Goal: Task Accomplishment & Management: Manage account settings

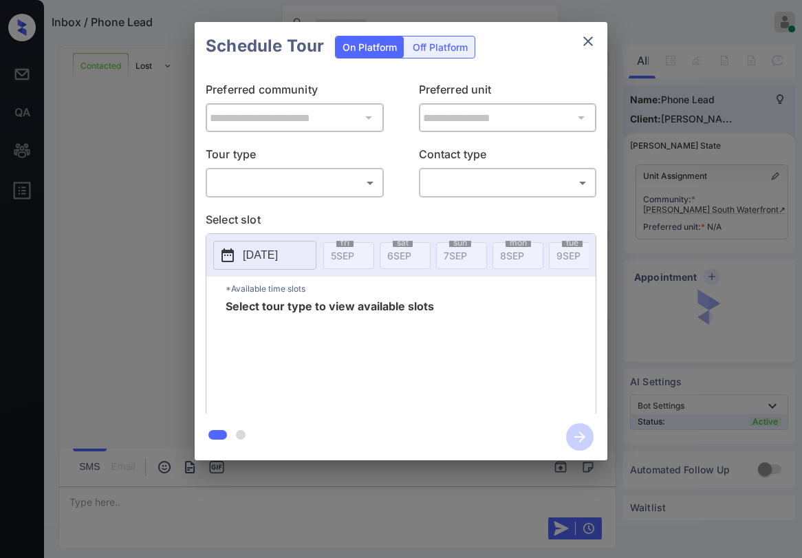
scroll to position [742, 0]
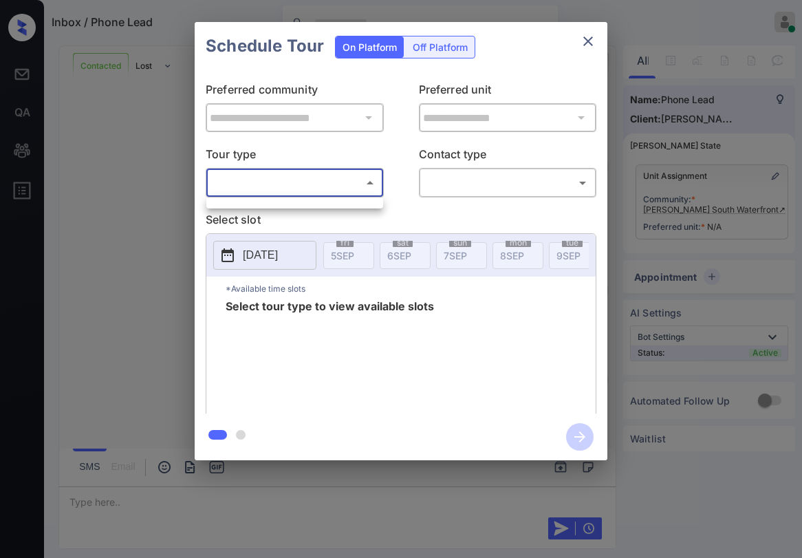
click at [304, 186] on body "Inbox / Phone Lead [PERSON_NAME] Online Set yourself offline Set yourself on br…" at bounding box center [401, 279] width 802 height 558
click at [594, 38] on div at bounding box center [401, 279] width 802 height 558
click at [587, 41] on icon "close" at bounding box center [588, 41] width 10 height 10
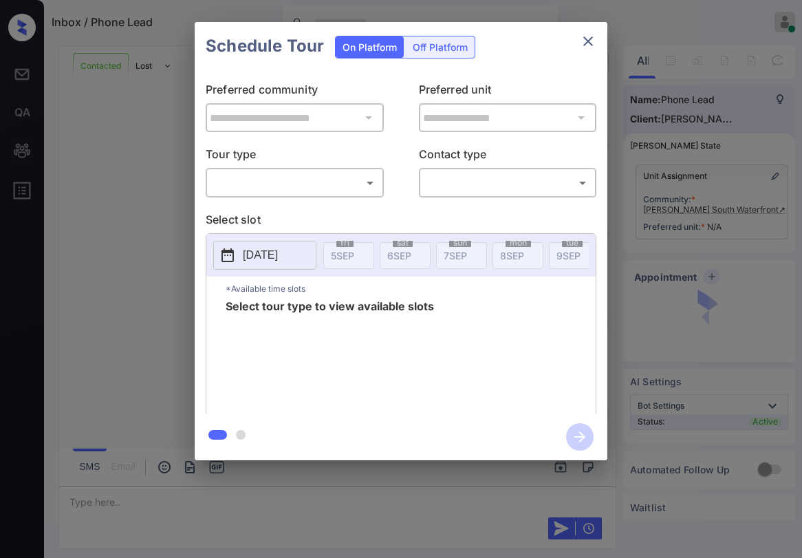
scroll to position [742, 0]
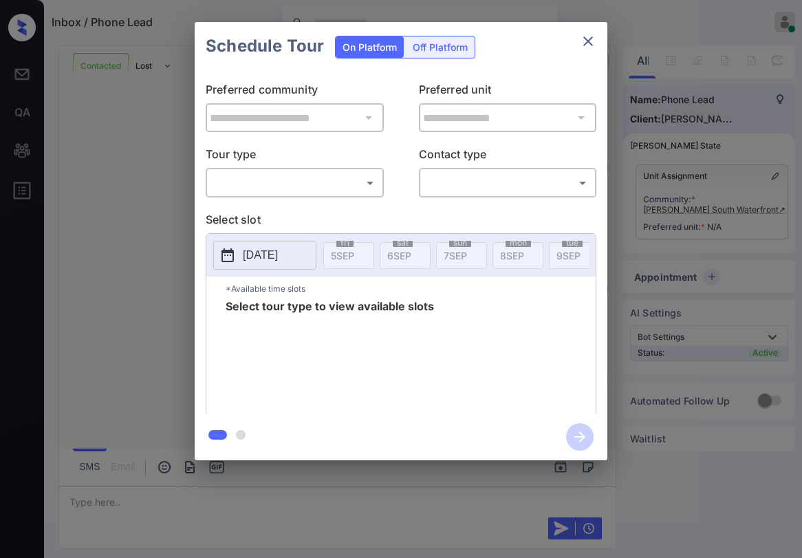
click at [345, 178] on body "Inbox / Phone Lead [PERSON_NAME] Online Set yourself offline Set yourself on br…" at bounding box center [401, 279] width 802 height 558
drag, startPoint x: 450, startPoint y: 54, endPoint x: 407, endPoint y: 45, distance: 43.7
click at [449, 54] on div at bounding box center [401, 279] width 802 height 558
click at [592, 43] on icon "close" at bounding box center [588, 41] width 17 height 17
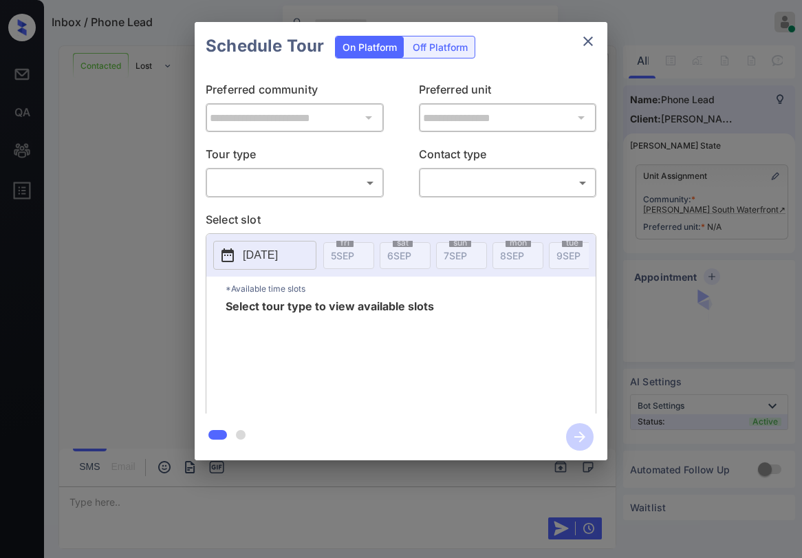
scroll to position [742, 0]
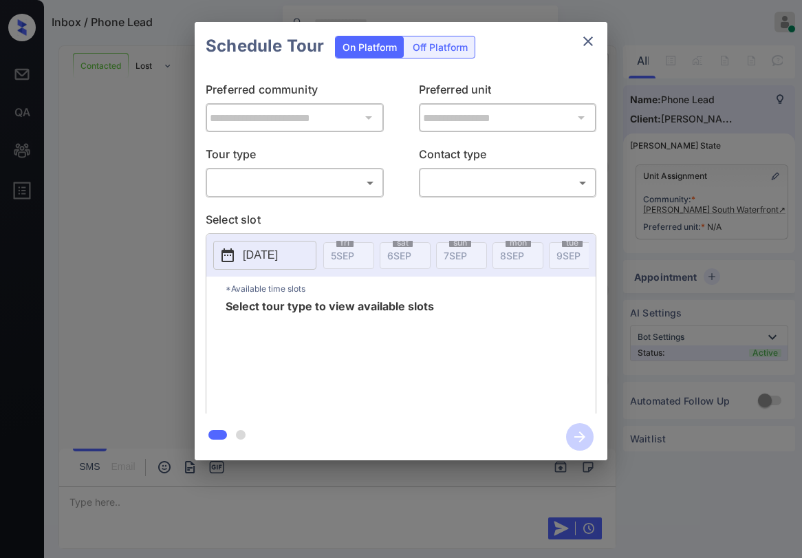
click at [592, 43] on icon "close" at bounding box center [588, 41] width 17 height 17
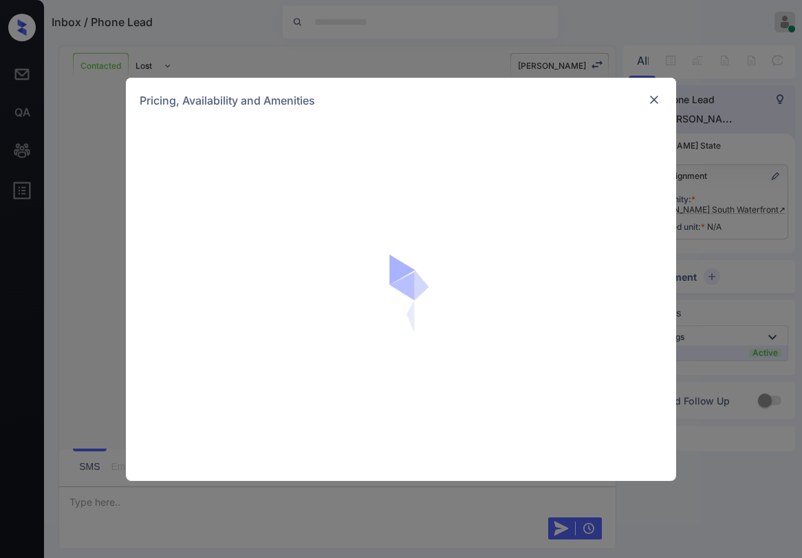
scroll to position [275, 0]
click at [418, 437] on div at bounding box center [401, 302] width 550 height 358
click at [658, 104] on img at bounding box center [654, 100] width 14 height 14
click at [655, 96] on img at bounding box center [654, 100] width 14 height 14
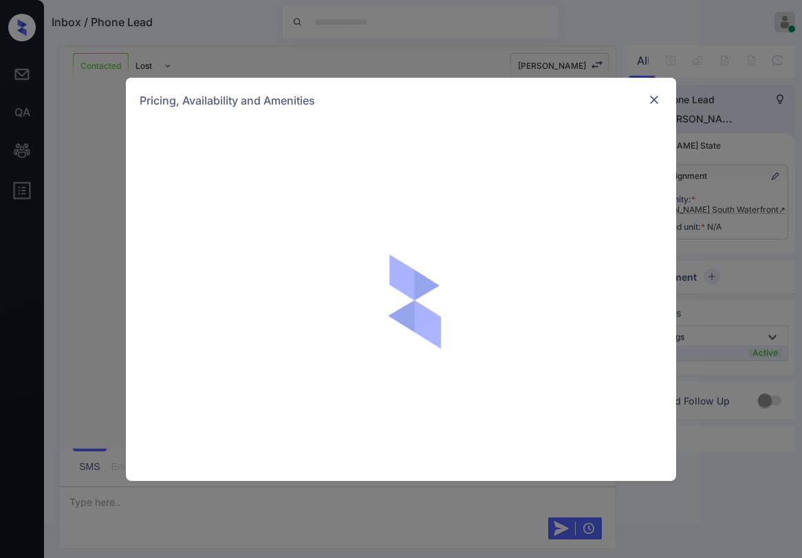
scroll to position [742, 0]
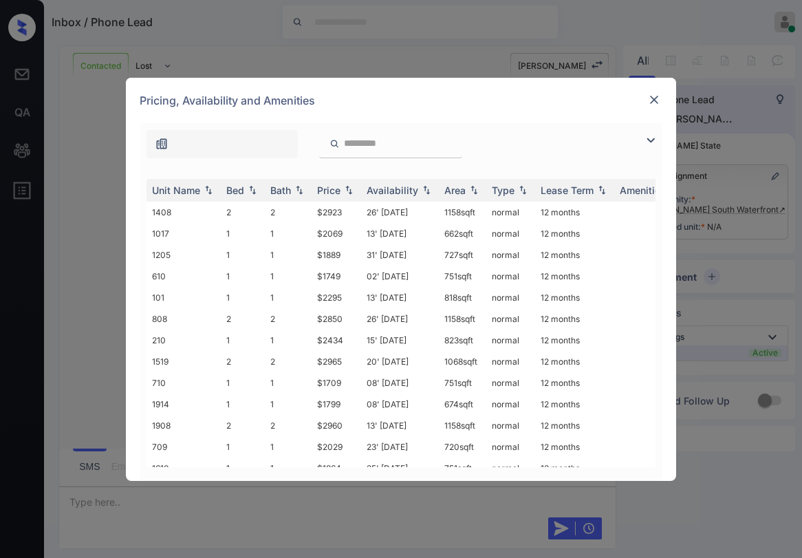
click at [654, 100] on img at bounding box center [654, 100] width 14 height 14
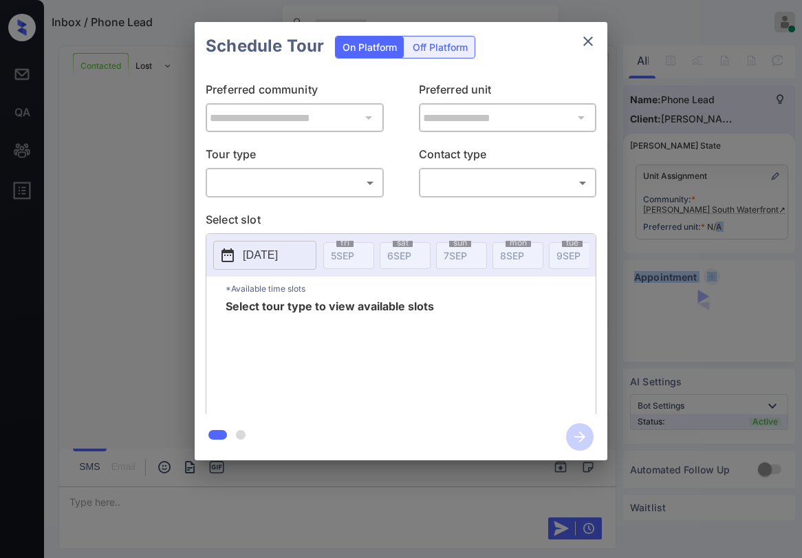
scroll to position [742, 0]
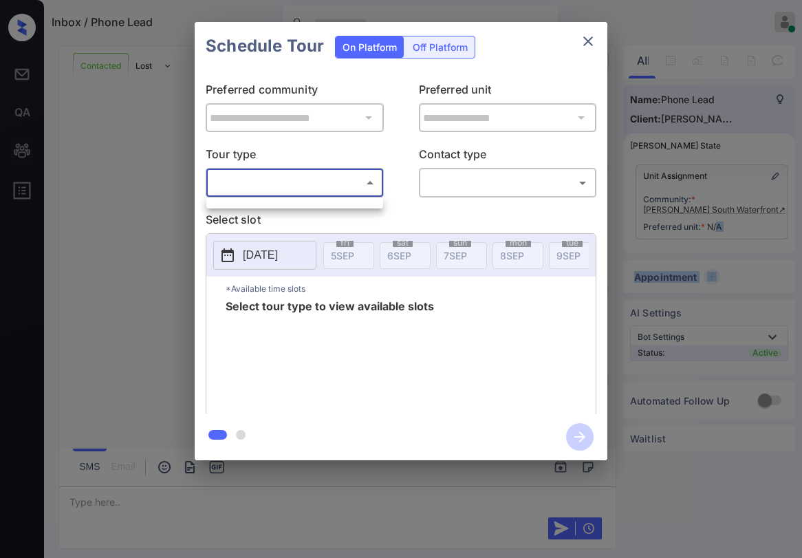
click at [283, 190] on body "Inbox / Phone Lead Paolo Gabriel Online Set yourself offline Set yourself on br…" at bounding box center [401, 279] width 802 height 558
click at [591, 32] on div at bounding box center [401, 279] width 802 height 558
click at [588, 46] on icon "close" at bounding box center [588, 41] width 17 height 17
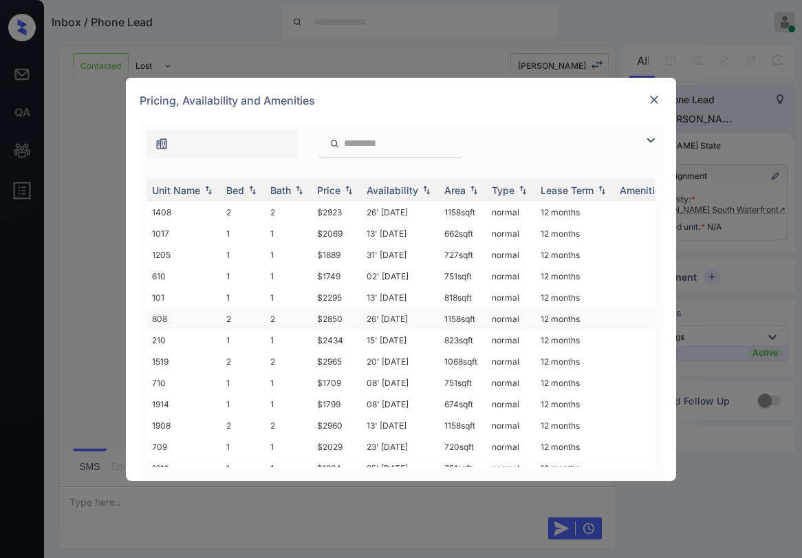
scroll to position [129, 0]
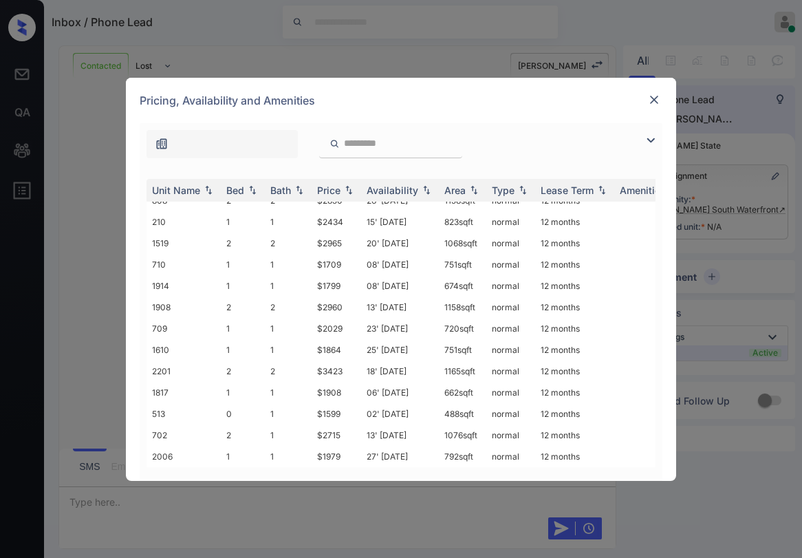
click at [661, 92] on div at bounding box center [654, 100] width 17 height 17
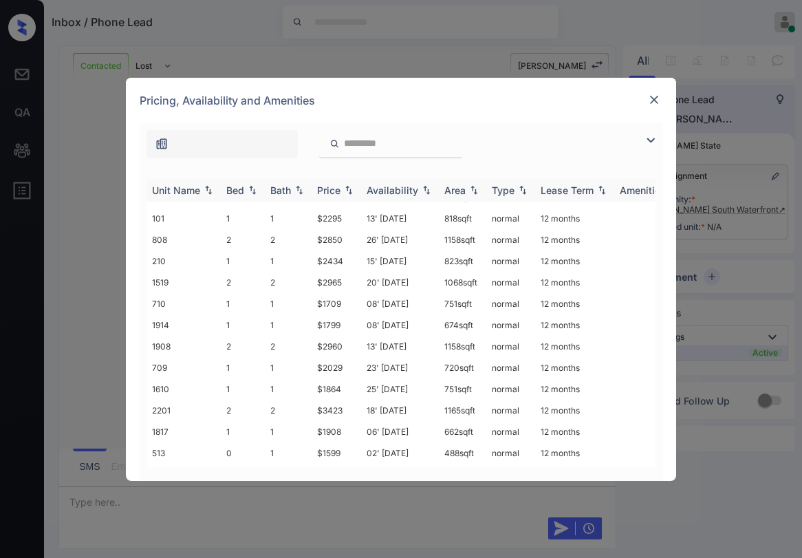
scroll to position [129, 0]
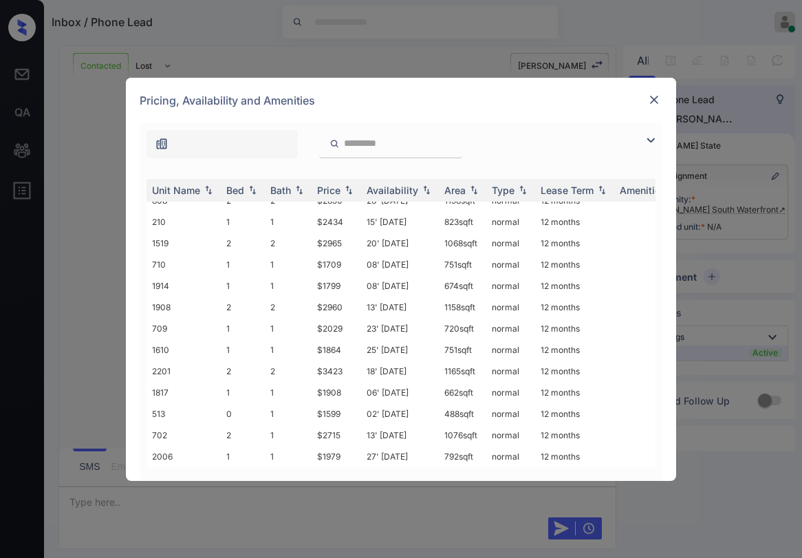
click at [658, 97] on img at bounding box center [654, 100] width 14 height 14
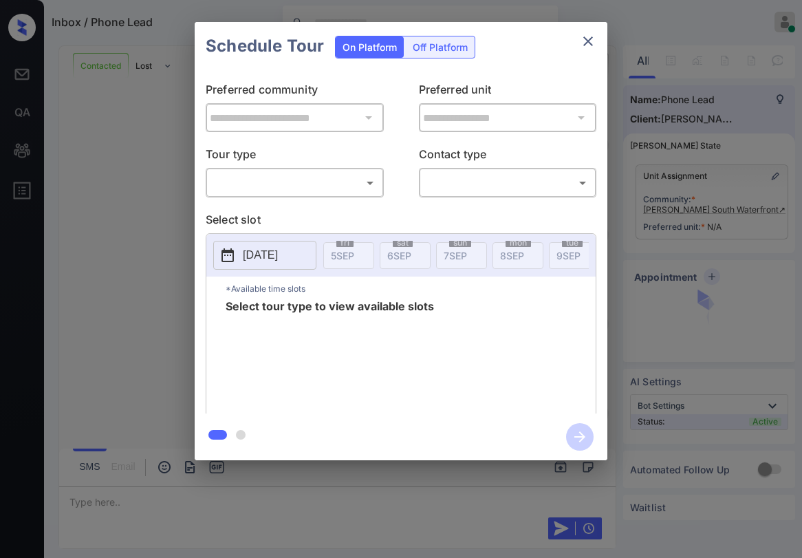
scroll to position [742, 0]
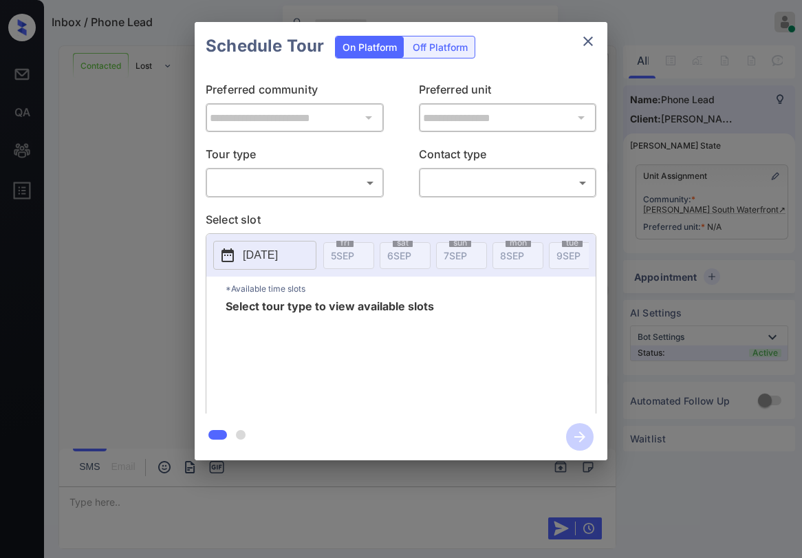
click at [321, 171] on div "​ ​" at bounding box center [295, 183] width 178 height 30
click at [284, 186] on body "Inbox / Phone Lead [PERSON_NAME] Online Set yourself offline Set yourself on br…" at bounding box center [401, 279] width 802 height 558
click at [593, 37] on div at bounding box center [401, 279] width 802 height 558
click at [588, 41] on icon "close" at bounding box center [588, 41] width 10 height 10
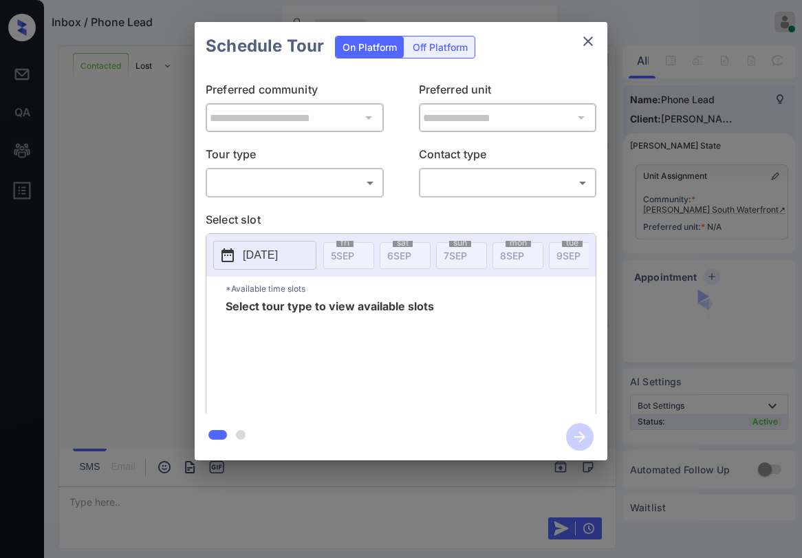
scroll to position [742, 0]
click at [353, 173] on body "Inbox / Phone Lead [PERSON_NAME] Online Set yourself offline Set yourself on br…" at bounding box center [401, 279] width 802 height 558
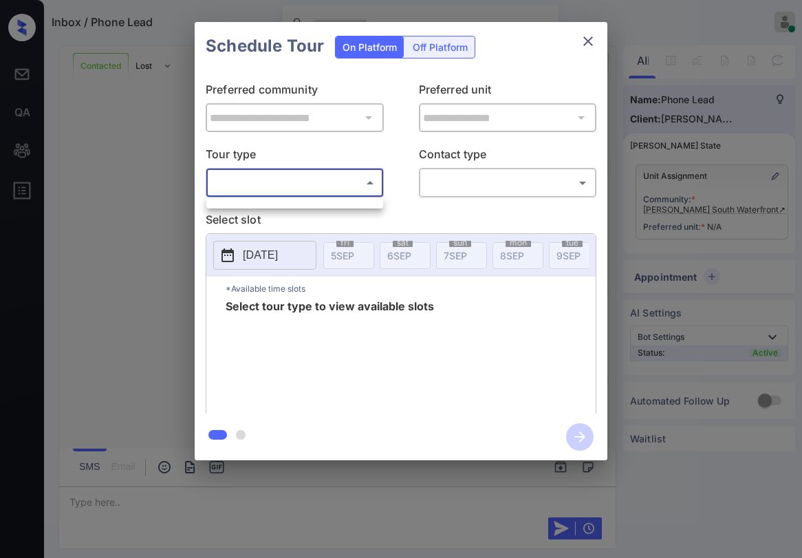
click at [340, 190] on div at bounding box center [401, 279] width 802 height 558
click at [594, 28] on div "Schedule Tour On Platform Off Platform" at bounding box center [401, 46] width 413 height 48
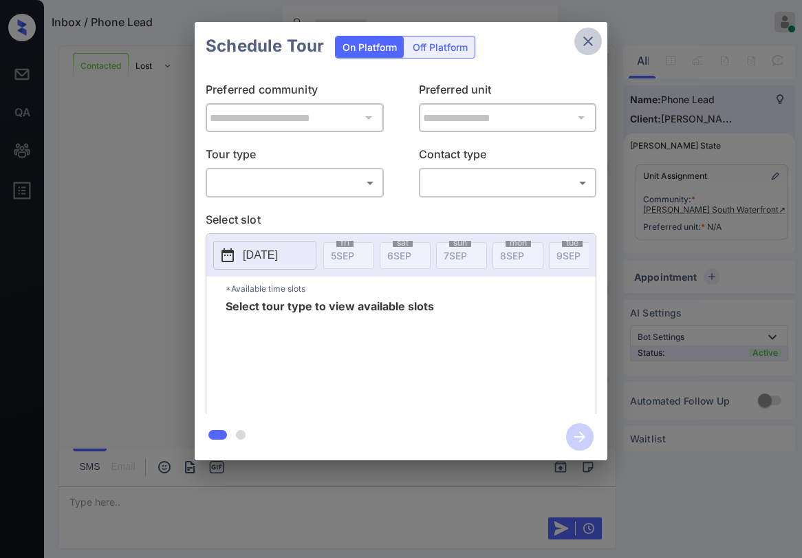
click at [593, 42] on icon "close" at bounding box center [588, 41] width 17 height 17
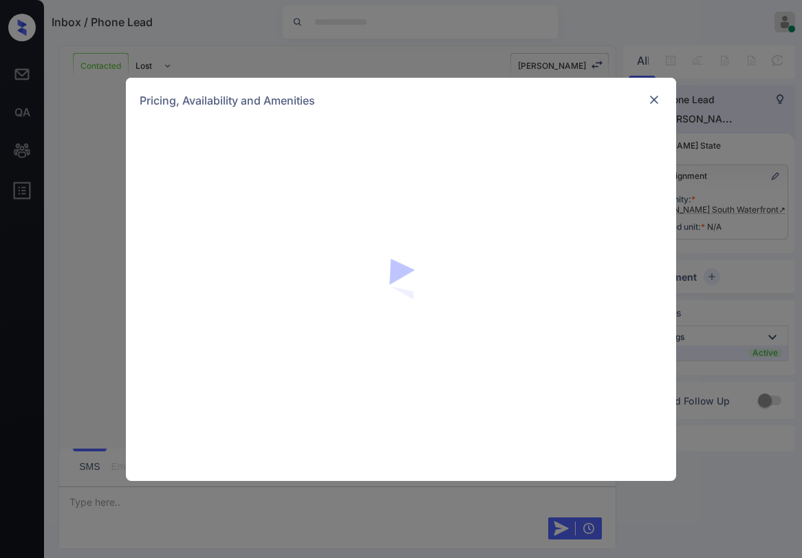
scroll to position [742, 0]
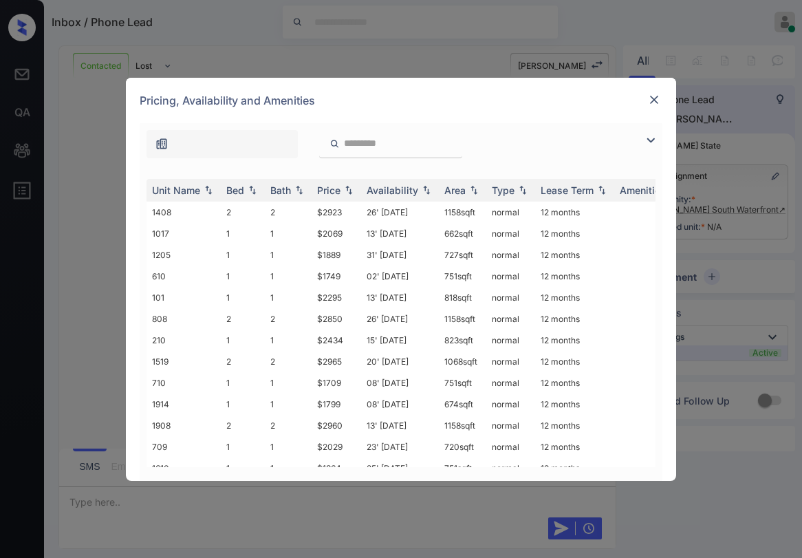
click at [644, 140] on img at bounding box center [651, 140] width 17 height 17
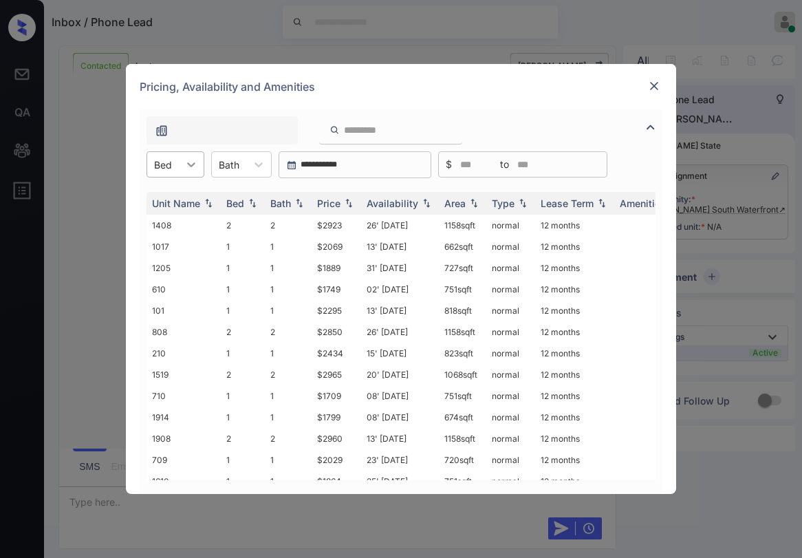
click at [180, 168] on div at bounding box center [191, 164] width 25 height 25
click at [176, 200] on div "0" at bounding box center [176, 198] width 58 height 25
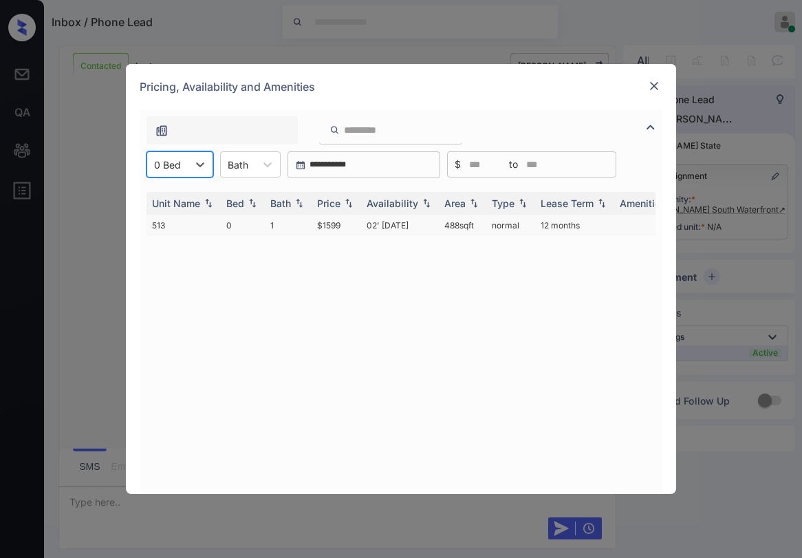
click at [324, 227] on td "$1599" at bounding box center [337, 225] width 50 height 21
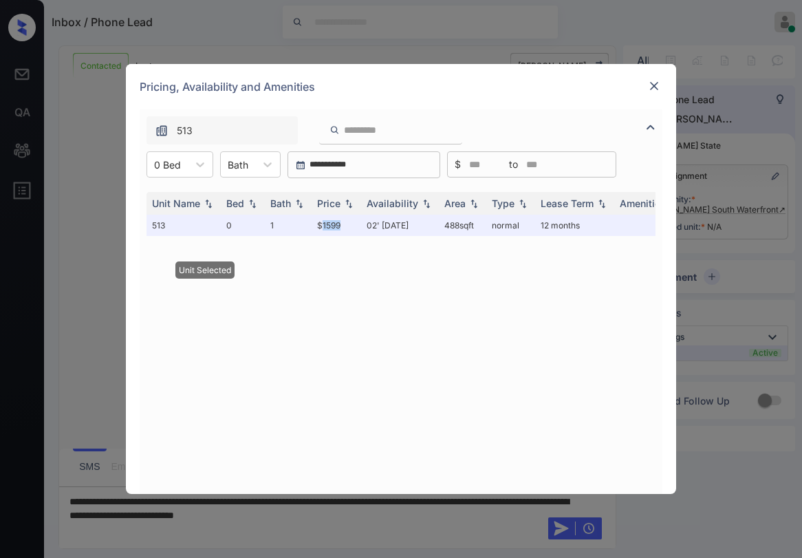
click at [654, 88] on img at bounding box center [654, 86] width 14 height 14
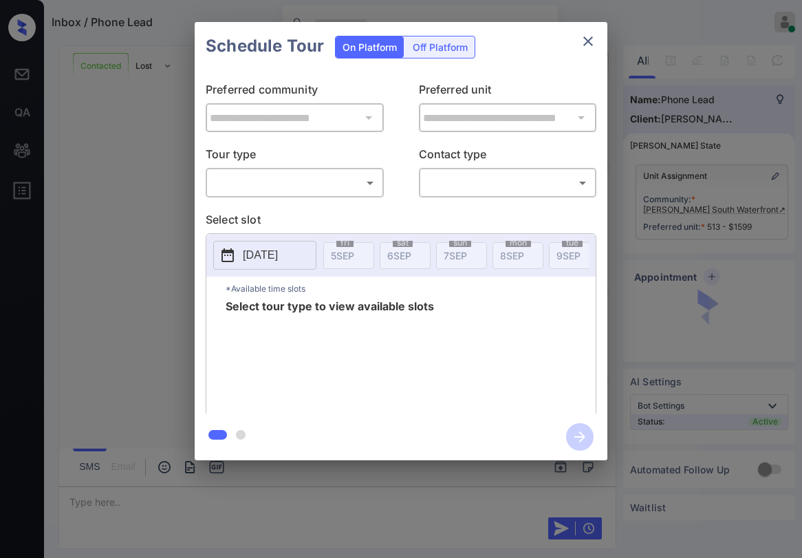
click at [330, 190] on body "Inbox / Phone Lead Paolo Gabriel Online Set yourself offline Set yourself on br…" at bounding box center [401, 279] width 802 height 558
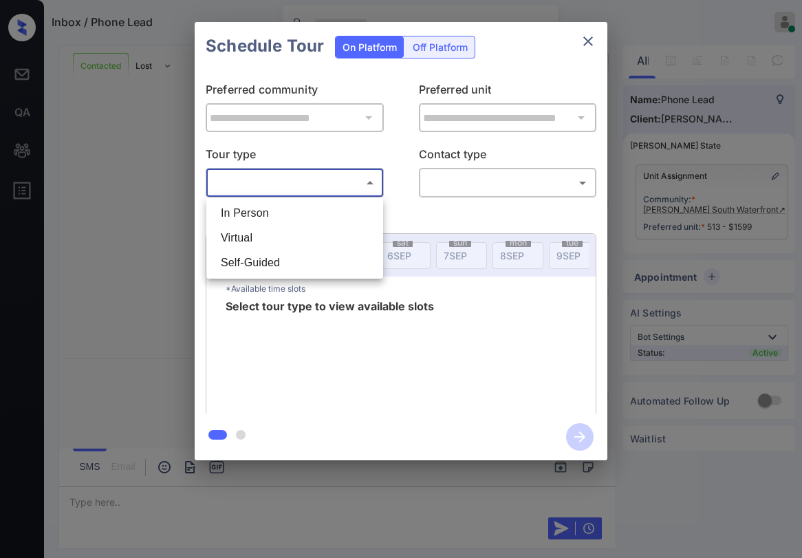
scroll to position [831, 0]
drag, startPoint x: 268, startPoint y: 215, endPoint x: 325, endPoint y: 207, distance: 57.0
click at [269, 215] on li "In Person" at bounding box center [295, 213] width 170 height 25
type input "********"
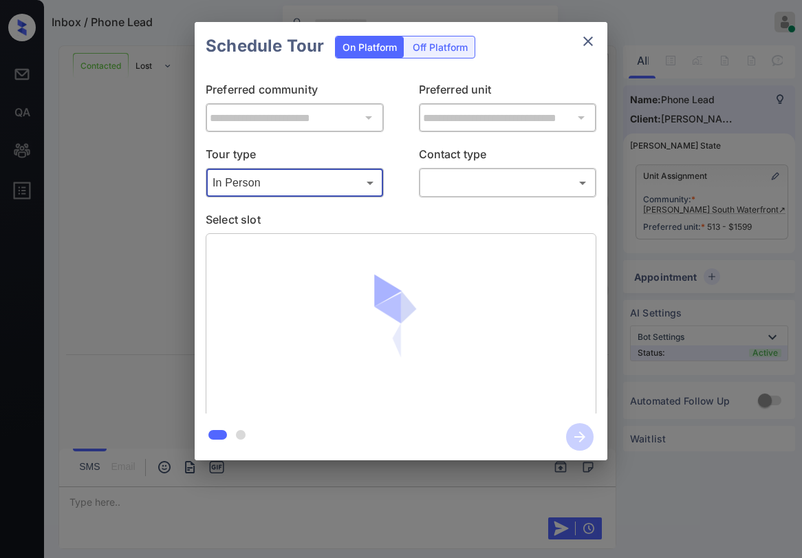
click at [457, 180] on body "Inbox / Phone Lead Paolo Gabriel Online Set yourself offline Set yourself on br…" at bounding box center [401, 279] width 802 height 558
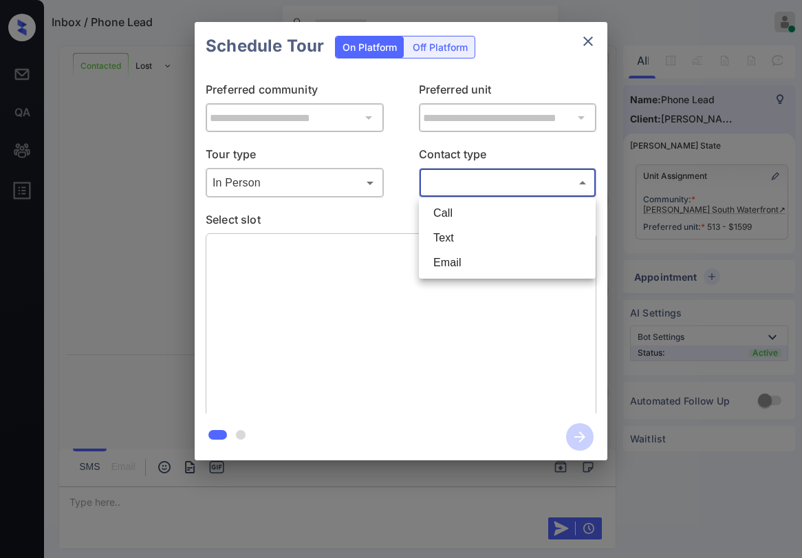
click at [499, 239] on li "Text" at bounding box center [507, 238] width 170 height 25
type input "****"
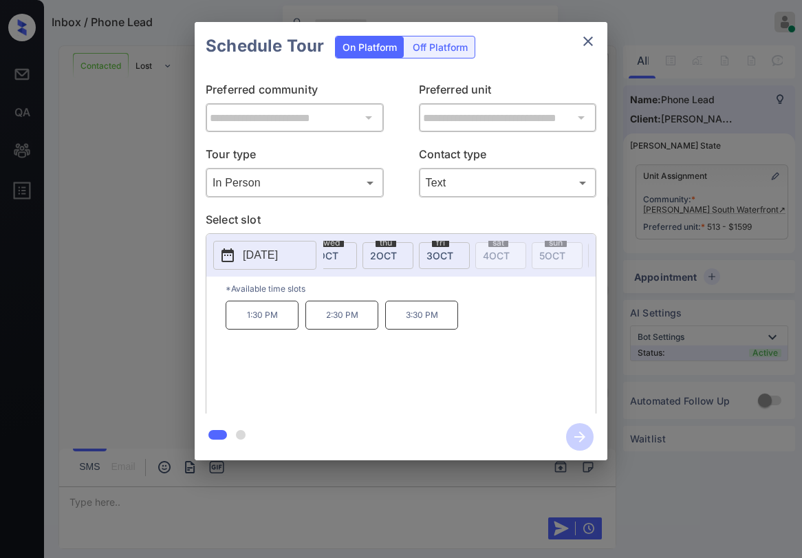
scroll to position [0, 1464]
click at [378, 214] on p "Select slot" at bounding box center [401, 222] width 391 height 22
click at [593, 36] on icon "close" at bounding box center [588, 41] width 17 height 17
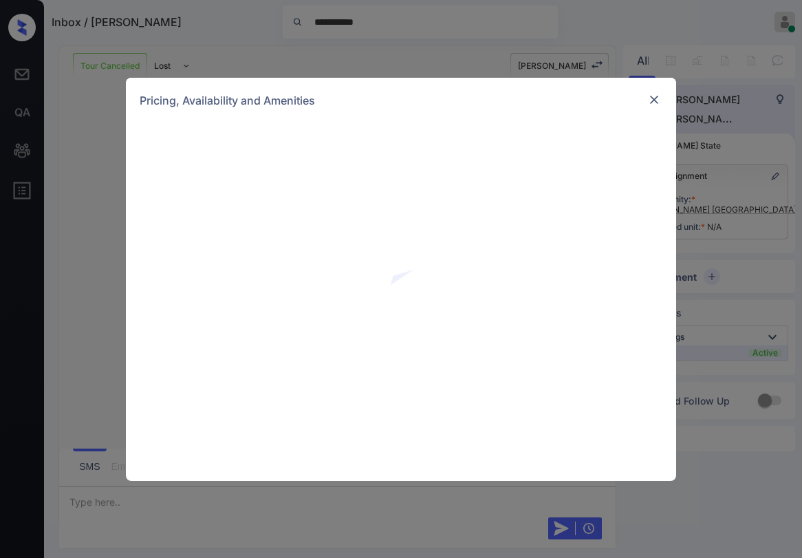
scroll to position [826, 0]
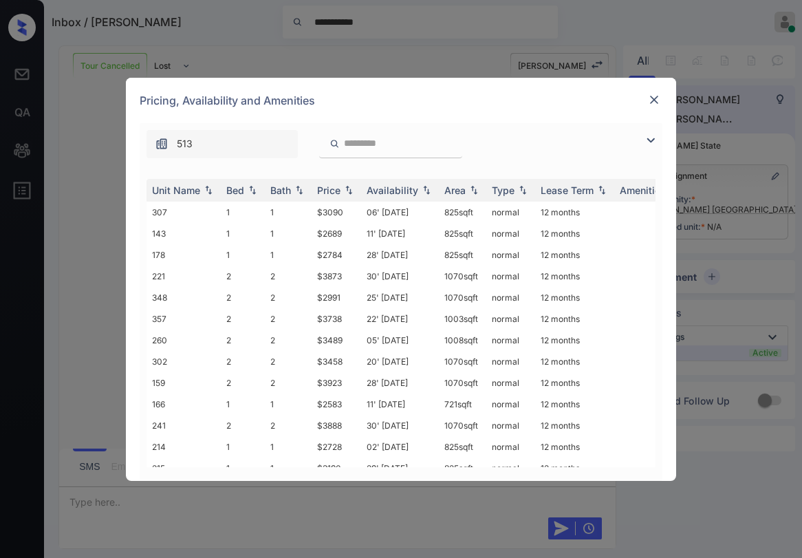
click at [656, 144] on img at bounding box center [651, 140] width 17 height 17
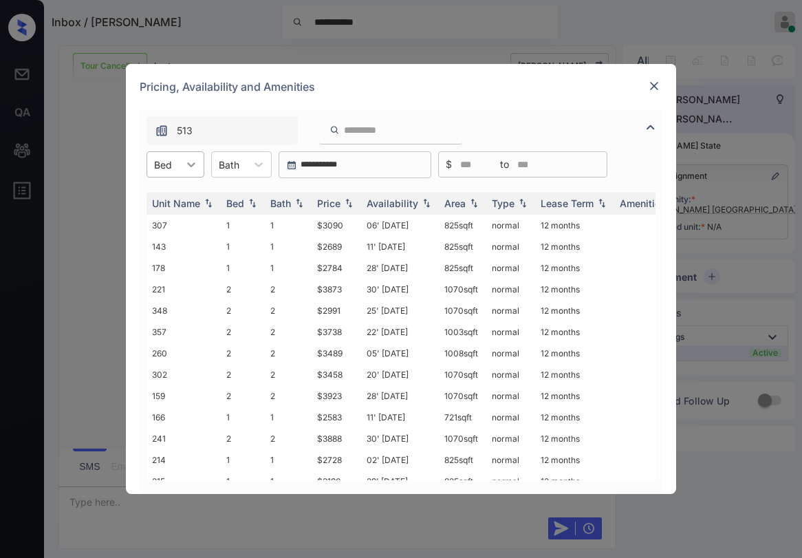
drag, startPoint x: 197, startPoint y: 166, endPoint x: 188, endPoint y: 174, distance: 12.7
click at [197, 166] on icon at bounding box center [191, 165] width 14 height 14
click at [164, 224] on div "2" at bounding box center [176, 223] width 58 height 25
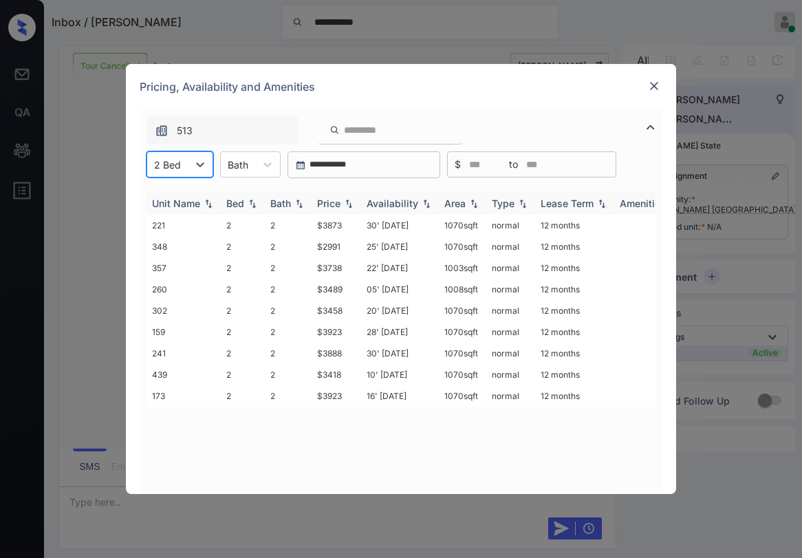
click at [332, 202] on div "Price" at bounding box center [328, 203] width 23 height 12
click at [333, 202] on div "Price" at bounding box center [328, 203] width 23 height 12
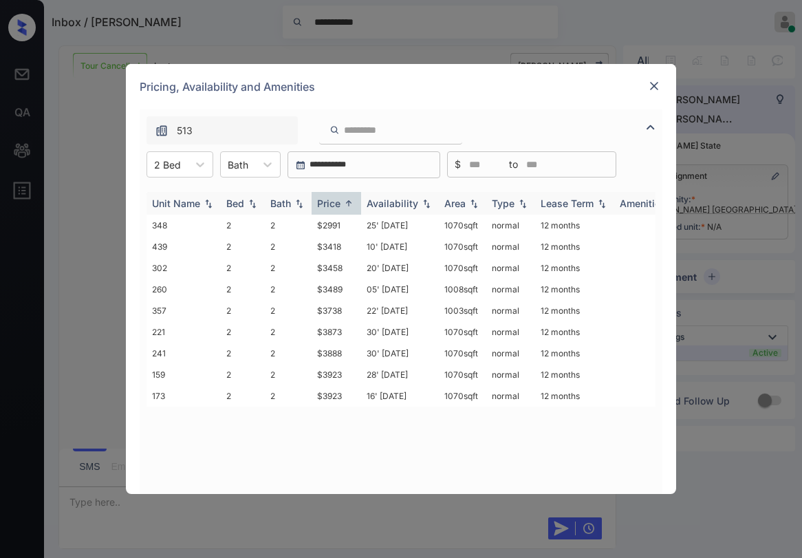
click at [333, 202] on div "Price" at bounding box center [328, 203] width 23 height 12
click at [654, 85] on img at bounding box center [654, 86] width 14 height 14
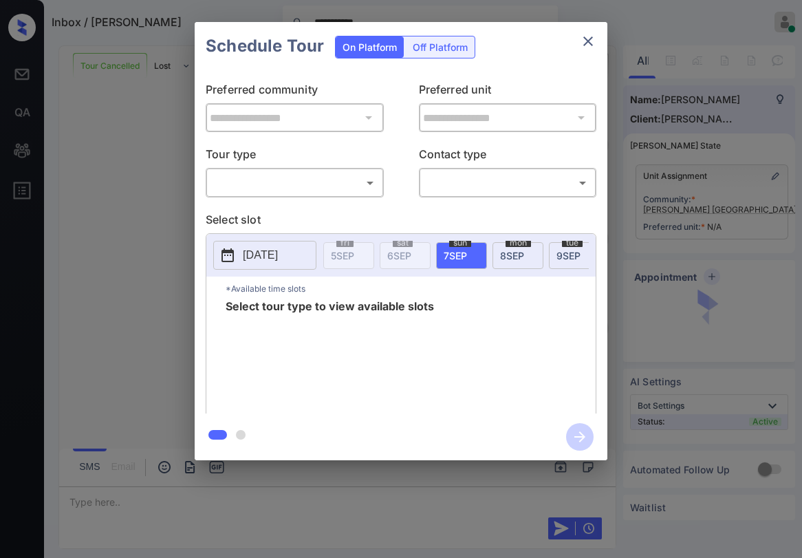
scroll to position [826, 0]
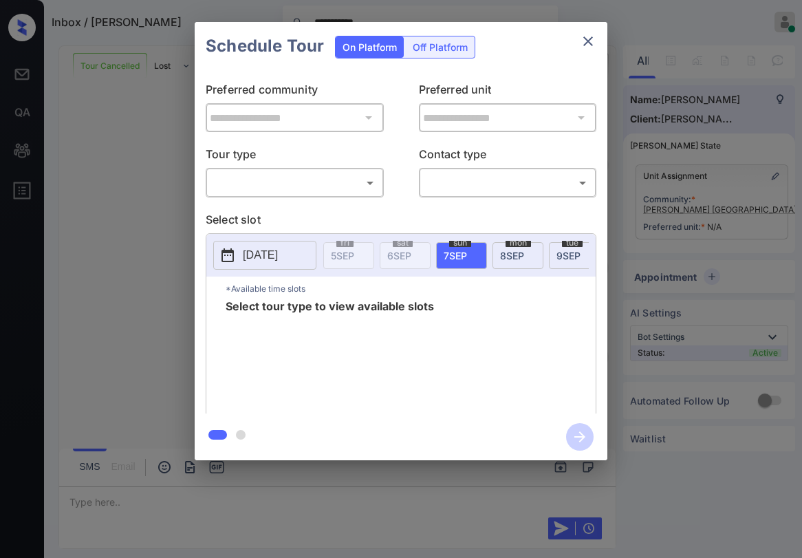
click at [259, 180] on body "**********" at bounding box center [401, 279] width 802 height 558
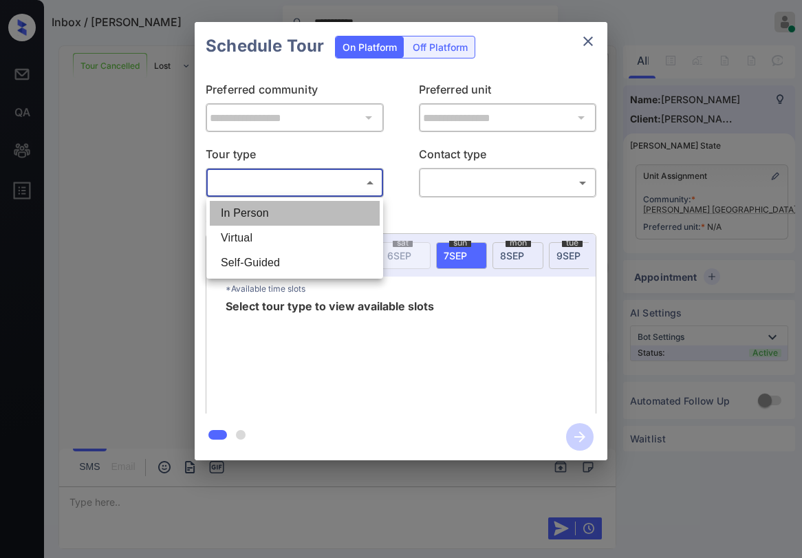
click at [258, 214] on li "In Person" at bounding box center [295, 213] width 170 height 25
type input "********"
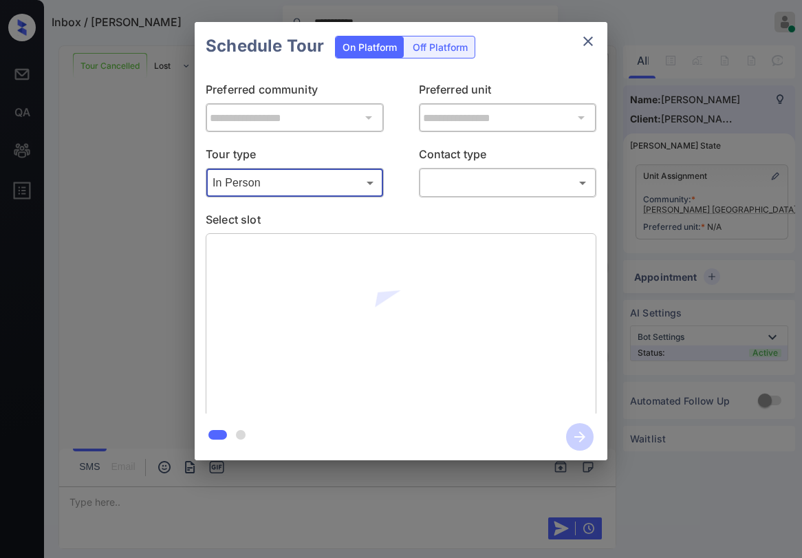
click at [440, 180] on body "**********" at bounding box center [401, 279] width 802 height 558
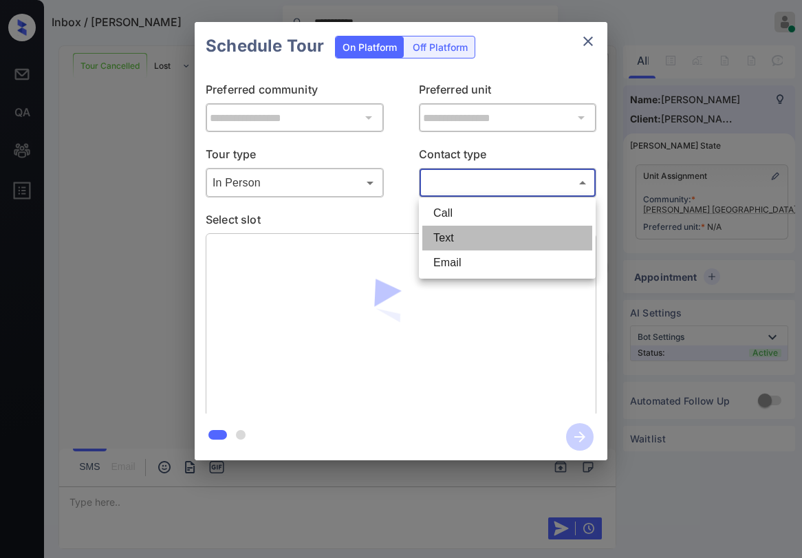
click at [446, 228] on li "Text" at bounding box center [507, 238] width 170 height 25
type input "****"
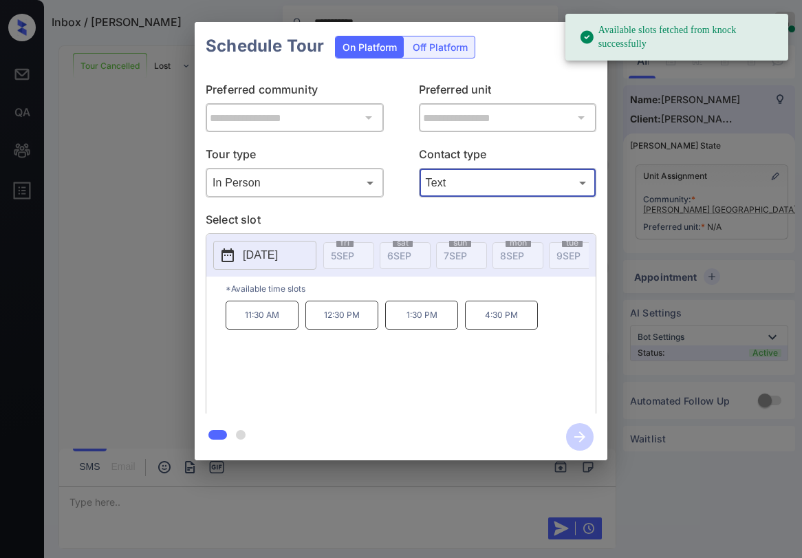
drag, startPoint x: 530, startPoint y: 71, endPoint x: 539, endPoint y: 68, distance: 9.4
click at [530, 71] on div "**********" at bounding box center [401, 241] width 413 height 343
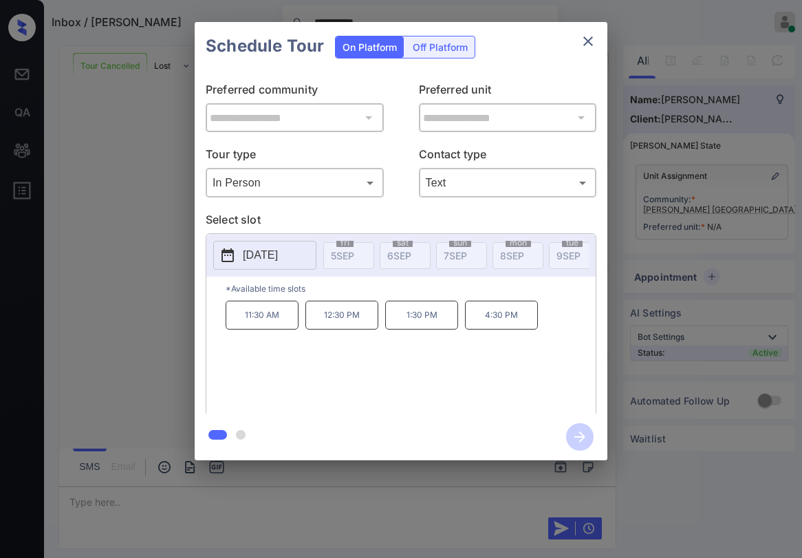
click at [593, 37] on icon "close" at bounding box center [588, 41] width 17 height 17
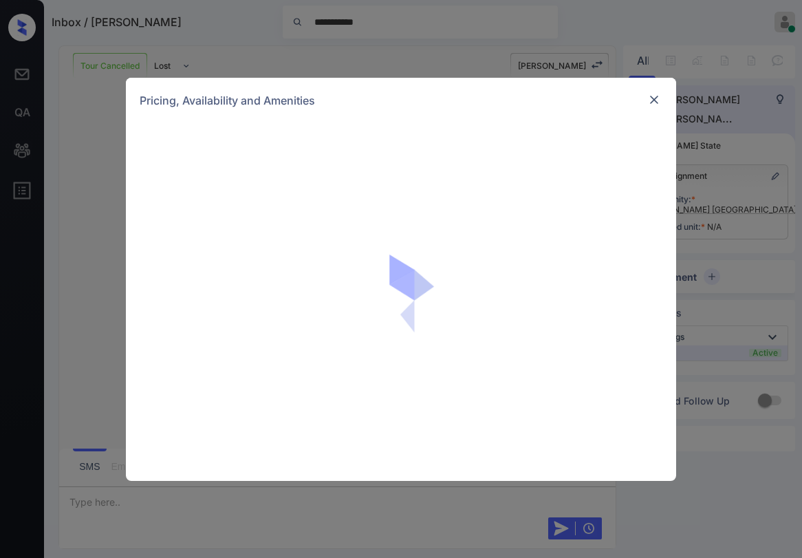
scroll to position [826, 0]
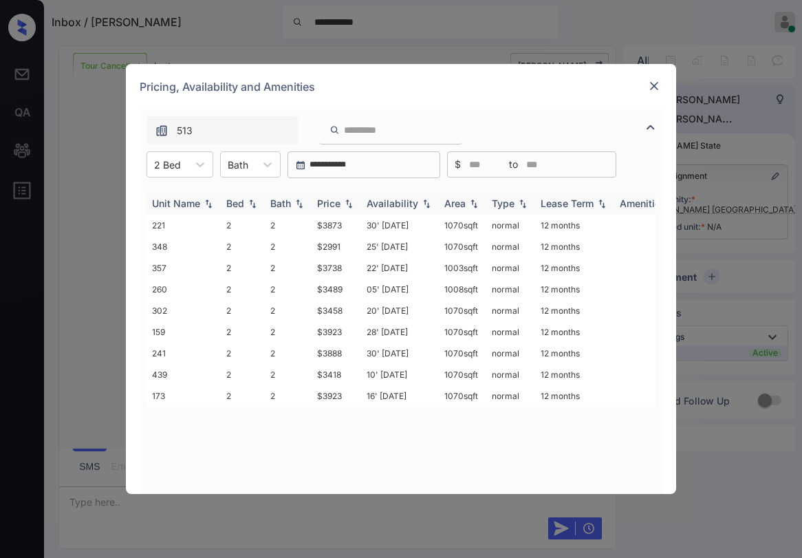
click at [338, 193] on th "Price" at bounding box center [337, 203] width 50 height 23
click at [339, 205] on div "Price" at bounding box center [328, 203] width 23 height 12
click at [332, 226] on td "$2991" at bounding box center [337, 225] width 50 height 21
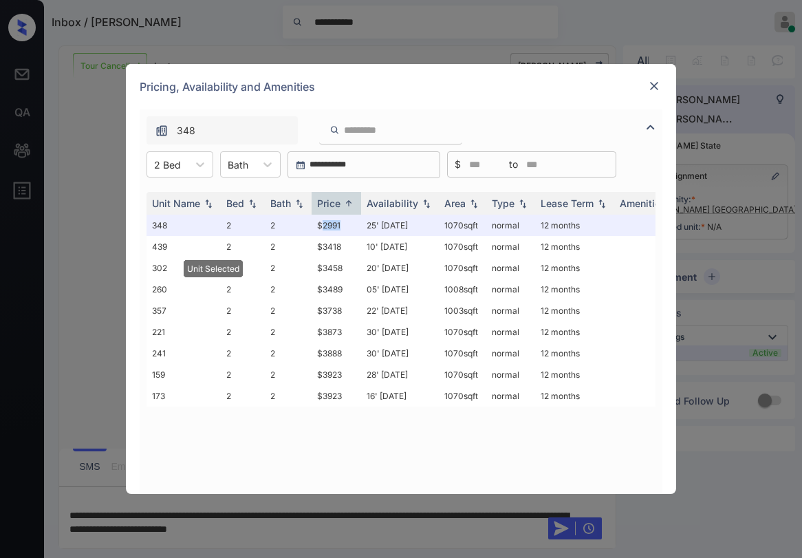
click at [652, 84] on img at bounding box center [654, 86] width 14 height 14
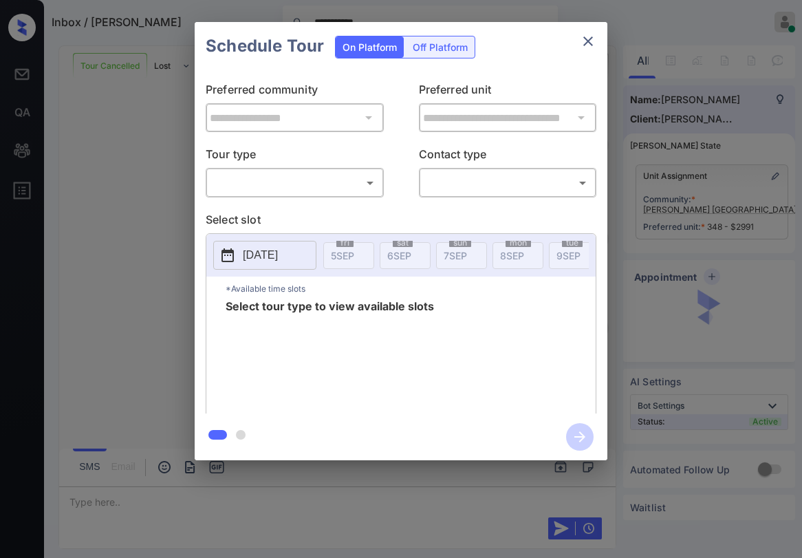
scroll to position [826, 0]
click at [309, 182] on body "**********" at bounding box center [401, 279] width 802 height 558
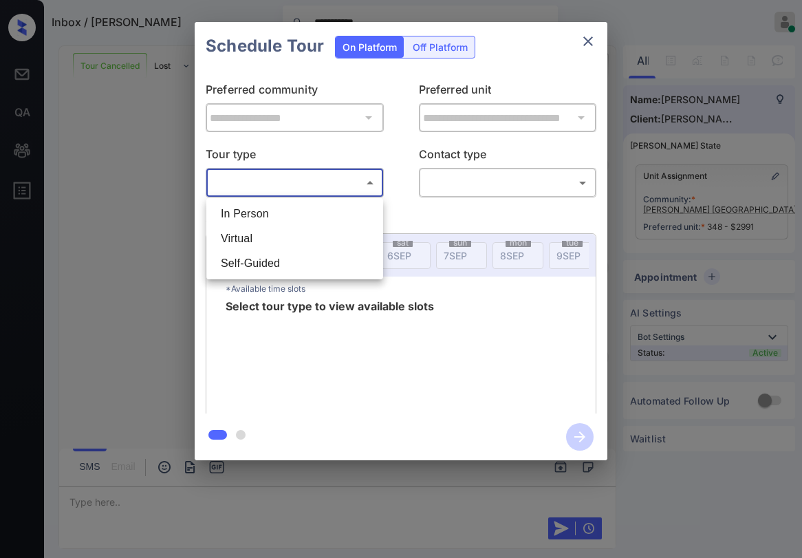
click at [273, 210] on li "In Person" at bounding box center [295, 214] width 170 height 25
type input "********"
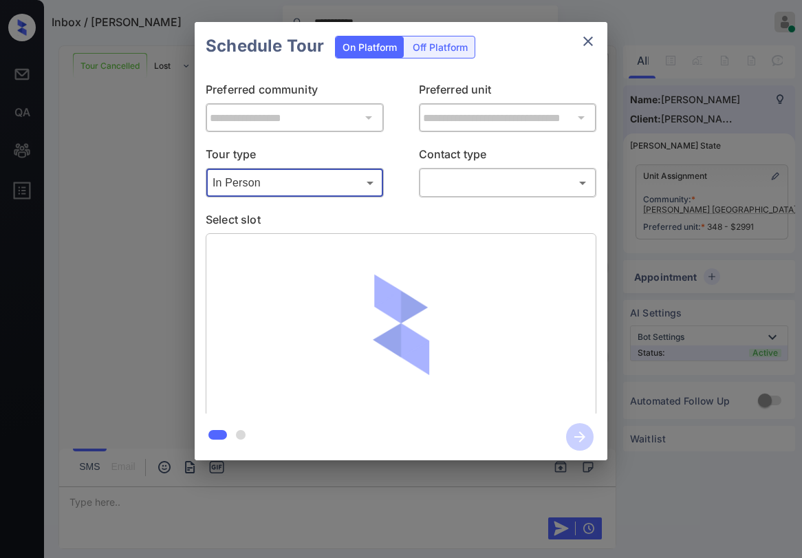
click at [468, 183] on body "**********" at bounding box center [401, 279] width 802 height 558
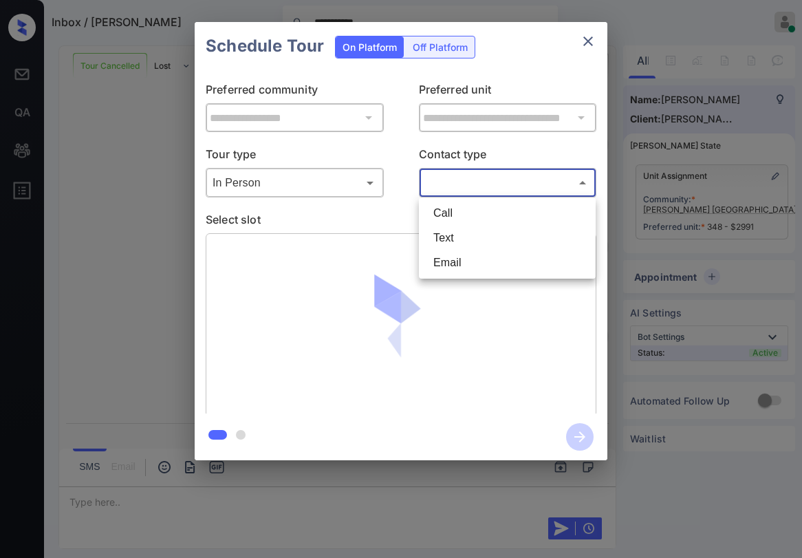
scroll to position [915, 0]
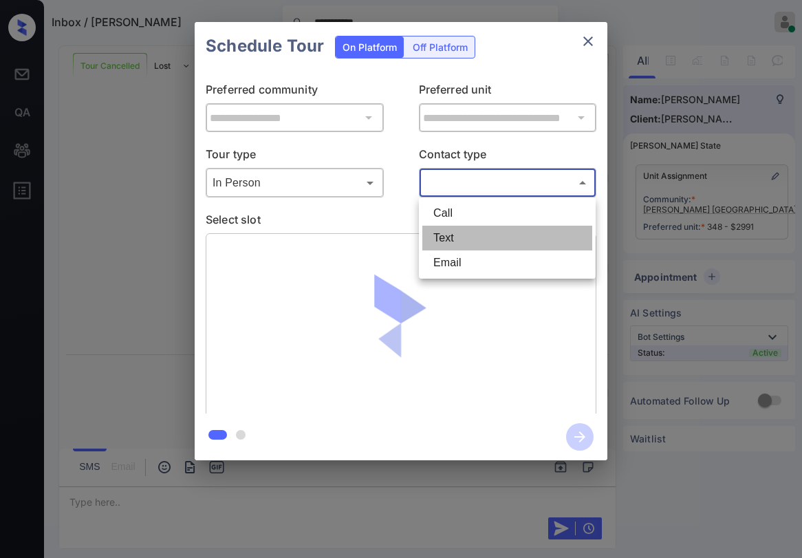
click at [440, 235] on li "Text" at bounding box center [507, 238] width 170 height 25
type input "****"
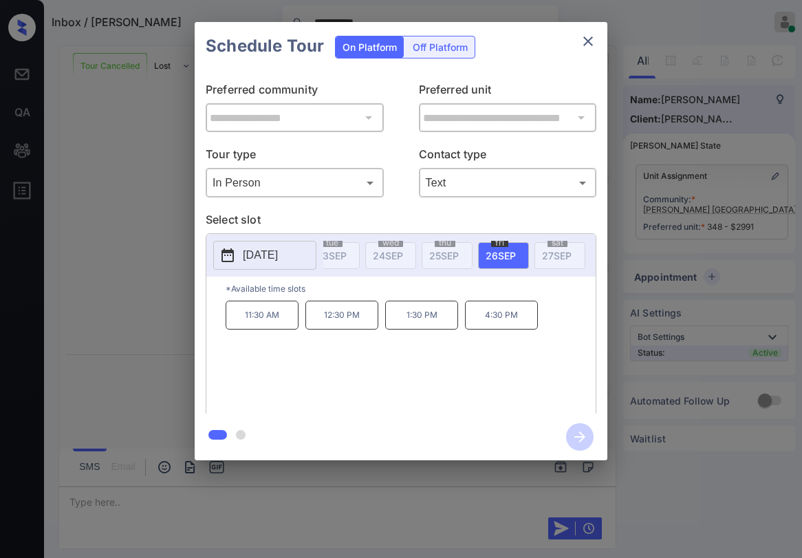
scroll to position [0, 1040]
drag, startPoint x: 241, startPoint y: 320, endPoint x: 469, endPoint y: 310, distance: 228.6
click at [469, 310] on div "11:30 AM 12:30 PM 1:30 PM 4:30 PM" at bounding box center [411, 356] width 370 height 110
click at [422, 222] on p "Select slot" at bounding box center [401, 222] width 391 height 22
click at [345, 363] on div "11:30 AM 12:30 PM 1:30 PM 4:30 PM" at bounding box center [411, 356] width 370 height 110
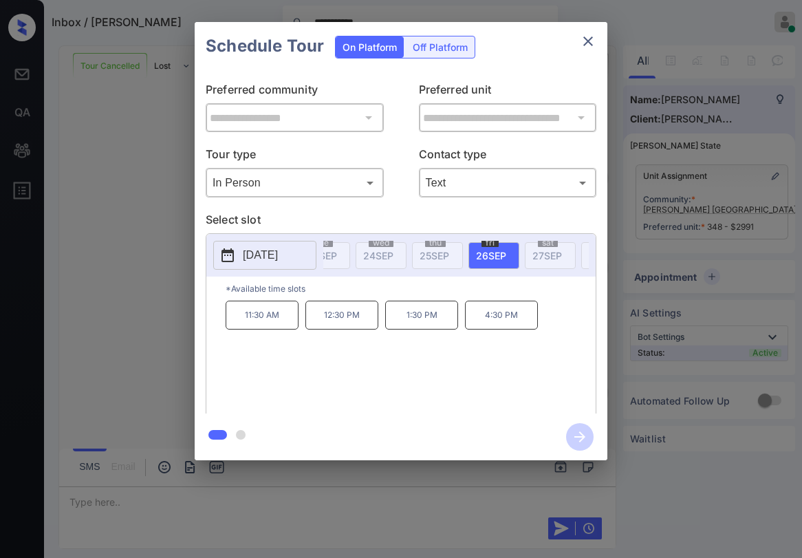
click at [330, 320] on p "12:30 PM" at bounding box center [341, 315] width 73 height 29
click at [593, 42] on icon "close" at bounding box center [588, 41] width 17 height 17
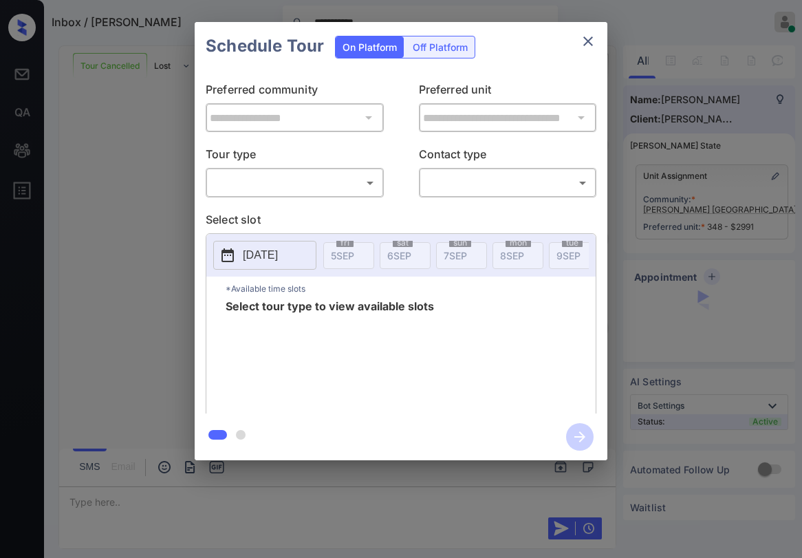
scroll to position [1005, 0]
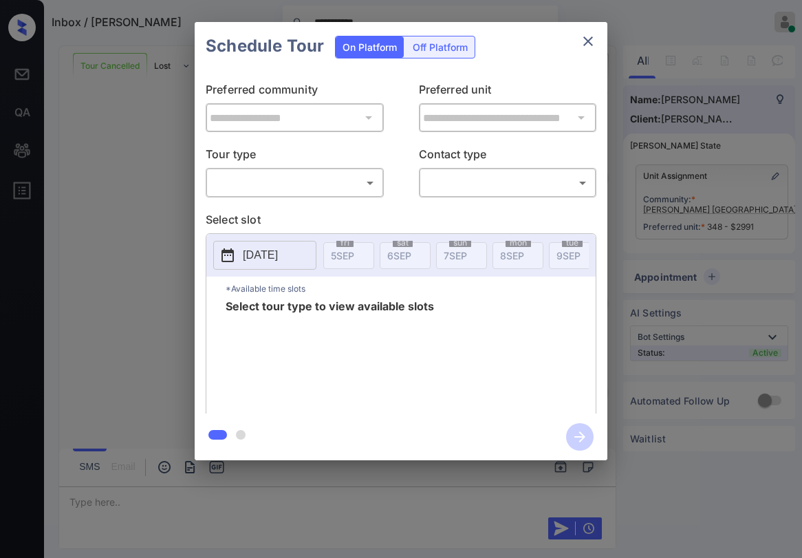
click at [303, 186] on body "**********" at bounding box center [401, 279] width 802 height 558
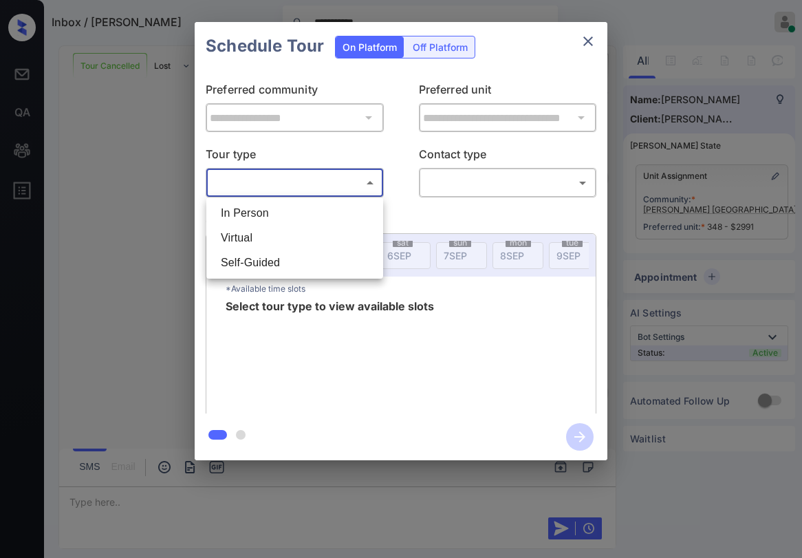
click at [294, 213] on li "In Person" at bounding box center [295, 213] width 170 height 25
type input "********"
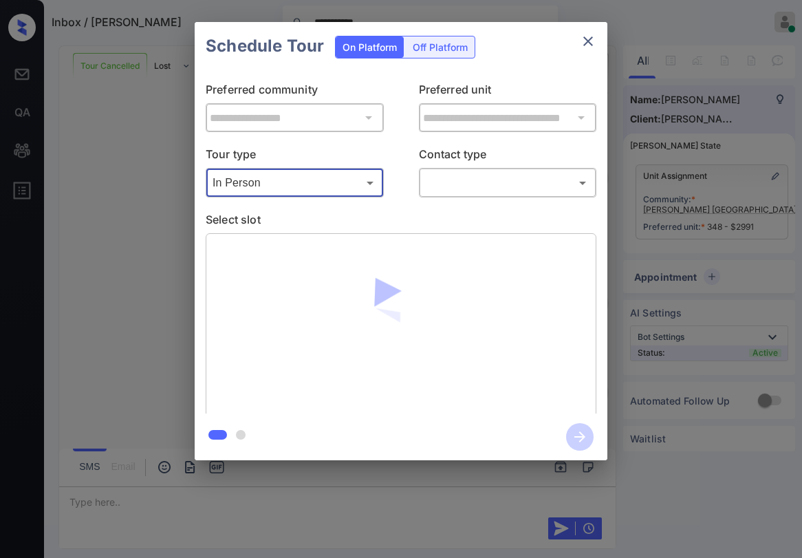
click at [444, 183] on body "**********" at bounding box center [401, 279] width 802 height 558
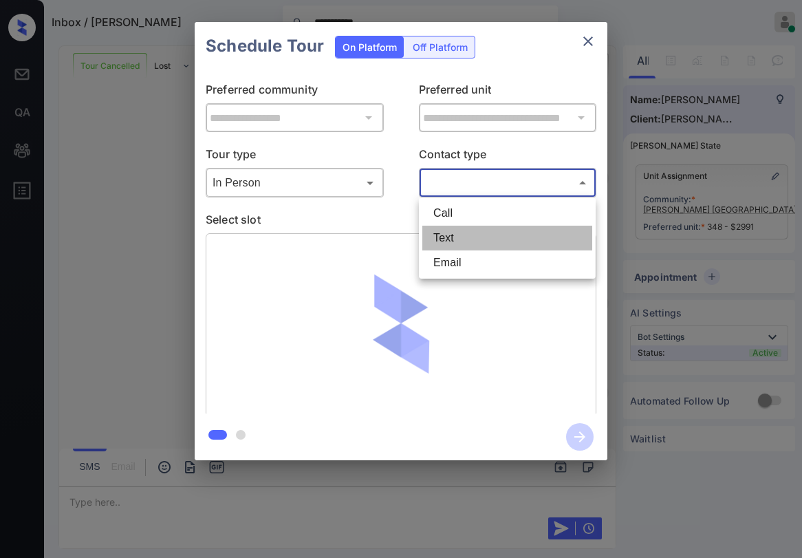
click at [449, 240] on li "Text" at bounding box center [507, 238] width 170 height 25
type input "****"
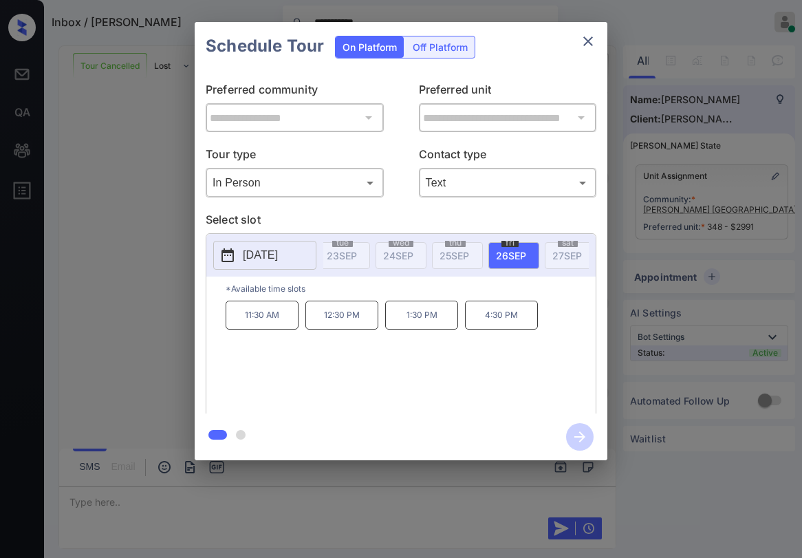
scroll to position [0, 1091]
click at [368, 317] on p "12:30 PM" at bounding box center [341, 315] width 73 height 29
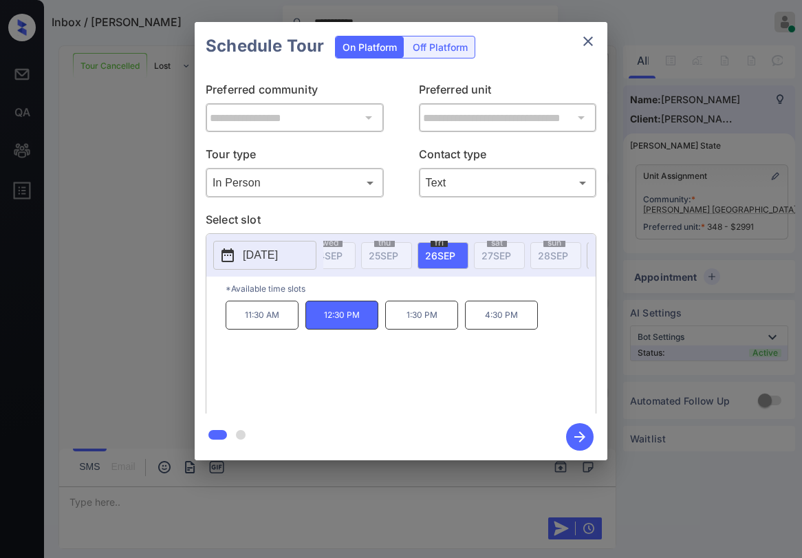
click at [397, 294] on p "*Available time slots" at bounding box center [411, 289] width 370 height 24
drag, startPoint x: 349, startPoint y: 326, endPoint x: 383, endPoint y: 347, distance: 40.1
click at [349, 325] on p "12:30 PM" at bounding box center [341, 315] width 73 height 29
click at [584, 432] on icon "button" at bounding box center [580, 437] width 28 height 28
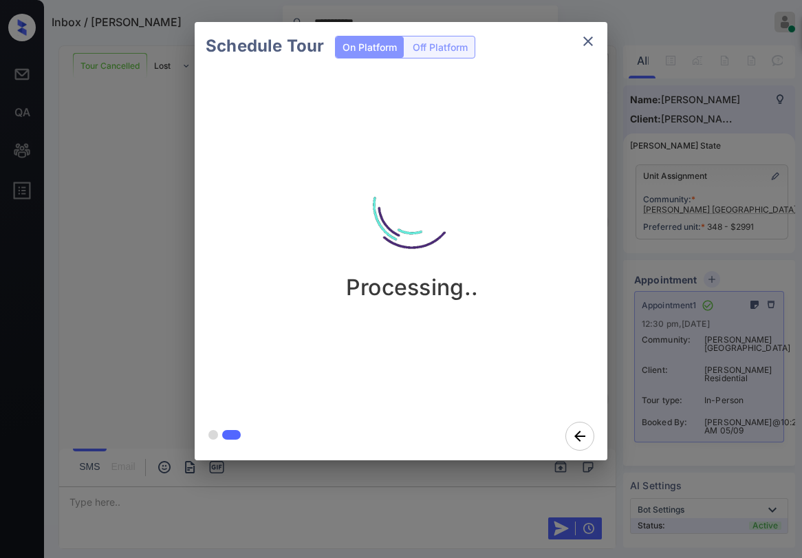
scroll to position [1586, 0]
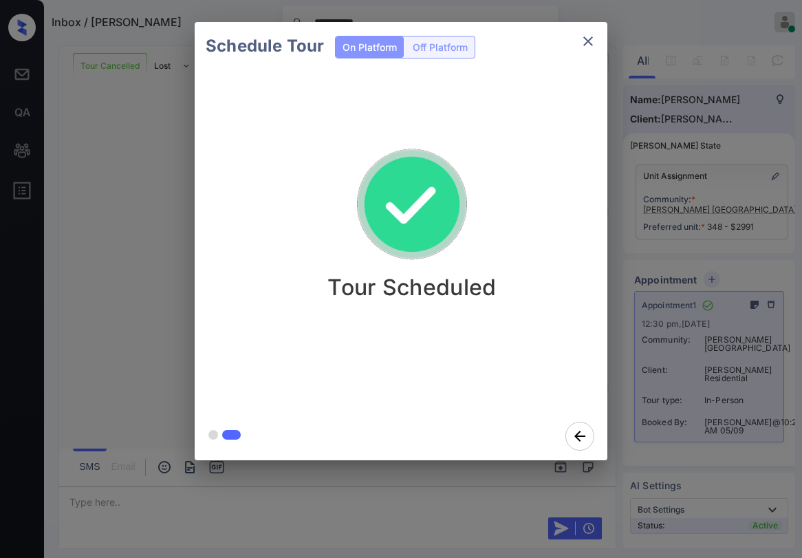
click at [586, 34] on icon "close" at bounding box center [588, 41] width 17 height 17
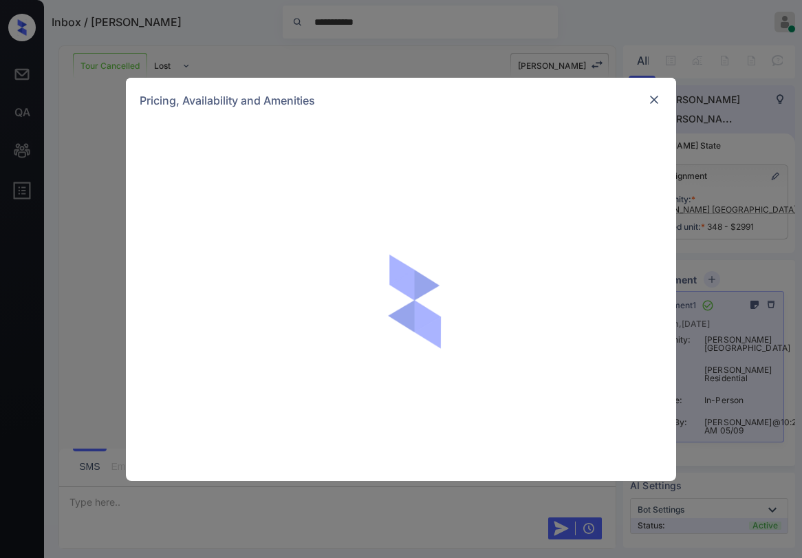
scroll to position [85, 0]
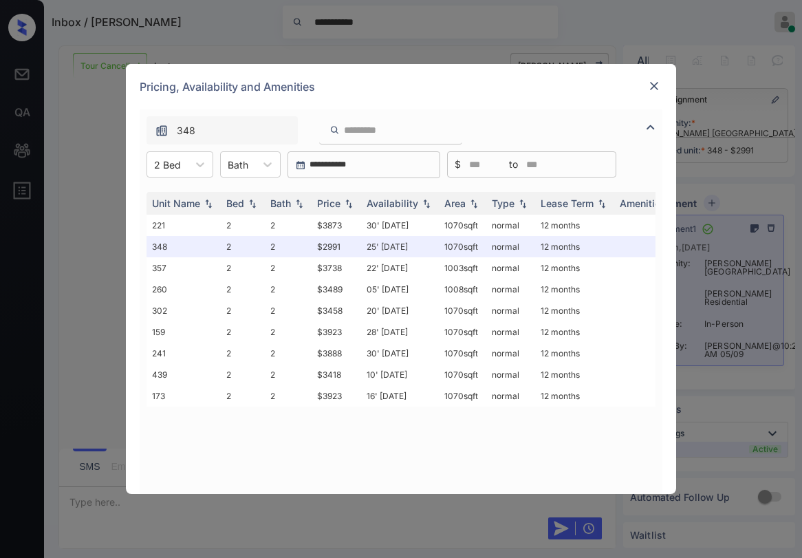
click at [662, 98] on div "Pricing, Availability and Amenities" at bounding box center [401, 86] width 550 height 45
click at [652, 87] on img at bounding box center [654, 86] width 14 height 14
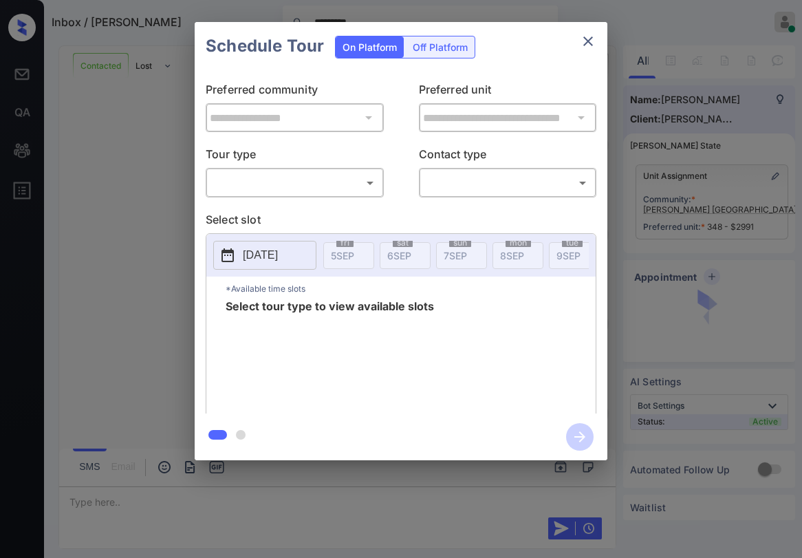
click at [312, 190] on body "Inbox / Moye Deng ********* Paolo Gabriel Online Set yourself offline Set yours…" at bounding box center [401, 279] width 802 height 558
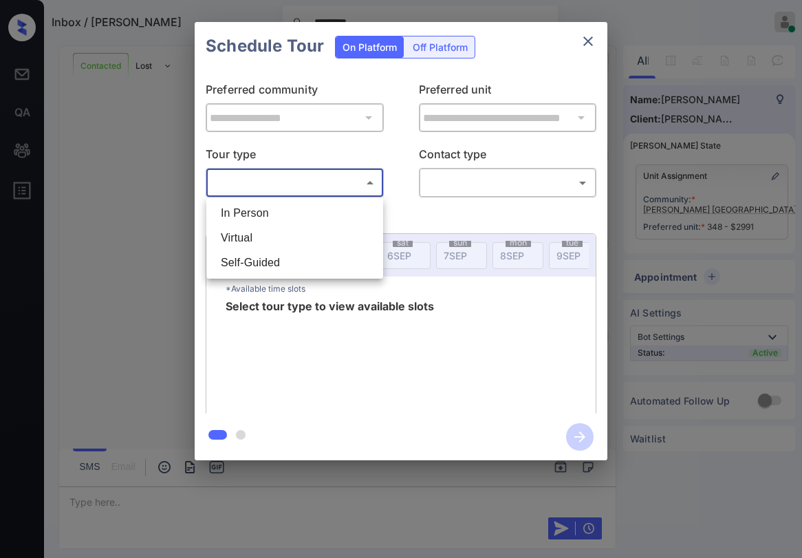
click at [293, 222] on li "In Person" at bounding box center [295, 213] width 170 height 25
type input "********"
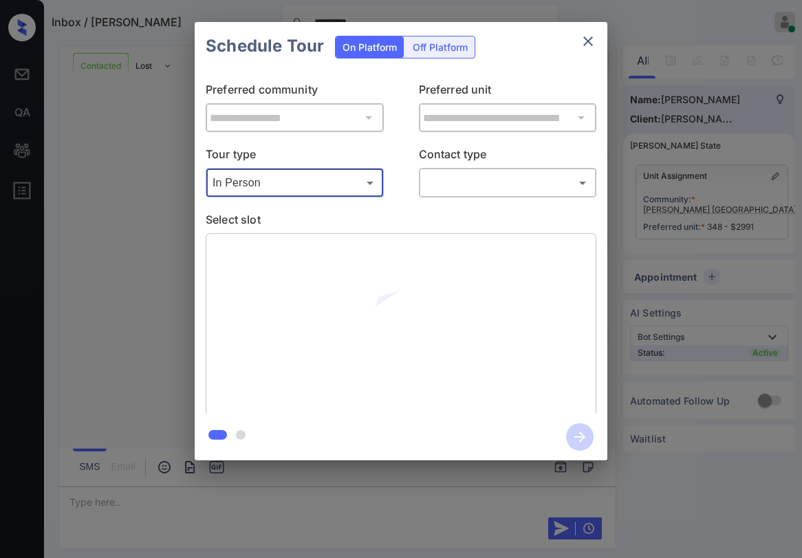
click at [504, 173] on body "Inbox / Moye Deng ********* Paolo Gabriel Online Set yourself offline Set yours…" at bounding box center [401, 279] width 802 height 558
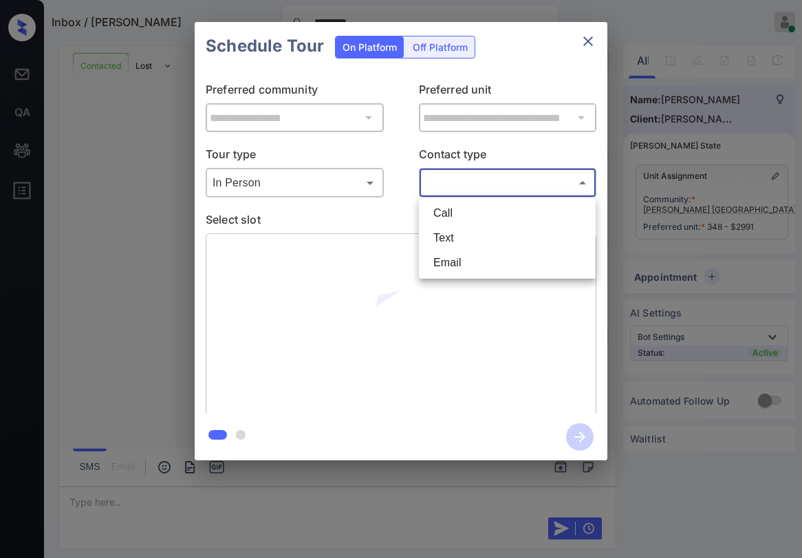
click at [463, 241] on li "Text" at bounding box center [507, 238] width 170 height 25
type input "****"
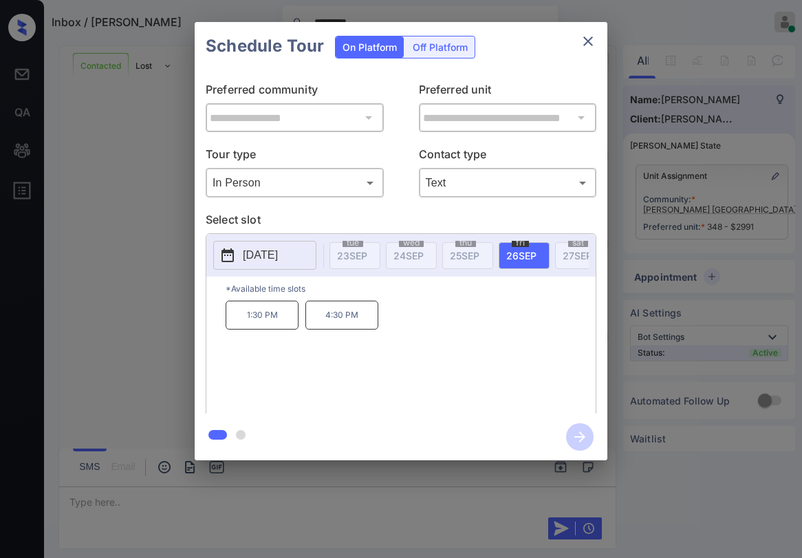
scroll to position [0, 1060]
click at [424, 212] on p "Select slot" at bounding box center [401, 222] width 391 height 22
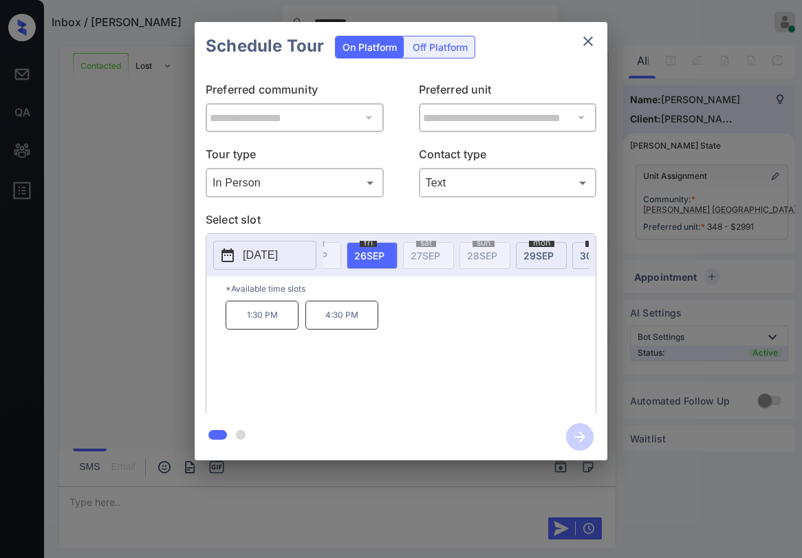
scroll to position [0, 1181]
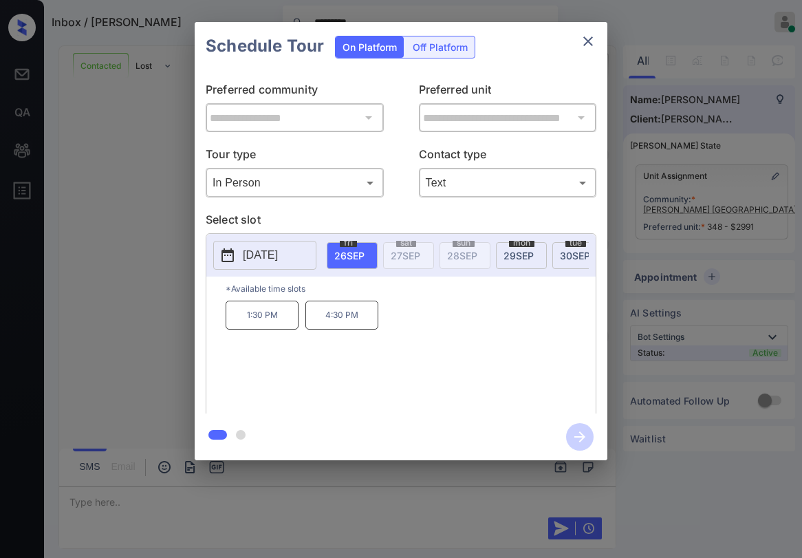
click at [469, 222] on p "Select slot" at bounding box center [401, 222] width 391 height 22
click at [436, 217] on p "Select slot" at bounding box center [401, 222] width 391 height 22
click at [587, 43] on icon "close" at bounding box center [588, 41] width 10 height 10
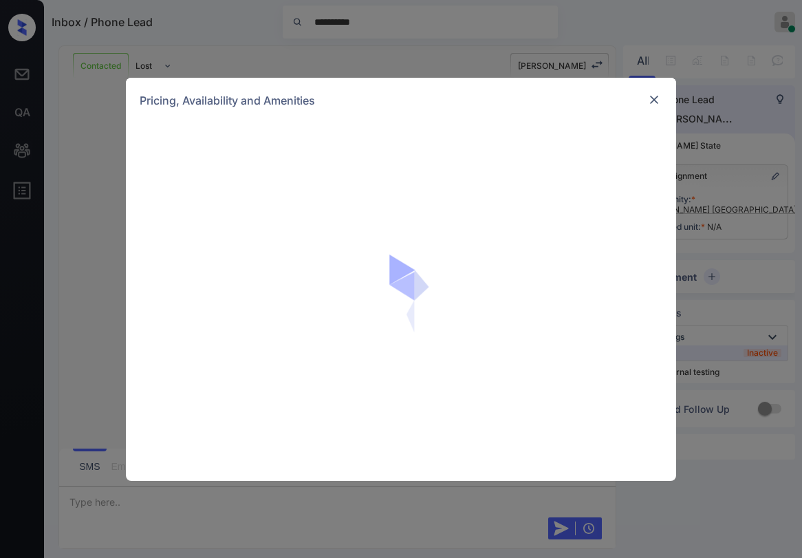
scroll to position [1957, 0]
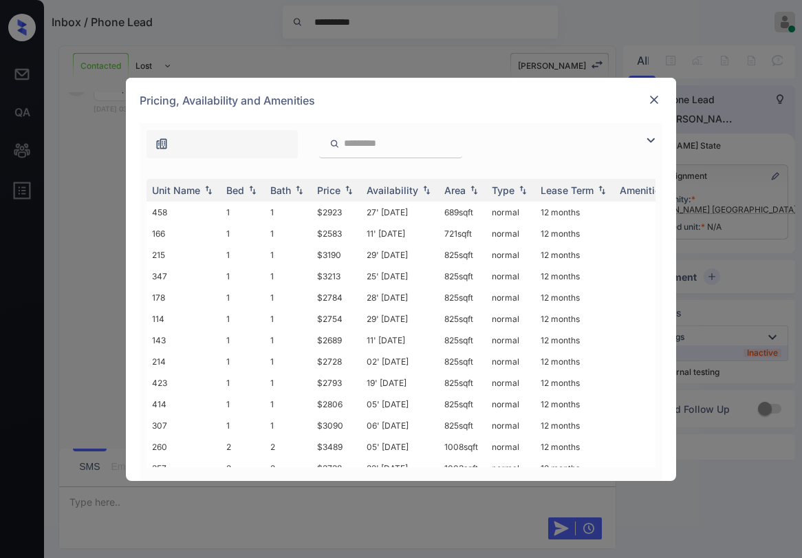
click at [650, 141] on img at bounding box center [651, 140] width 17 height 17
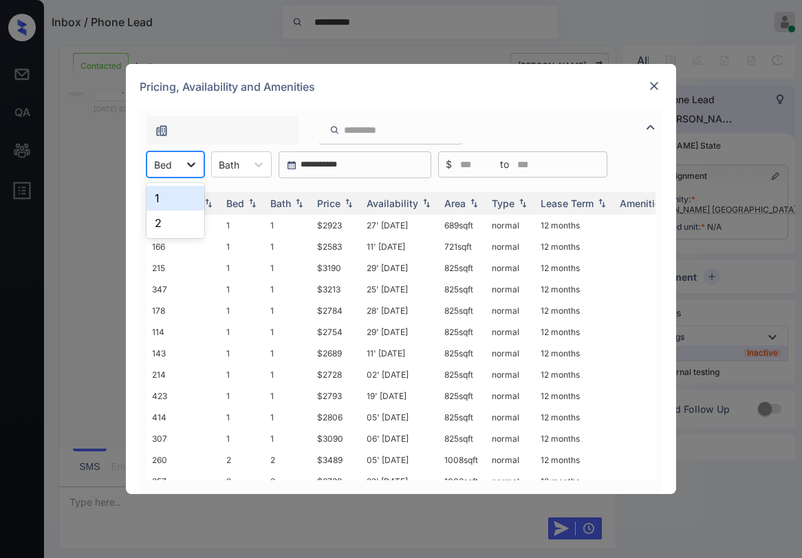
click at [186, 171] on icon at bounding box center [191, 165] width 14 height 14
click at [193, 175] on div at bounding box center [191, 164] width 25 height 25
click at [178, 195] on div "1" at bounding box center [176, 198] width 58 height 25
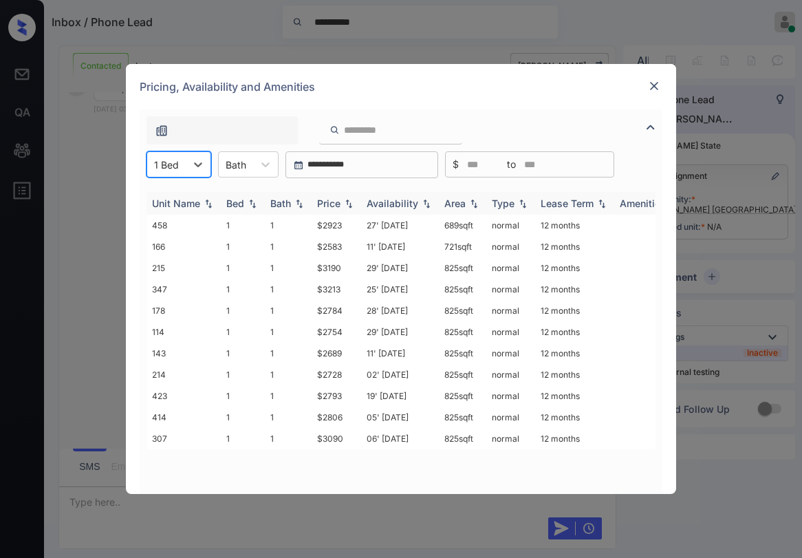
click at [338, 202] on div "Price" at bounding box center [328, 203] width 23 height 12
click at [660, 85] on img at bounding box center [654, 86] width 14 height 14
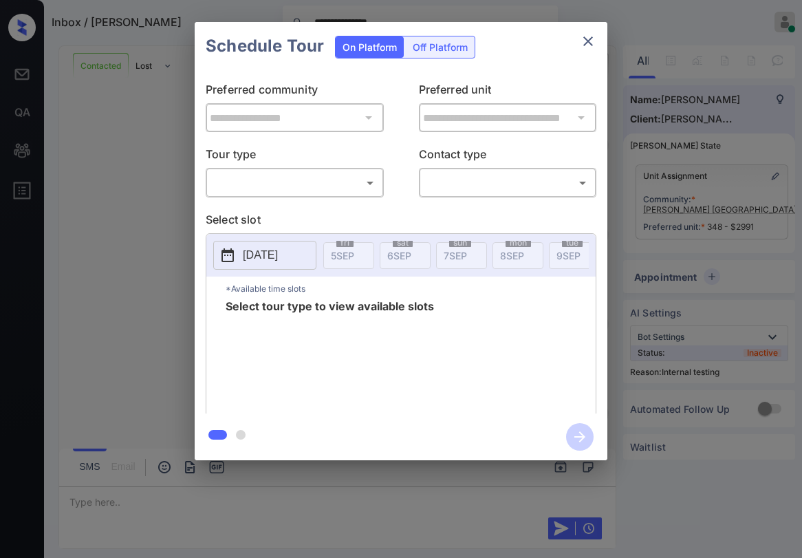
scroll to position [4093, 0]
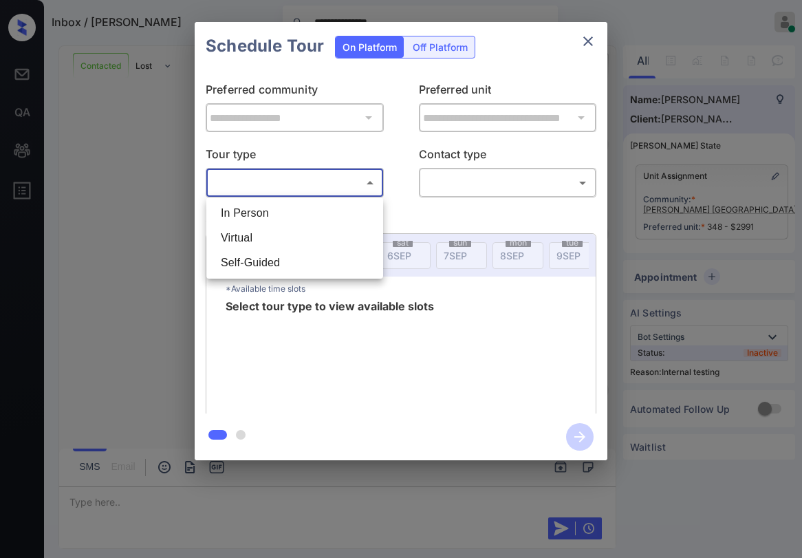
click at [316, 184] on body "**********" at bounding box center [401, 279] width 802 height 558
click at [307, 213] on li "In Person" at bounding box center [295, 213] width 170 height 25
type input "********"
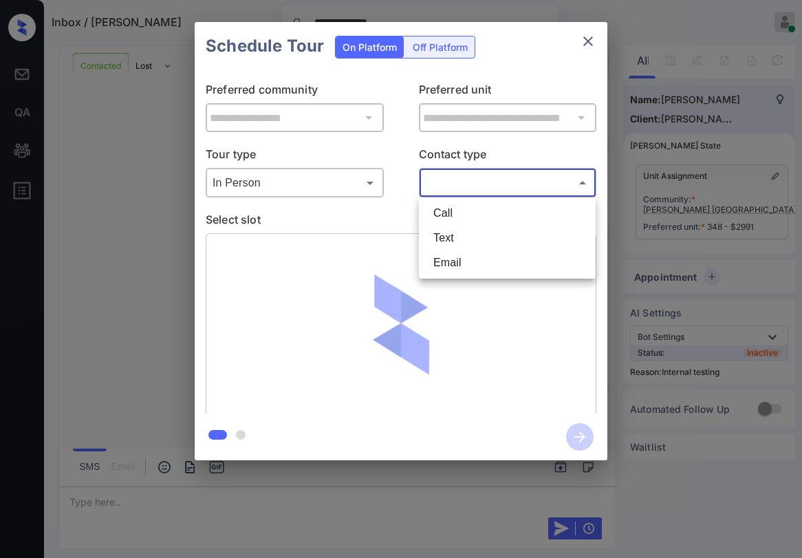
click at [481, 191] on body "**********" at bounding box center [401, 279] width 802 height 558
click at [451, 244] on li "Text" at bounding box center [507, 238] width 170 height 25
type input "****"
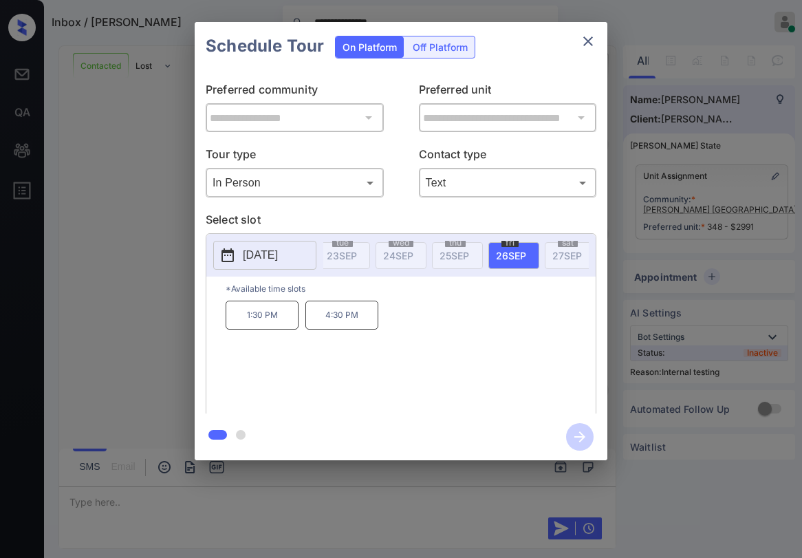
scroll to position [0, 1030]
click at [589, 44] on icon "close" at bounding box center [588, 41] width 17 height 17
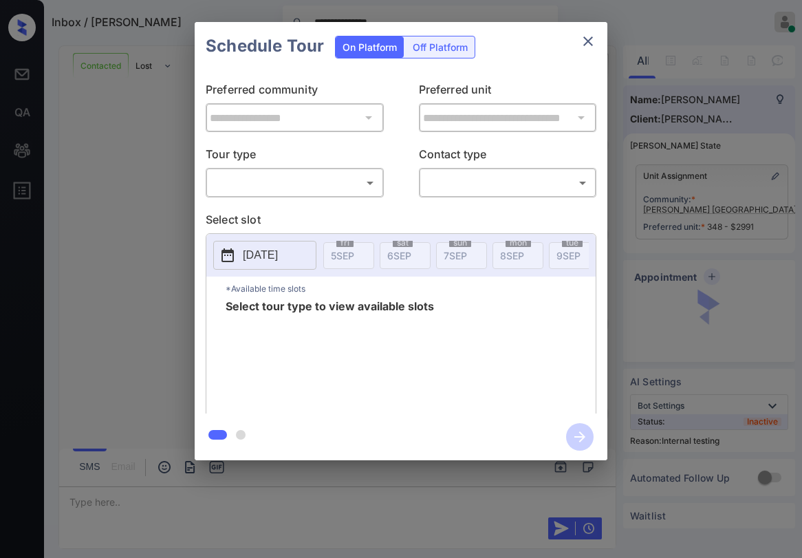
scroll to position [4183, 0]
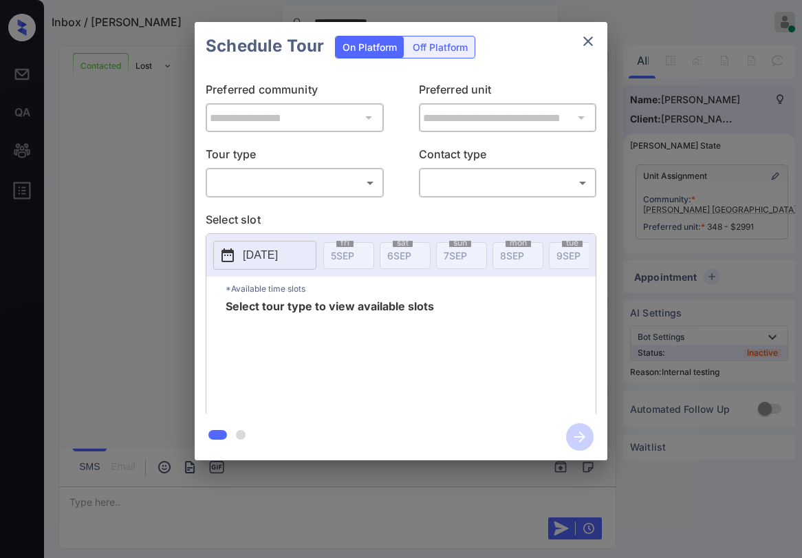
click at [305, 175] on body "**********" at bounding box center [401, 279] width 802 height 558
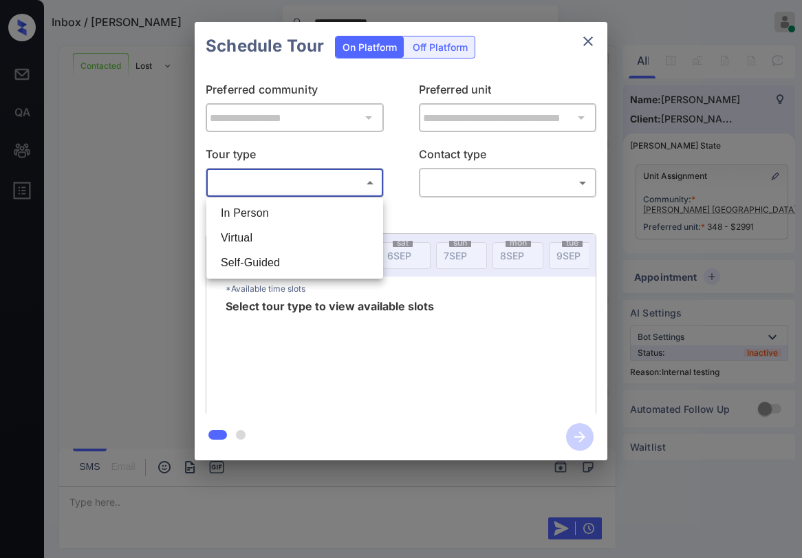
drag, startPoint x: 295, startPoint y: 215, endPoint x: 385, endPoint y: 197, distance: 91.1
click at [295, 214] on li "In Person" at bounding box center [295, 213] width 170 height 25
type input "********"
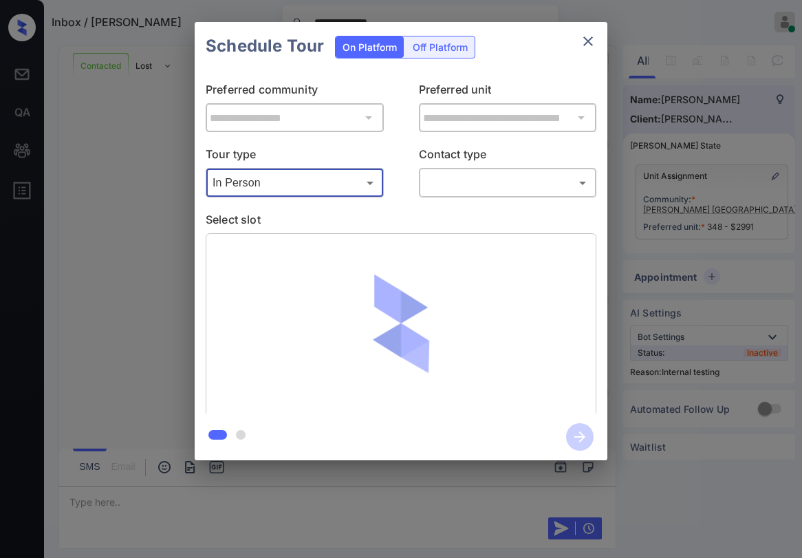
click at [442, 179] on body "**********" at bounding box center [401, 279] width 802 height 558
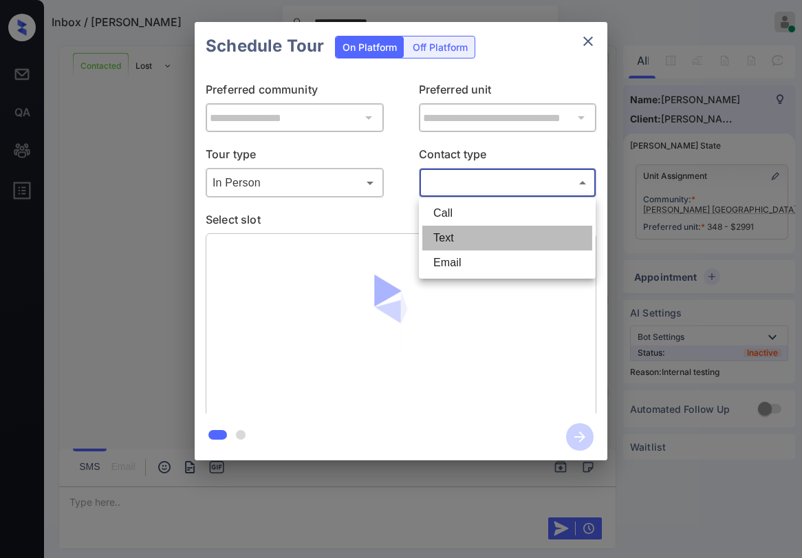
click at [451, 230] on li "Text" at bounding box center [507, 238] width 170 height 25
type input "****"
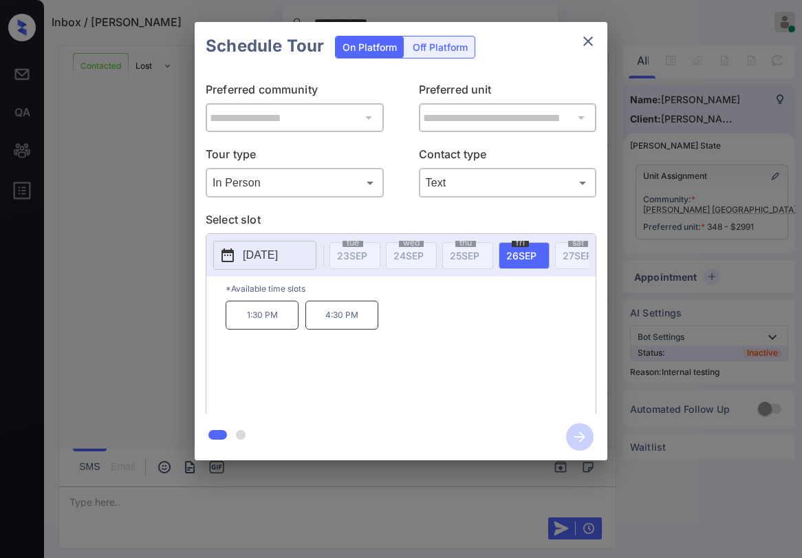
scroll to position [0, 1020]
click at [363, 321] on p "4:30 PM" at bounding box center [341, 315] width 73 height 29
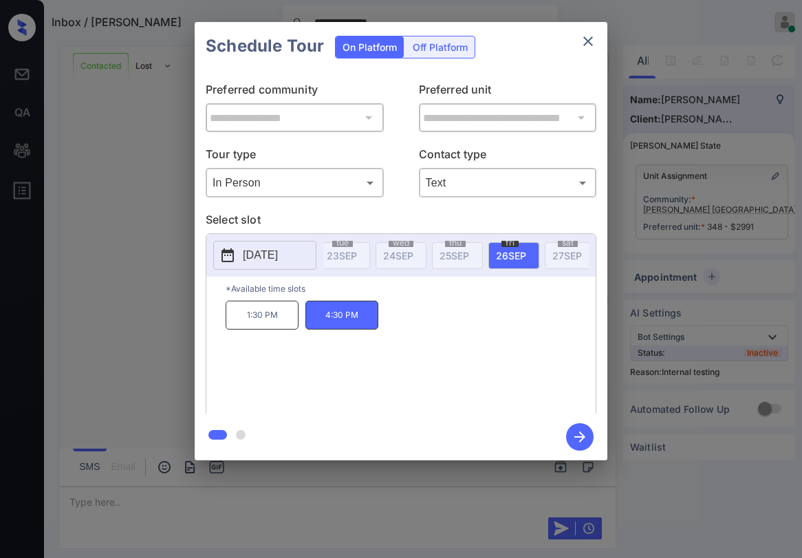
click at [418, 211] on p "Select slot" at bounding box center [401, 222] width 391 height 22
click at [547, 385] on div "1:30 PM 4:30 PM" at bounding box center [411, 356] width 370 height 110
click at [517, 363] on div "1:30 PM 4:30 PM" at bounding box center [411, 356] width 370 height 110
click at [485, 395] on div "1:30 PM 4:30 PM" at bounding box center [411, 356] width 370 height 110
click at [579, 434] on icon "button" at bounding box center [580, 437] width 28 height 28
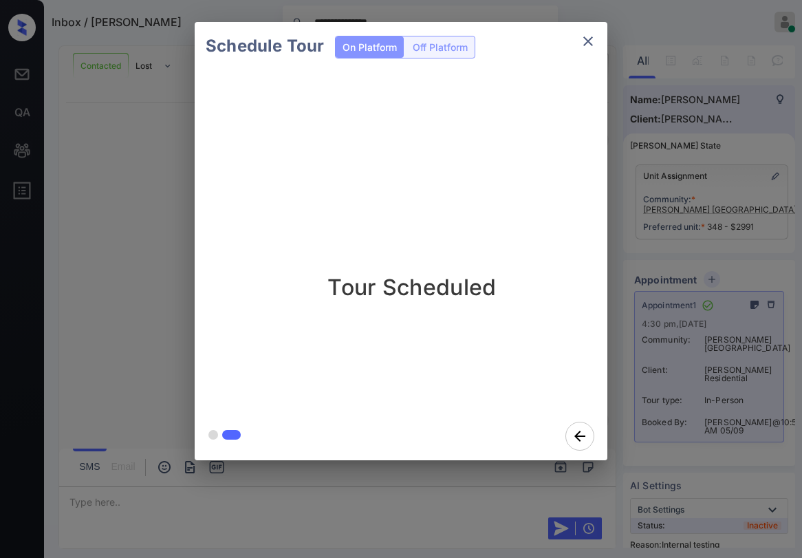
scroll to position [4847, 0]
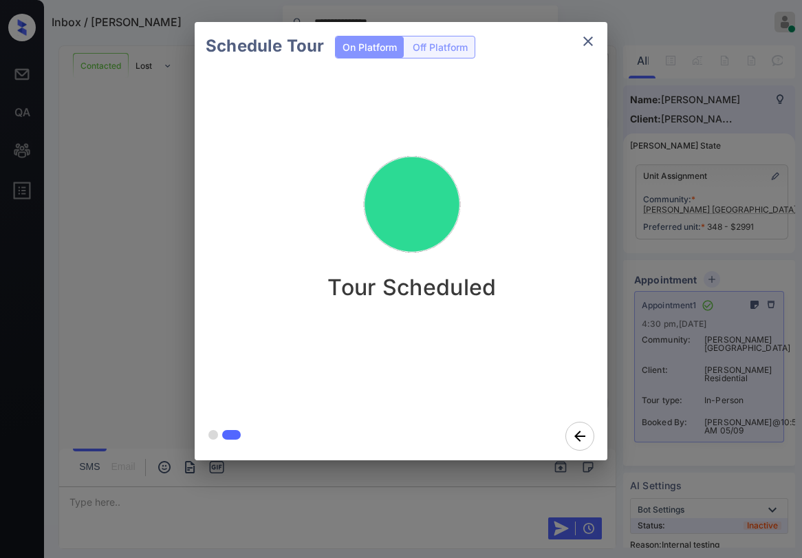
click at [110, 277] on div "Schedule Tour On Platform Off Platform Tour Scheduled" at bounding box center [401, 241] width 802 height 482
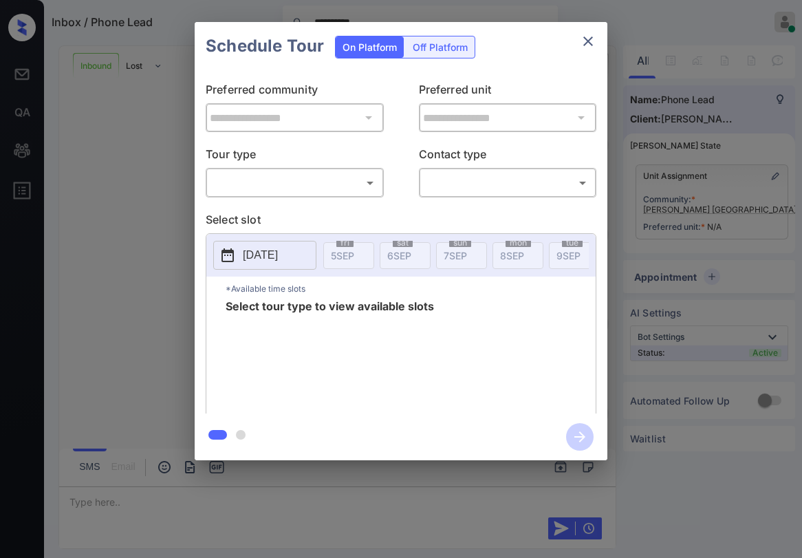
scroll to position [883, 0]
click at [287, 186] on body "**********" at bounding box center [401, 279] width 802 height 558
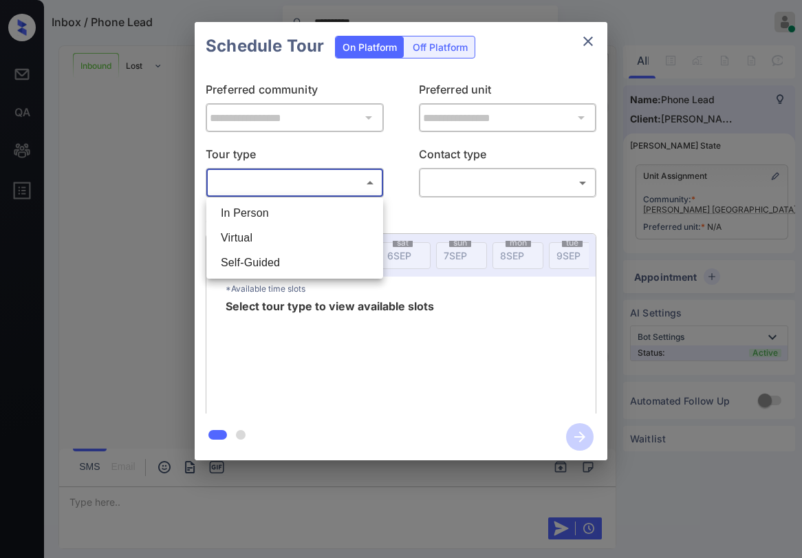
click at [279, 215] on li "In Person" at bounding box center [295, 213] width 170 height 25
type input "********"
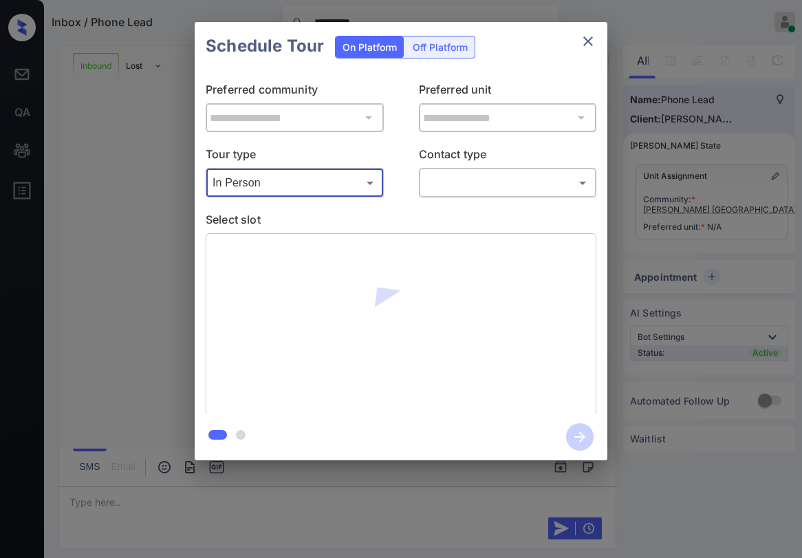
click at [437, 169] on div "​ ​" at bounding box center [508, 183] width 178 height 30
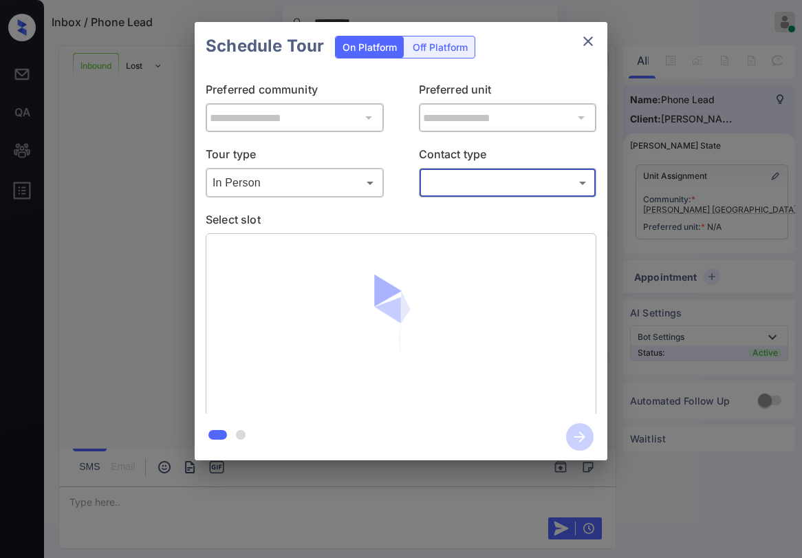
click at [456, 184] on body "**********" at bounding box center [401, 279] width 802 height 558
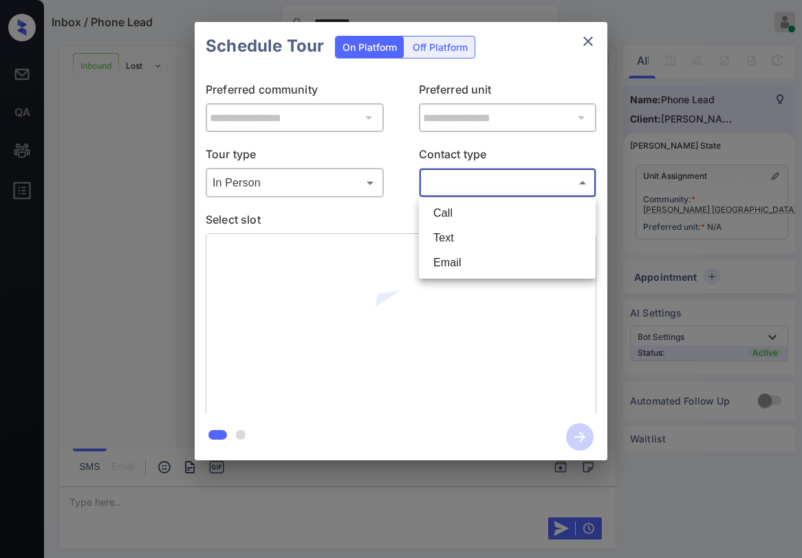
click at [451, 231] on li "Text" at bounding box center [507, 238] width 170 height 25
type input "****"
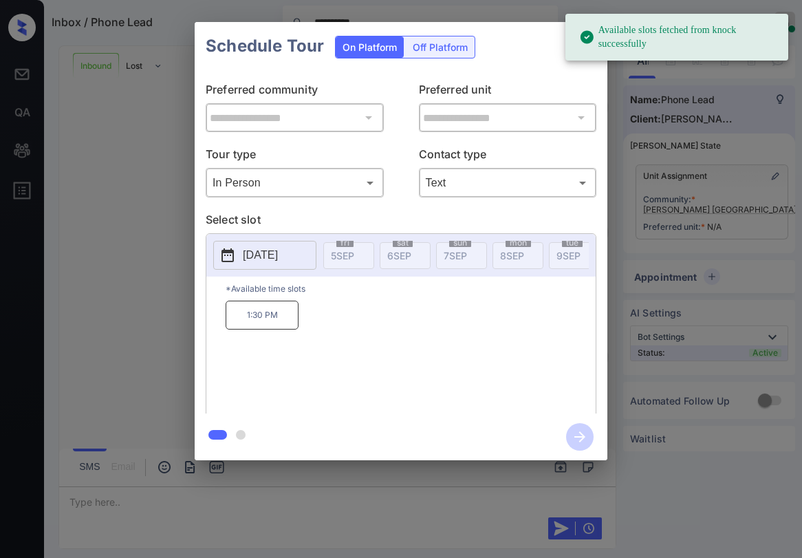
click at [526, 74] on div "**********" at bounding box center [401, 241] width 413 height 343
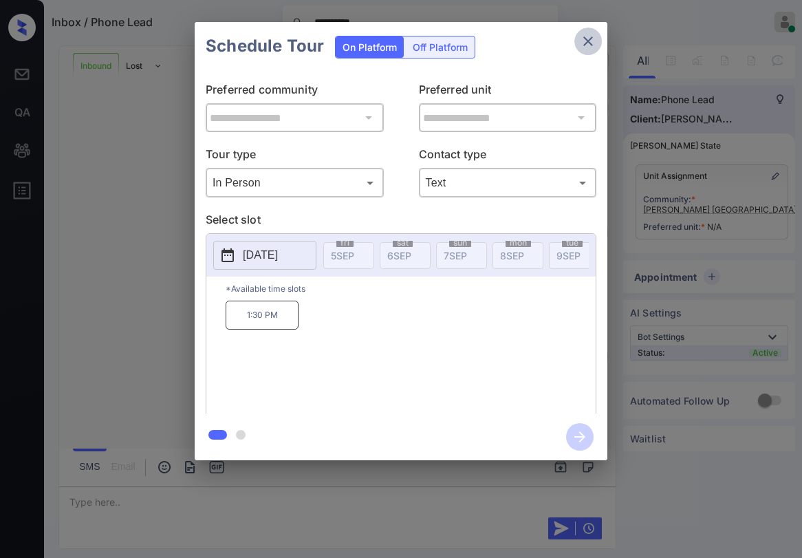
click at [592, 39] on icon "close" at bounding box center [588, 41] width 17 height 17
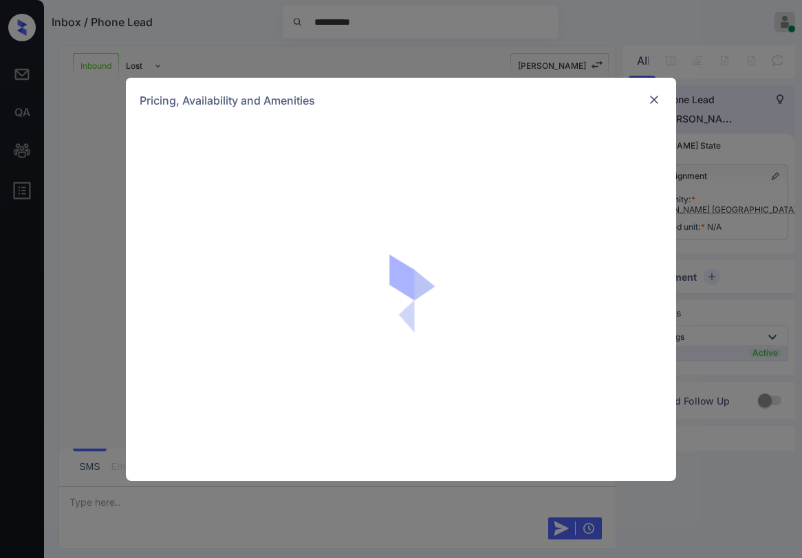
scroll to position [883, 0]
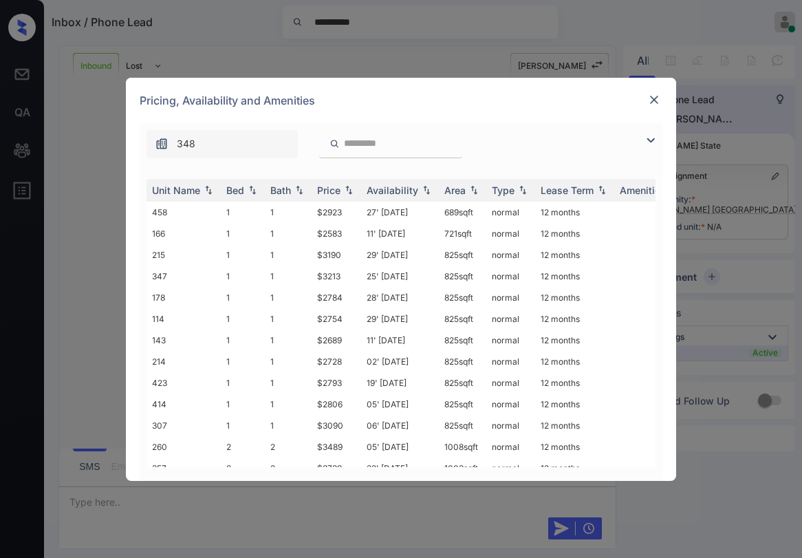
click at [647, 140] on img at bounding box center [651, 140] width 17 height 17
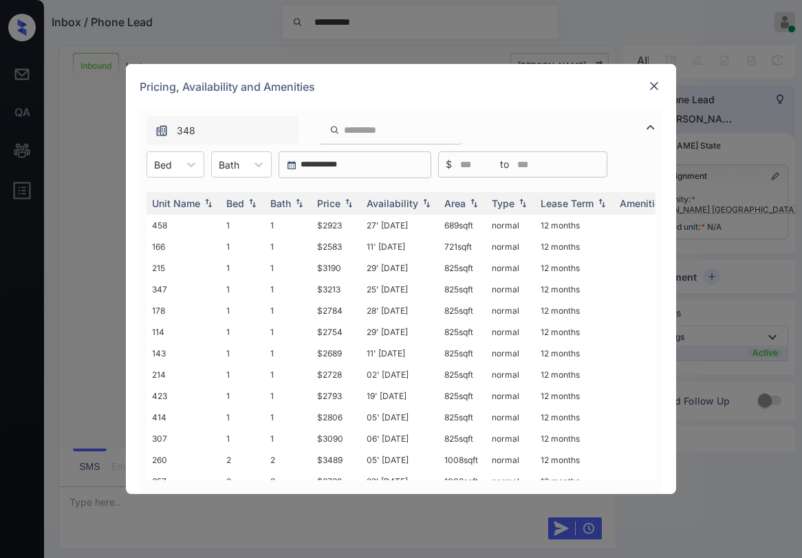
click at [209, 173] on div "**********" at bounding box center [401, 164] width 523 height 27
click at [184, 171] on div at bounding box center [191, 164] width 25 height 25
click at [172, 207] on div "1" at bounding box center [176, 198] width 58 height 25
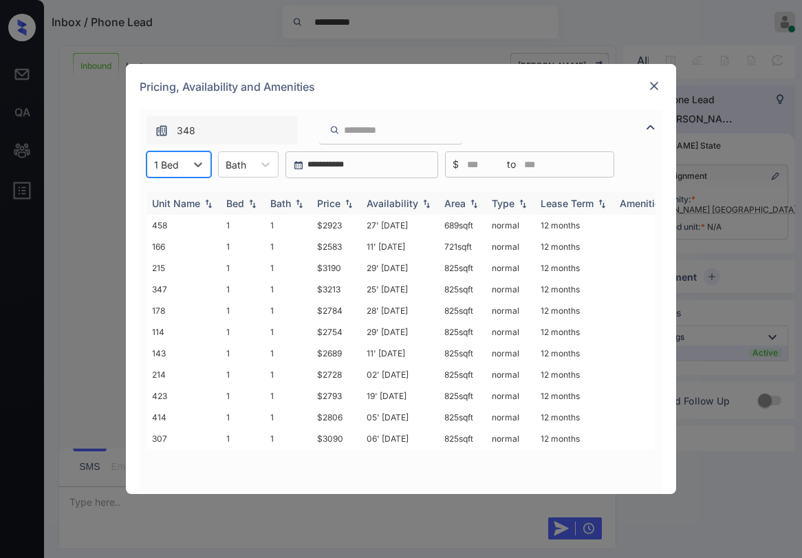
click at [344, 204] on img at bounding box center [349, 204] width 14 height 10
click at [332, 200] on div "Price" at bounding box center [328, 203] width 23 height 12
click at [346, 200] on img at bounding box center [349, 203] width 14 height 10
click at [346, 200] on img at bounding box center [349, 204] width 14 height 10
click at [346, 200] on img at bounding box center [349, 203] width 14 height 10
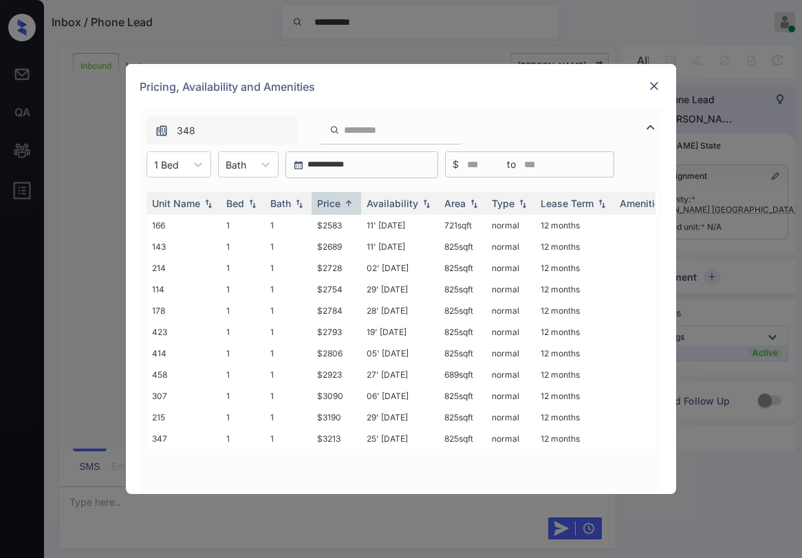
click at [653, 85] on img at bounding box center [654, 86] width 14 height 14
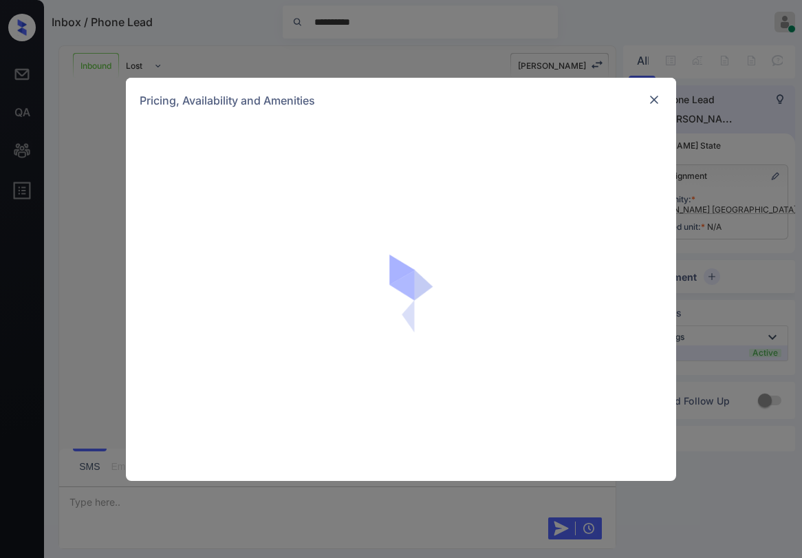
scroll to position [883, 0]
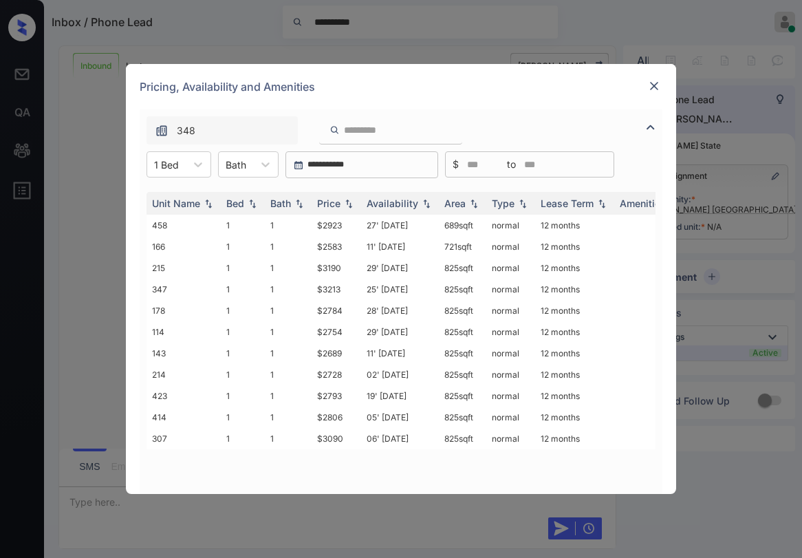
click at [654, 83] on img at bounding box center [654, 86] width 14 height 14
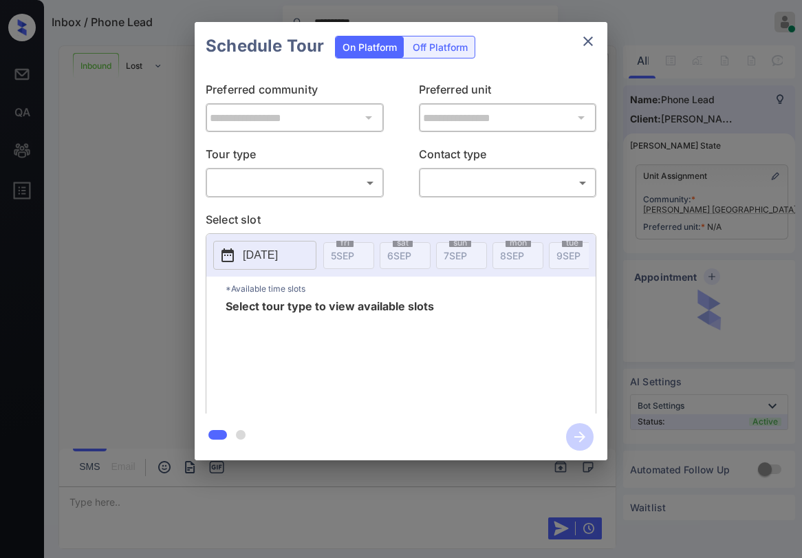
scroll to position [883, 0]
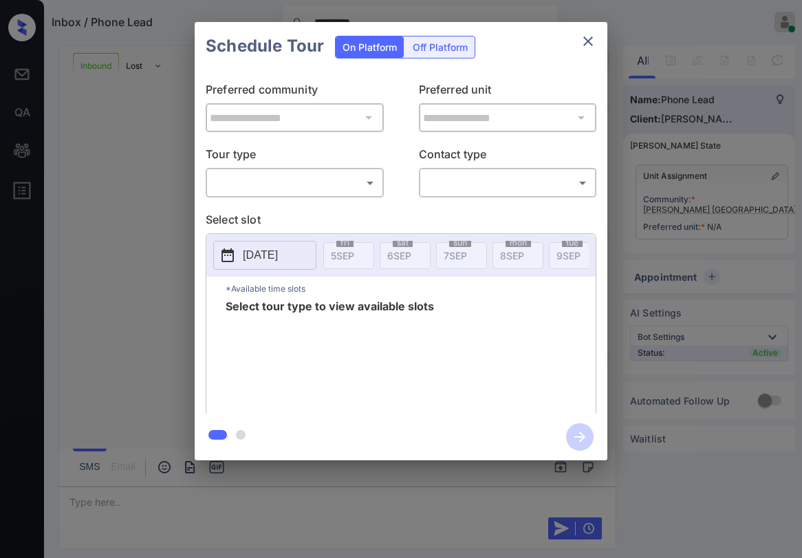
click at [304, 177] on body "**********" at bounding box center [401, 279] width 802 height 558
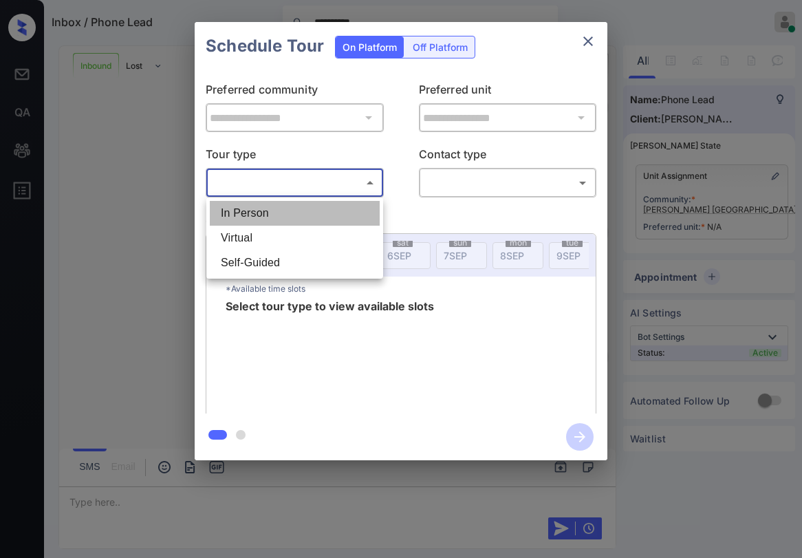
click at [271, 218] on li "In Person" at bounding box center [295, 213] width 170 height 25
type input "********"
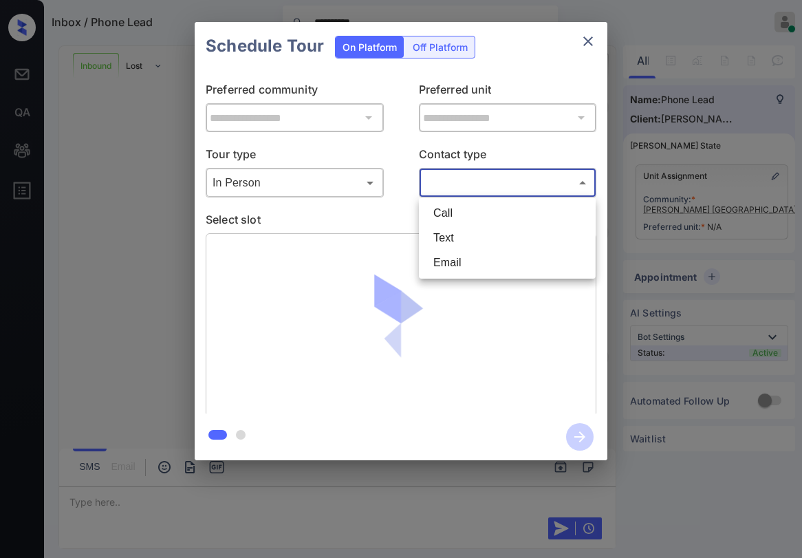
click at [464, 184] on body "**********" at bounding box center [401, 279] width 802 height 558
click at [443, 233] on li "Text" at bounding box center [507, 238] width 170 height 25
type input "****"
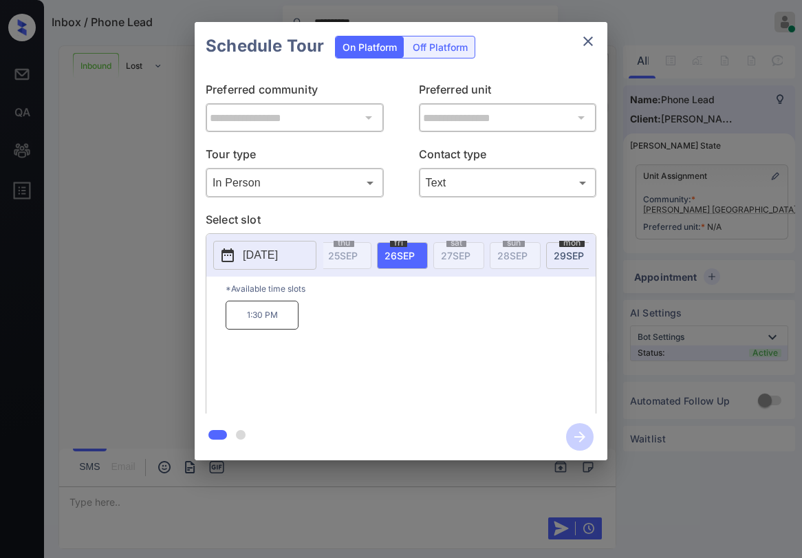
scroll to position [0, 1100]
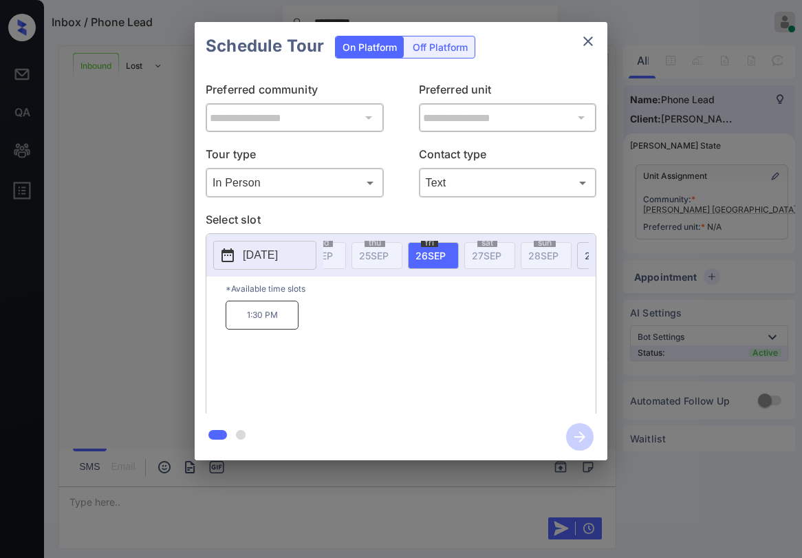
click at [319, 173] on body "**********" at bounding box center [401, 279] width 802 height 558
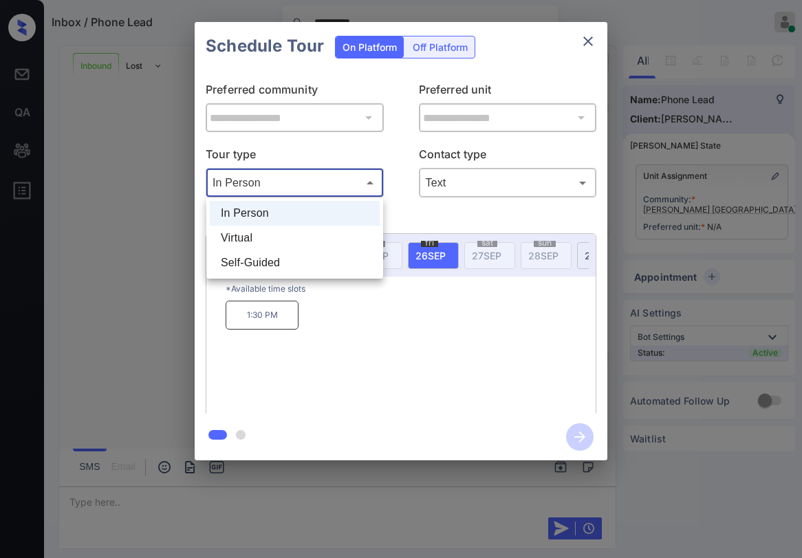
click at [288, 233] on li "Virtual" at bounding box center [295, 238] width 170 height 25
type input "*******"
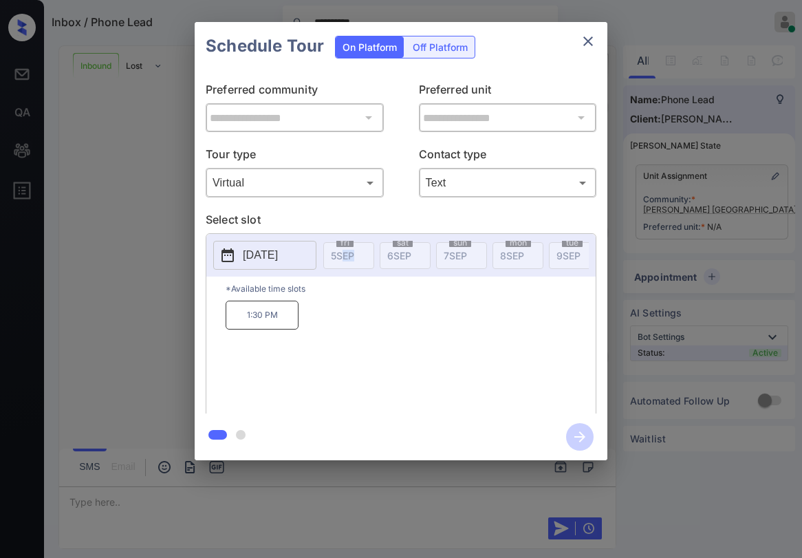
drag, startPoint x: 343, startPoint y: 278, endPoint x: 356, endPoint y: 276, distance: 13.2
click at [356, 270] on div "[DATE] [DATE] [DATE] [DATE] [DATE] [DATE] [DATE] [DATE] [DATE] [DATE] [DATE] [D…" at bounding box center [456, 255] width 266 height 29
click at [418, 212] on p "Select slot" at bounding box center [401, 222] width 391 height 22
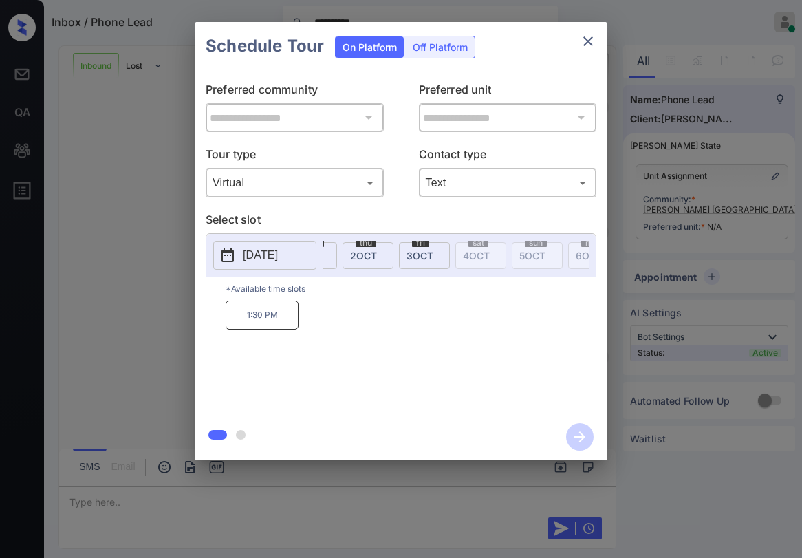
click at [436, 254] on div "[DATE]" at bounding box center [424, 255] width 51 height 27
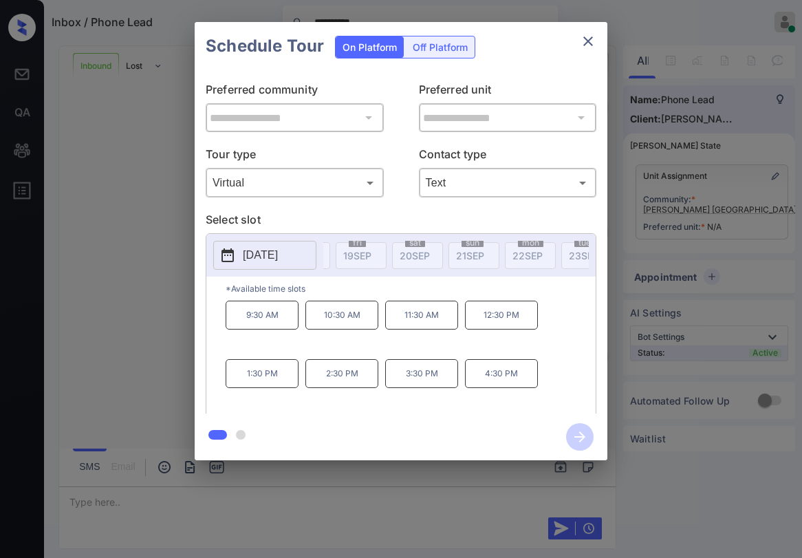
scroll to position [0, 737]
click at [397, 217] on p "Select slot" at bounding box center [401, 222] width 391 height 22
click at [489, 213] on p "Select slot" at bounding box center [401, 222] width 391 height 22
click at [586, 38] on icon "close" at bounding box center [588, 41] width 17 height 17
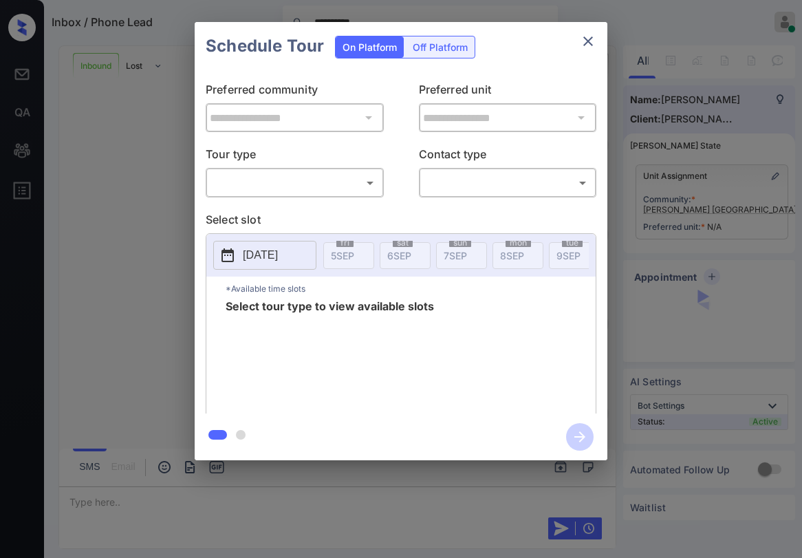
scroll to position [1066, 0]
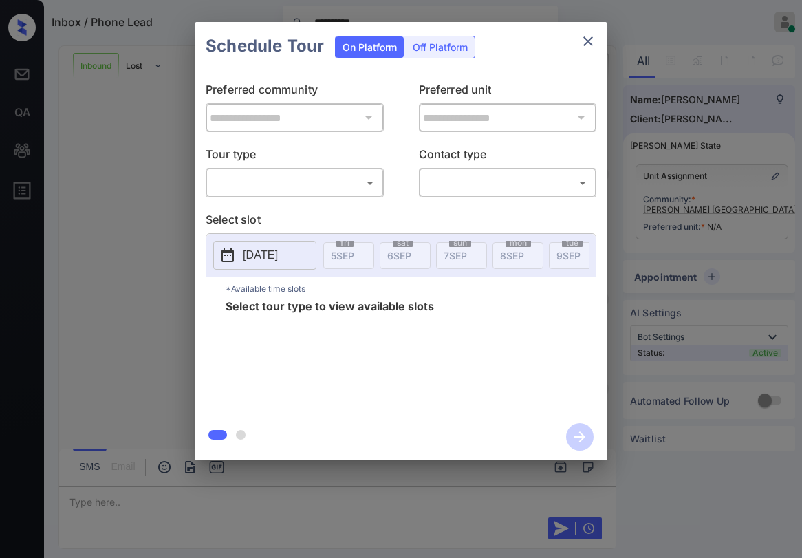
click at [316, 186] on body "**********" at bounding box center [401, 279] width 802 height 558
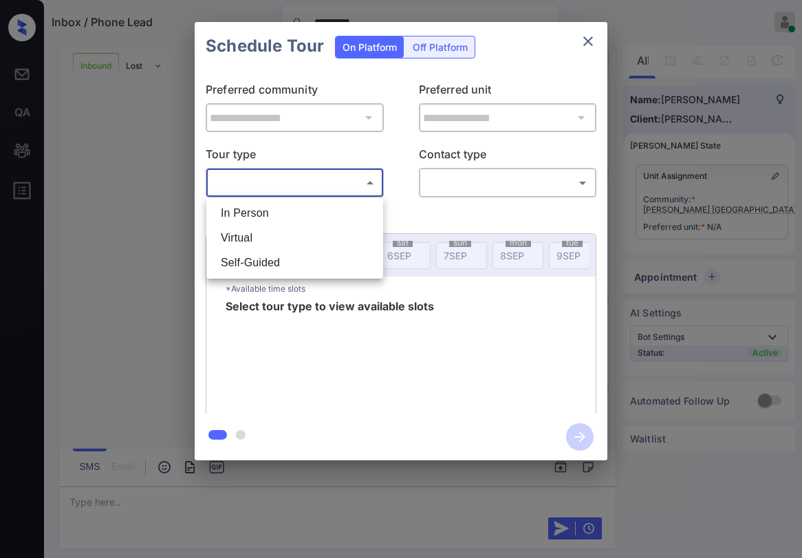
click at [293, 213] on li "In Person" at bounding box center [295, 213] width 170 height 25
type input "********"
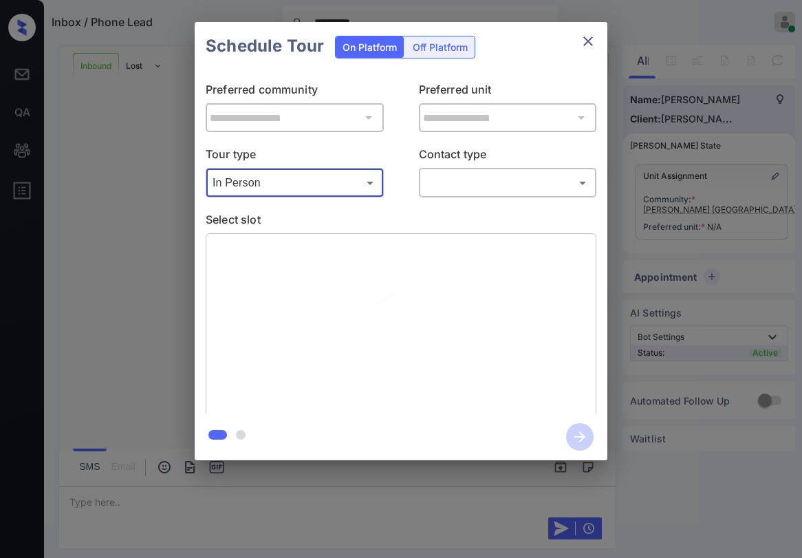
click at [458, 180] on body "**********" at bounding box center [401, 279] width 802 height 558
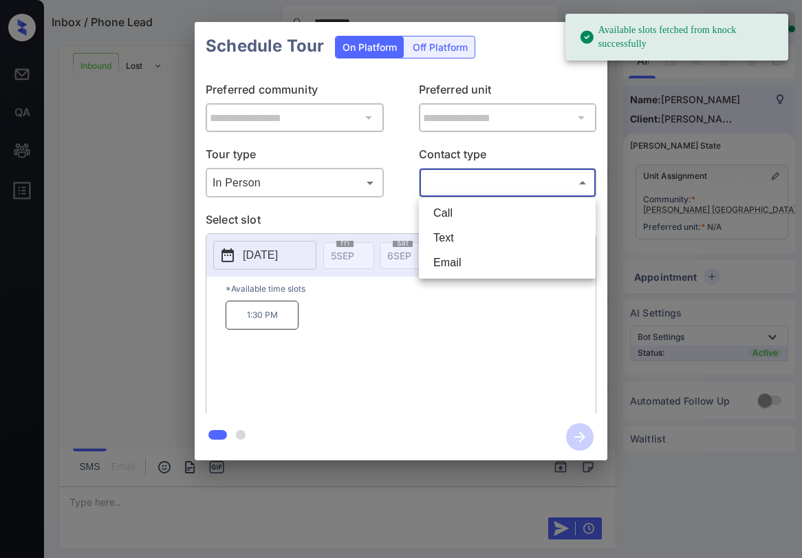
click at [460, 218] on li "Call" at bounding box center [507, 213] width 170 height 25
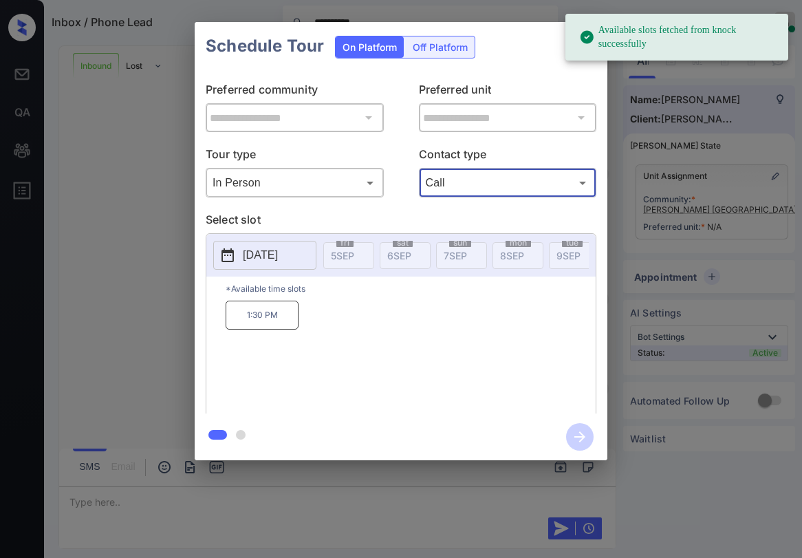
click at [466, 185] on body "**********" at bounding box center [401, 279] width 802 height 558
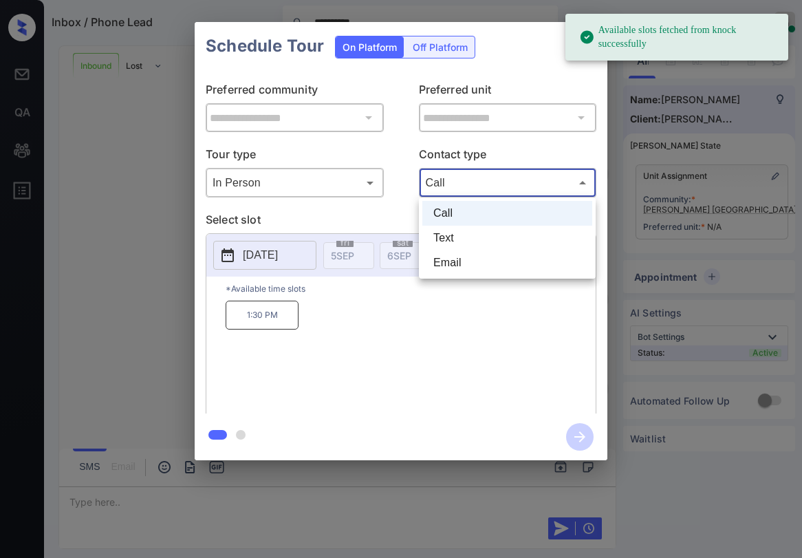
click at [458, 237] on li "Text" at bounding box center [507, 238] width 170 height 25
type input "****"
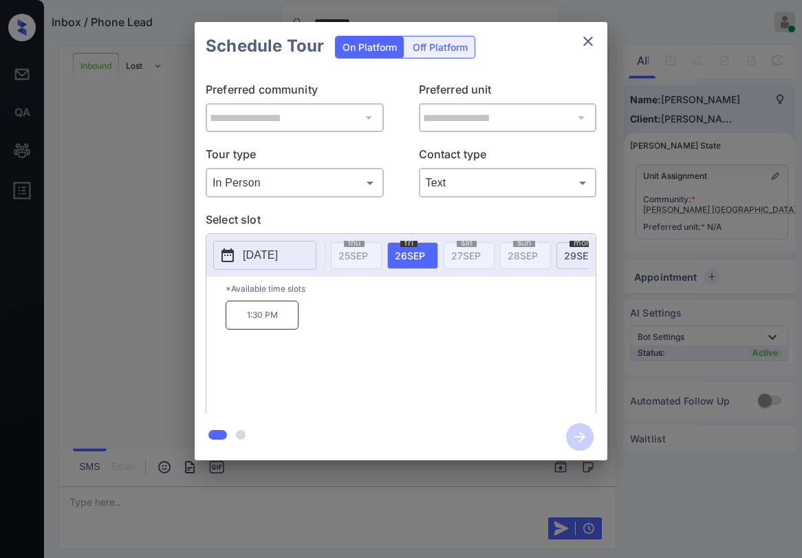
scroll to position [0, 1141]
click at [554, 252] on span "29 SEP" at bounding box center [559, 256] width 30 height 12
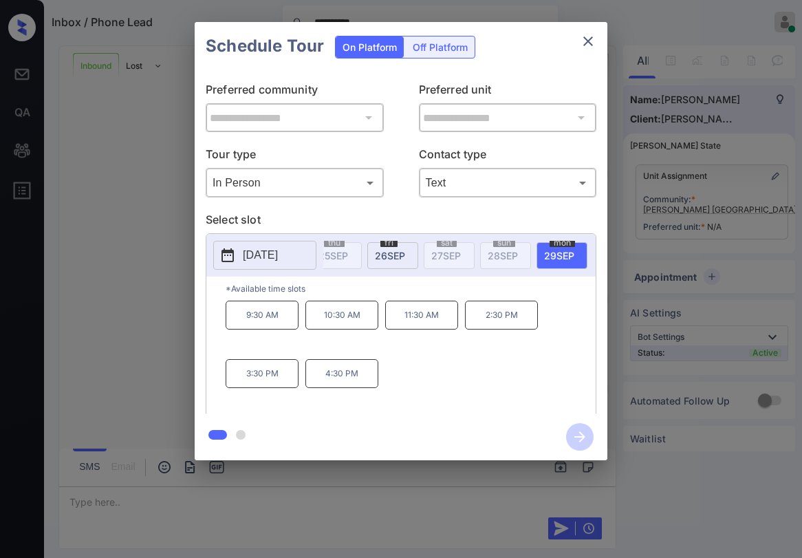
click at [419, 320] on p "11:30 AM" at bounding box center [421, 315] width 73 height 29
click at [596, 36] on icon "close" at bounding box center [588, 41] width 17 height 17
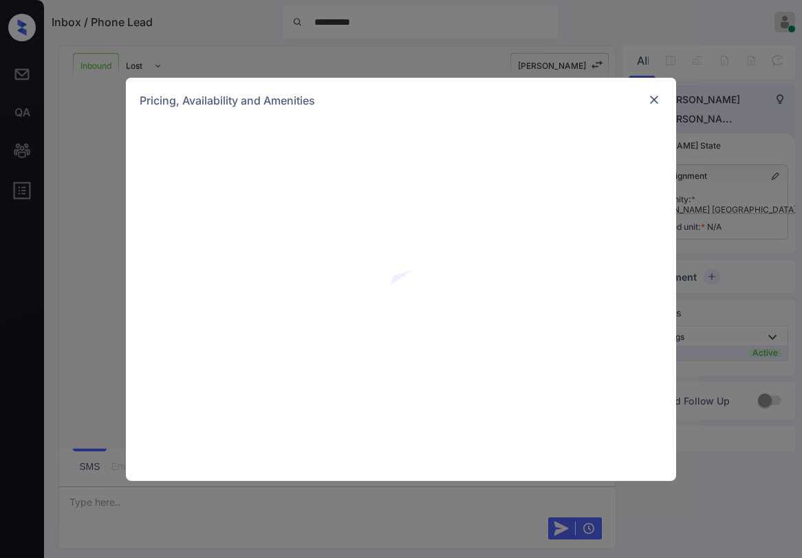
scroll to position [1066, 0]
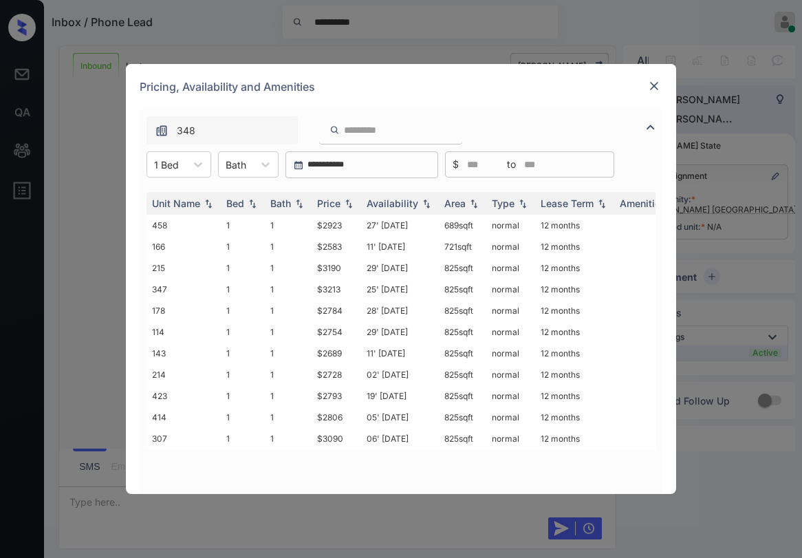
click at [649, 125] on img at bounding box center [651, 127] width 17 height 17
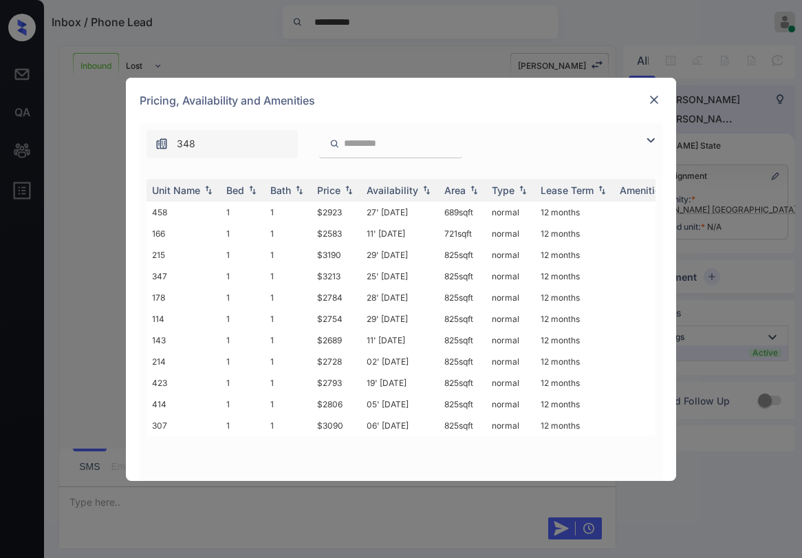
click at [660, 96] on img at bounding box center [654, 100] width 14 height 14
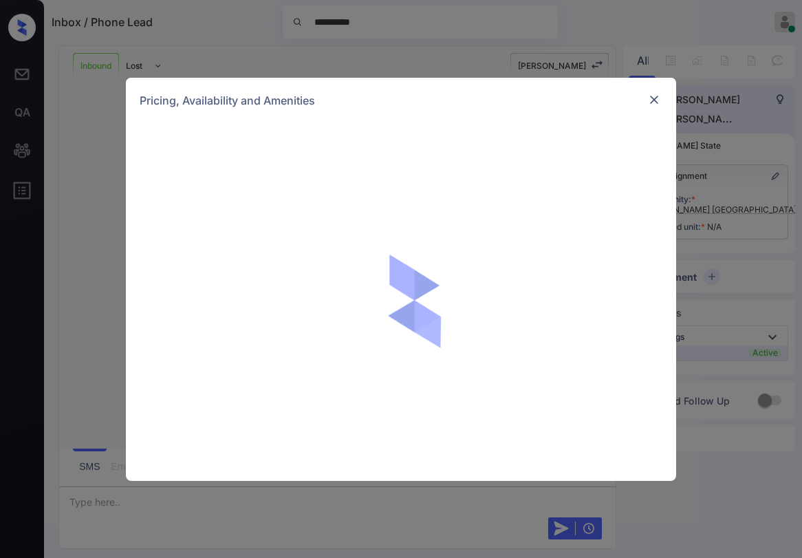
scroll to position [1066, 0]
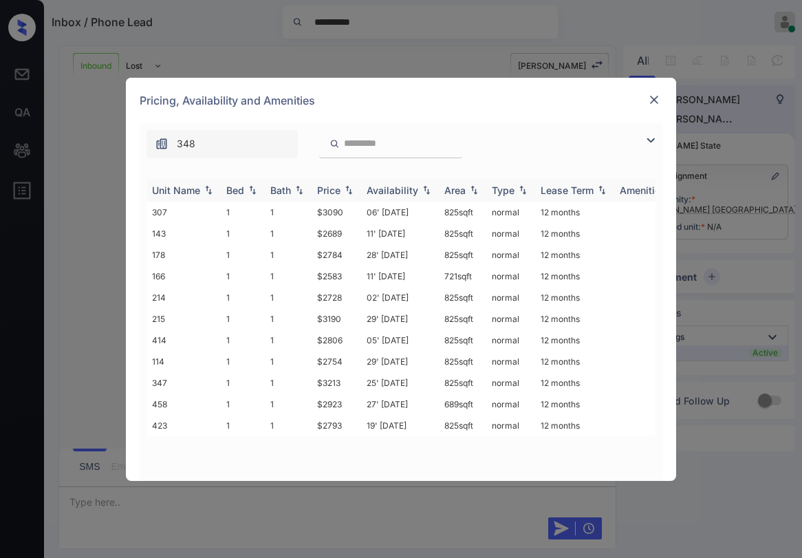
click at [330, 187] on div "Price" at bounding box center [328, 190] width 23 height 12
click at [330, 186] on div "Price" at bounding box center [328, 190] width 23 height 12
click at [334, 212] on td "$2583" at bounding box center [337, 212] width 50 height 21
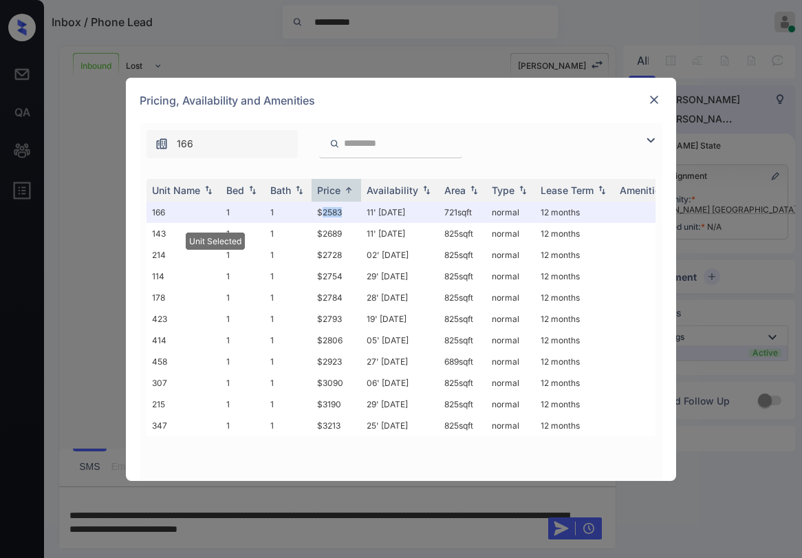
click at [654, 101] on img at bounding box center [654, 100] width 14 height 14
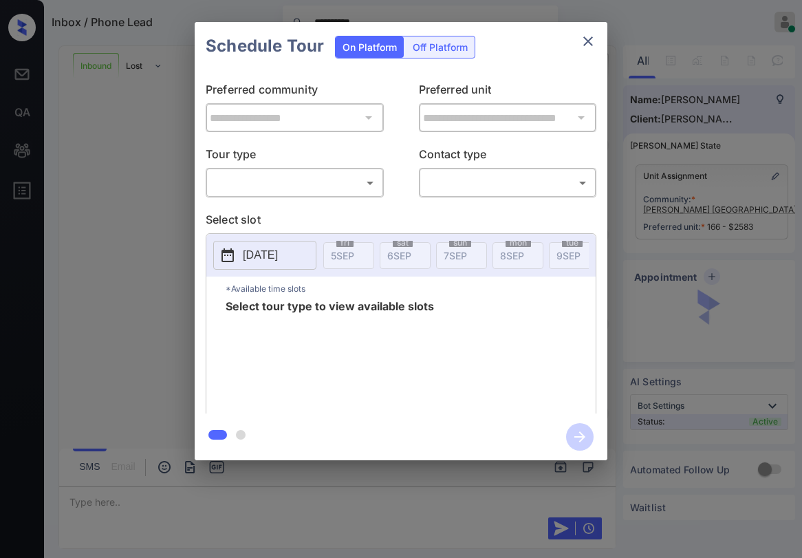
scroll to position [1155, 0]
click at [306, 178] on body "**********" at bounding box center [401, 279] width 802 height 558
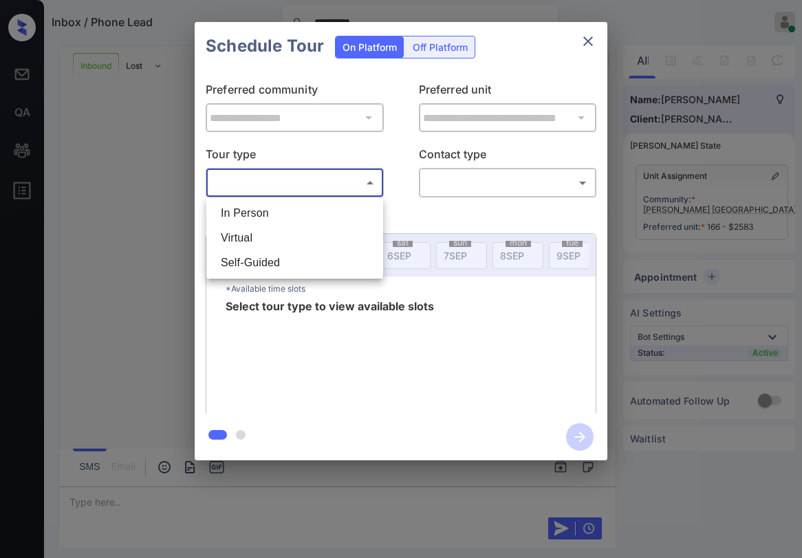
click at [277, 212] on li "In Person" at bounding box center [295, 213] width 170 height 25
type input "********"
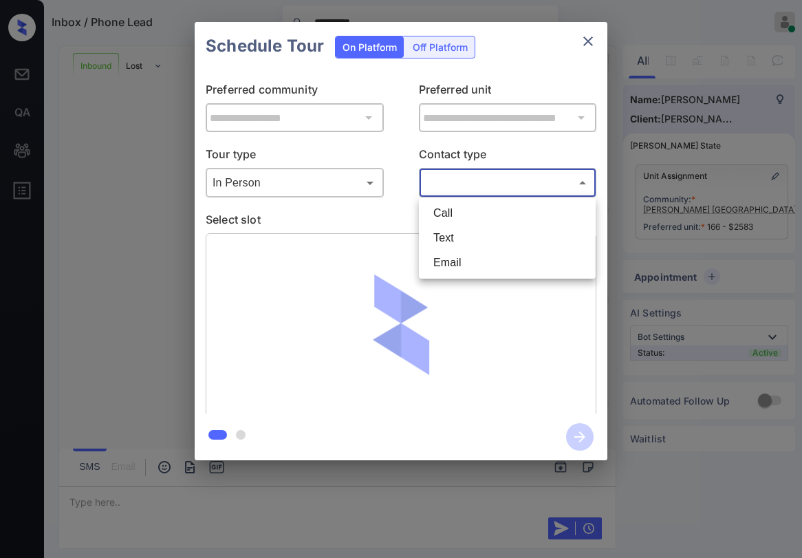
click at [495, 184] on body "**********" at bounding box center [401, 279] width 802 height 558
click at [479, 246] on li "Text" at bounding box center [507, 238] width 170 height 25
type input "****"
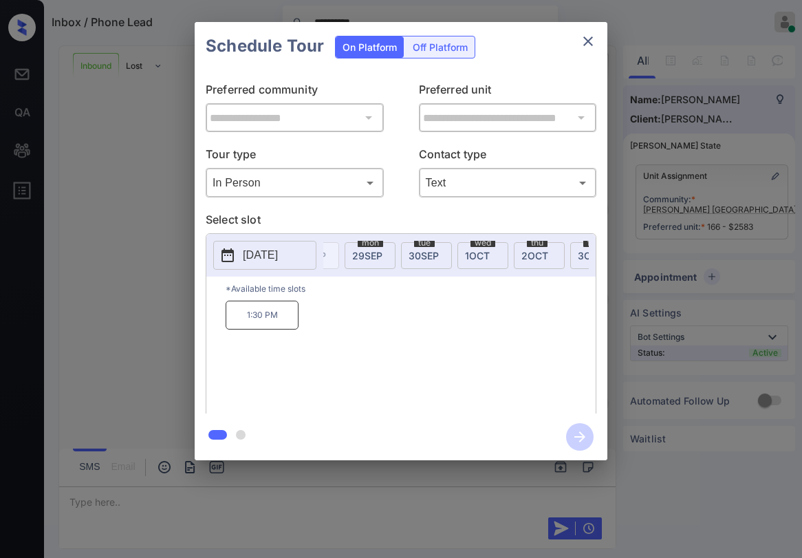
scroll to position [0, 1283]
click at [416, 251] on span "[DATE]" at bounding box center [418, 256] width 30 height 12
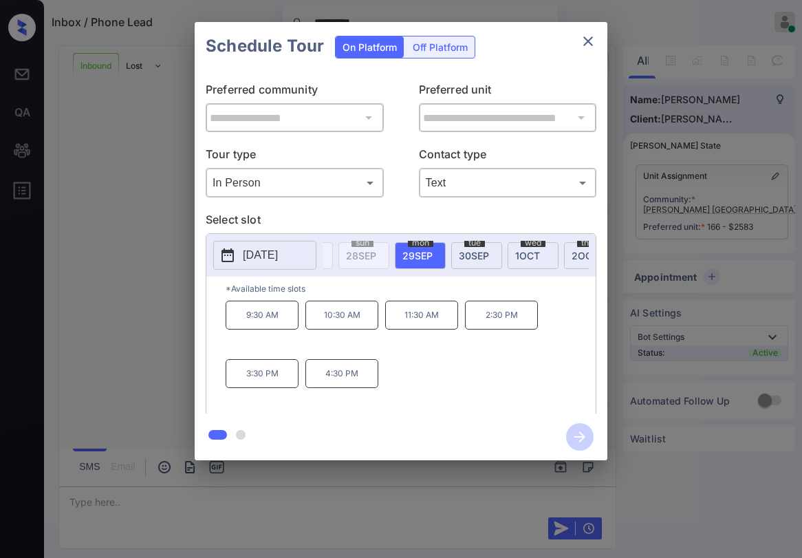
click at [432, 313] on p "11:30 AM" at bounding box center [421, 315] width 73 height 29
click at [583, 437] on icon "button" at bounding box center [580, 436] width 11 height 11
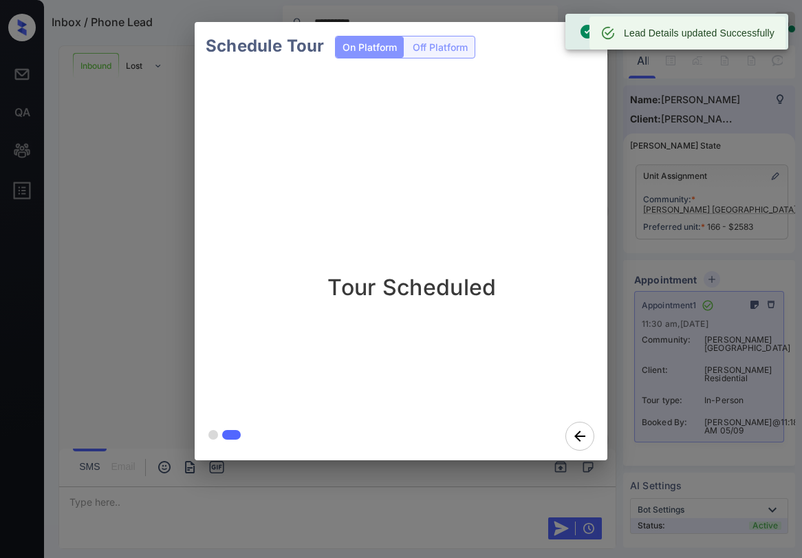
scroll to position [1809, 0]
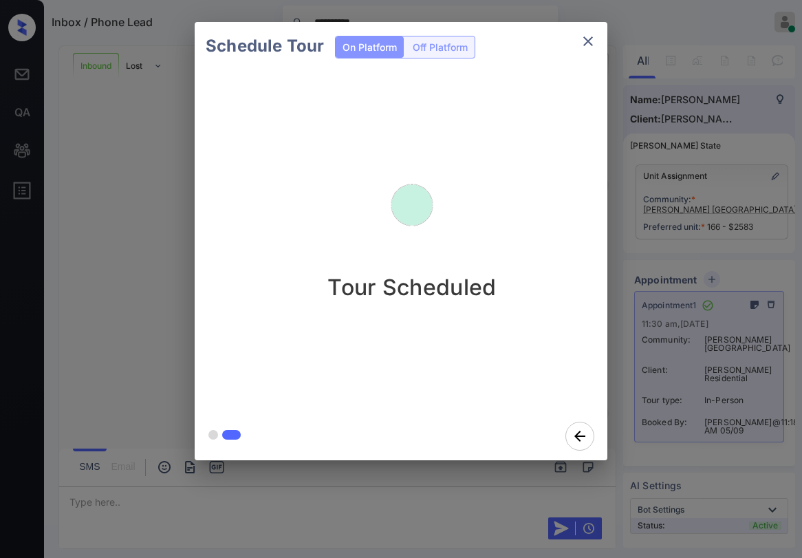
click at [594, 41] on icon "close" at bounding box center [588, 41] width 17 height 17
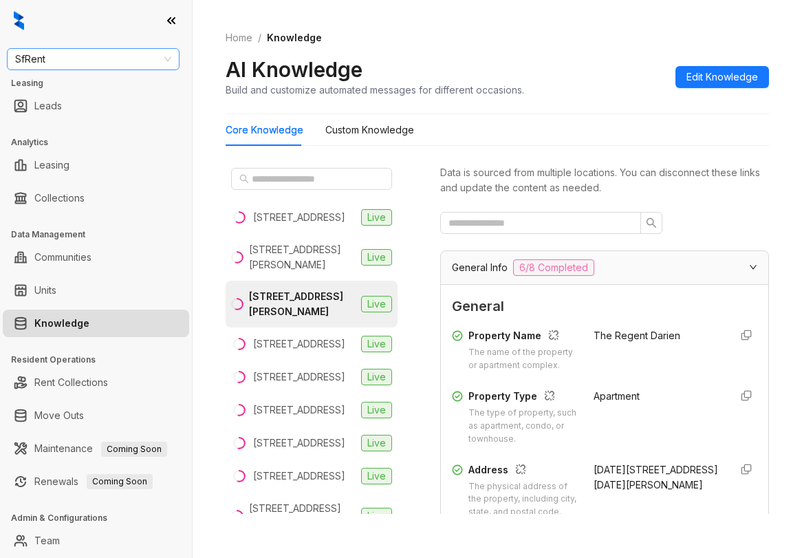
click at [120, 49] on span "SfRent" at bounding box center [93, 59] width 156 height 21
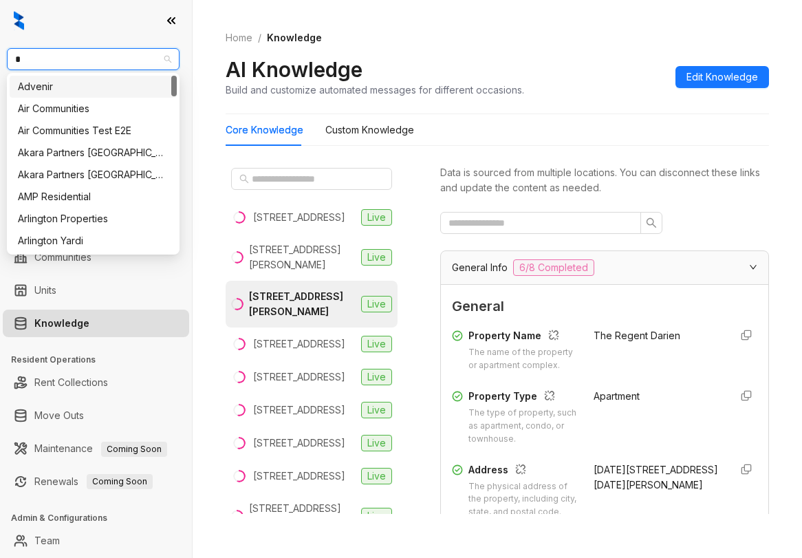
type input "**"
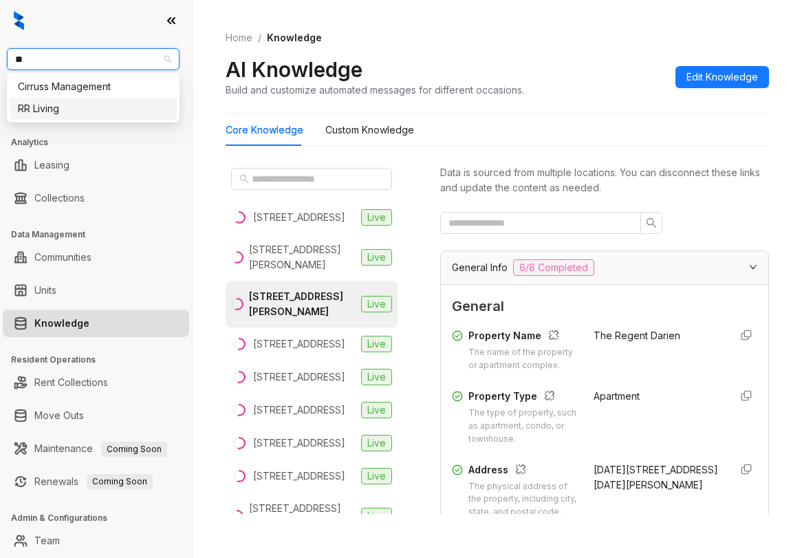
click at [84, 107] on div "RR Living" at bounding box center [93, 108] width 151 height 15
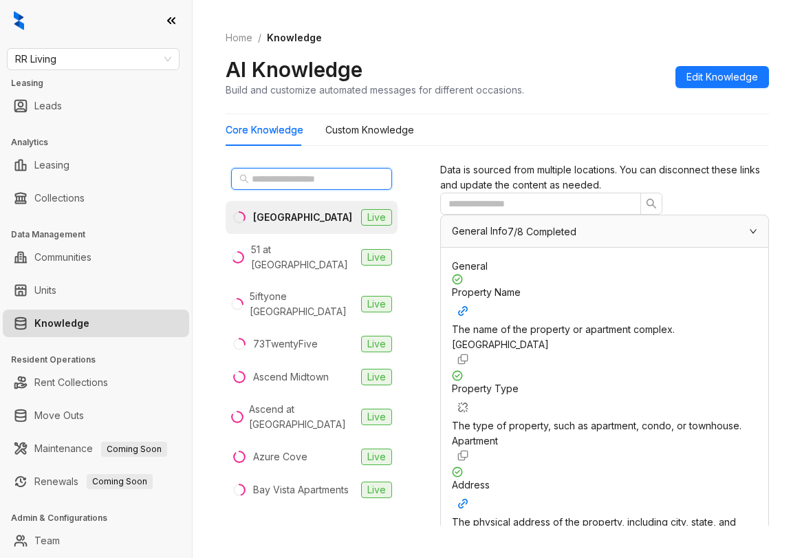
click at [336, 174] on input "text" at bounding box center [312, 178] width 121 height 15
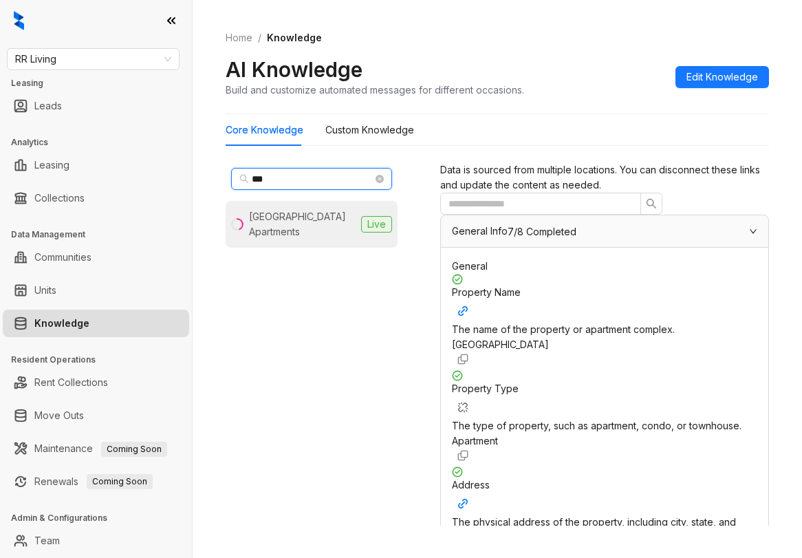
type input "***"
click at [329, 217] on div "White Oak Estates Apartments" at bounding box center [302, 224] width 107 height 30
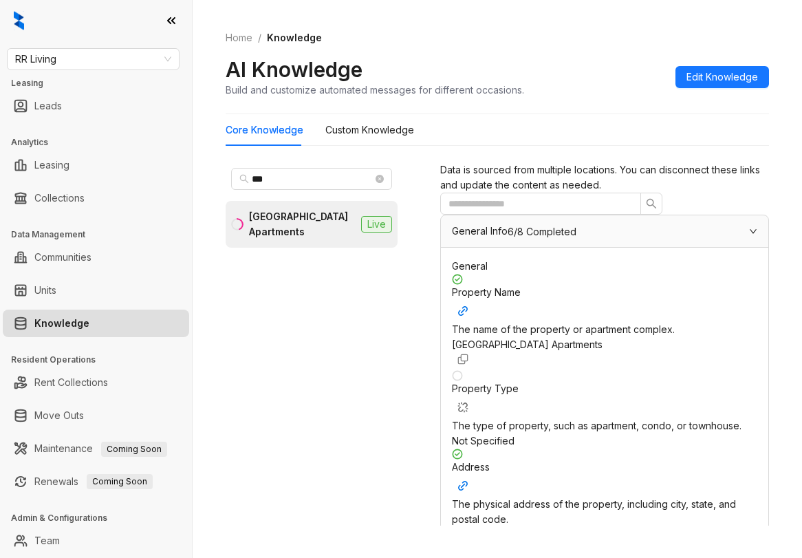
scroll to position [206, 0]
drag, startPoint x: 579, startPoint y: 376, endPoint x: 520, endPoint y: 283, distance: 110.1
copy span "+16018911531"
drag, startPoint x: 325, startPoint y: 177, endPoint x: 175, endPoint y: 149, distance: 152.6
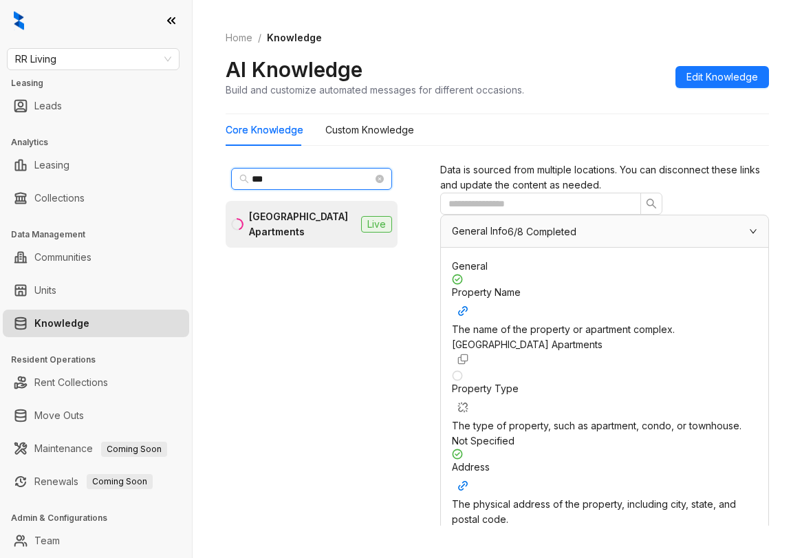
click at [179, 150] on div "RR Living Leasing Leads Analytics Leasing Collections Data Management Communiti…" at bounding box center [401, 279] width 802 height 558
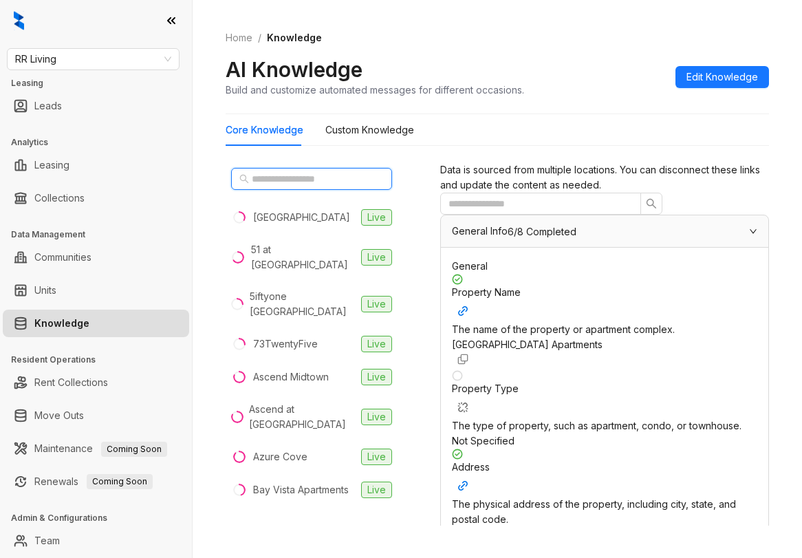
click at [291, 177] on input "text" at bounding box center [312, 178] width 121 height 15
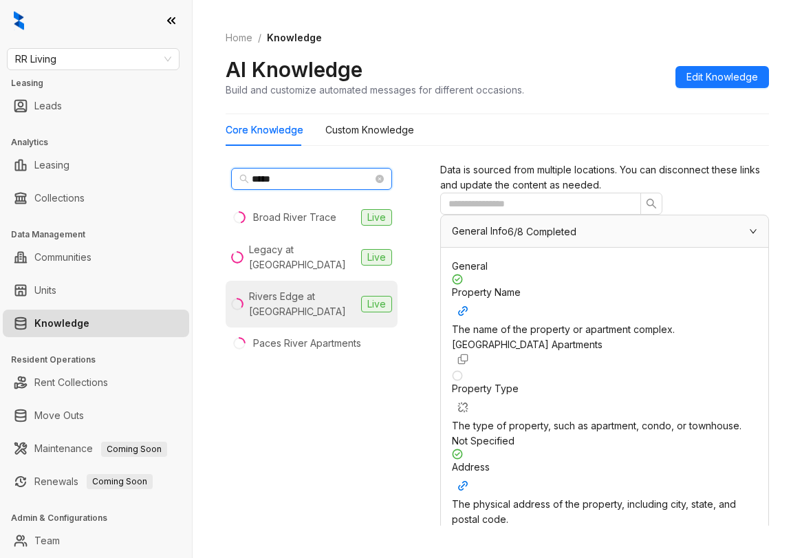
type input "*****"
click at [303, 290] on div "Rivers Edge at Carolina Stadium" at bounding box center [302, 304] width 107 height 30
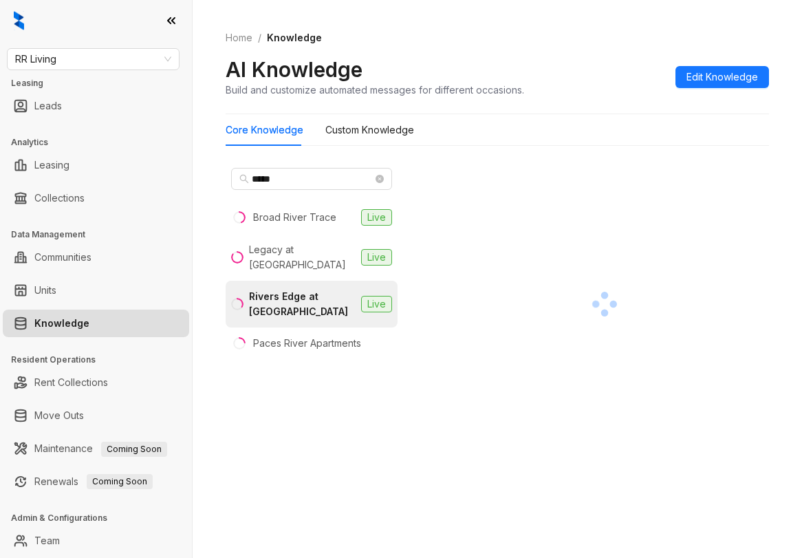
click at [332, 301] on div "Rivers Edge at Carolina Stadium" at bounding box center [302, 304] width 107 height 30
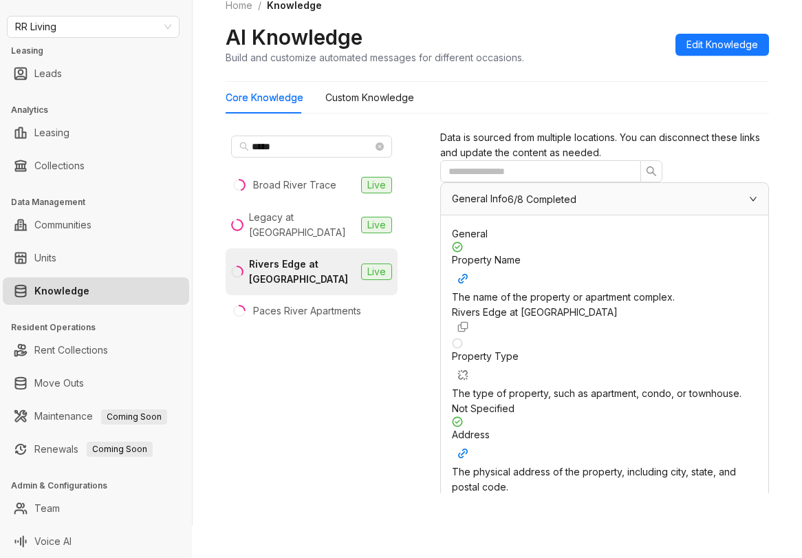
scroll to position [206, 0]
click at [316, 140] on span "*****" at bounding box center [311, 147] width 161 height 22
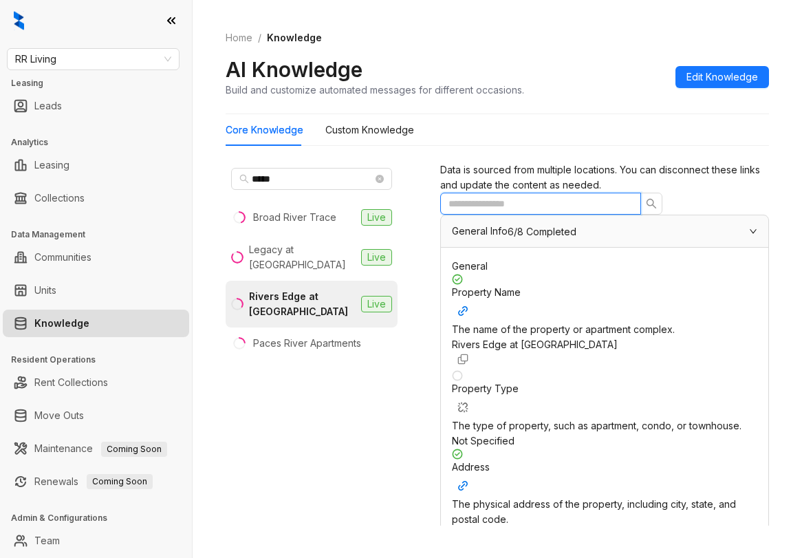
click at [515, 211] on input "text" at bounding box center [535, 203] width 173 height 15
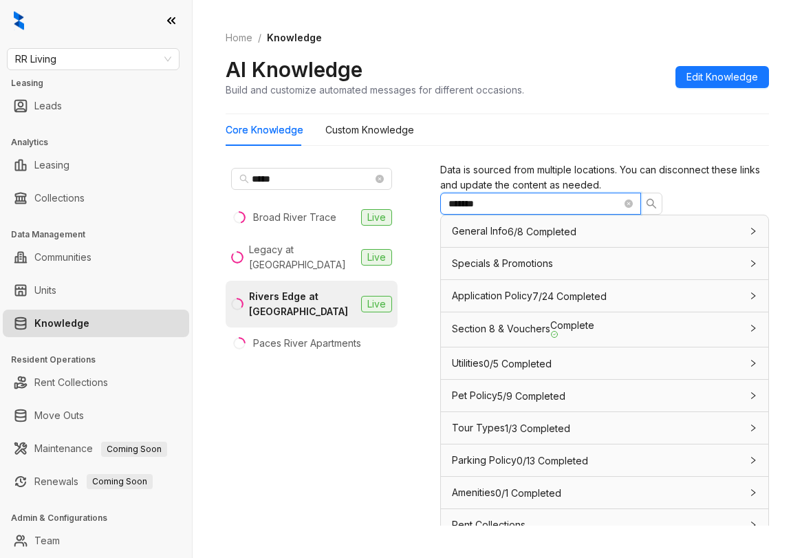
type input "*******"
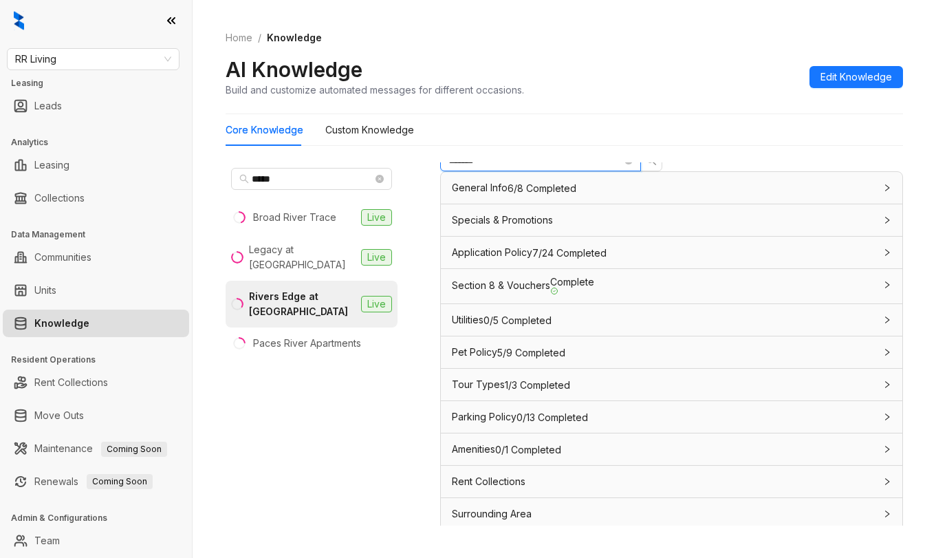
scroll to position [308, 0]
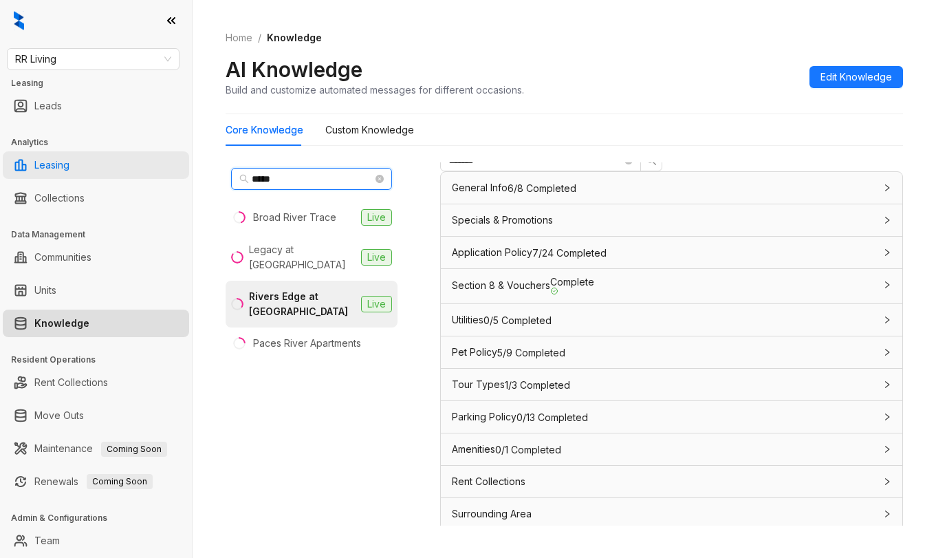
drag, startPoint x: 294, startPoint y: 180, endPoint x: 162, endPoint y: 159, distance: 133.7
click at [171, 165] on div "RR Living Leasing Leads Analytics Leasing Collections Data Management Communiti…" at bounding box center [468, 279] width 936 height 558
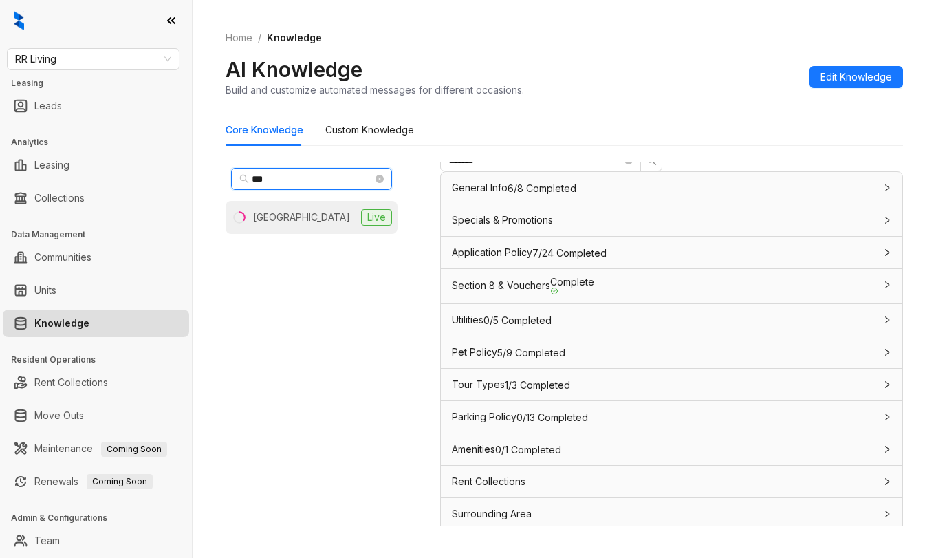
type input "***"
click at [302, 219] on li "2626 Park Live" at bounding box center [312, 217] width 172 height 33
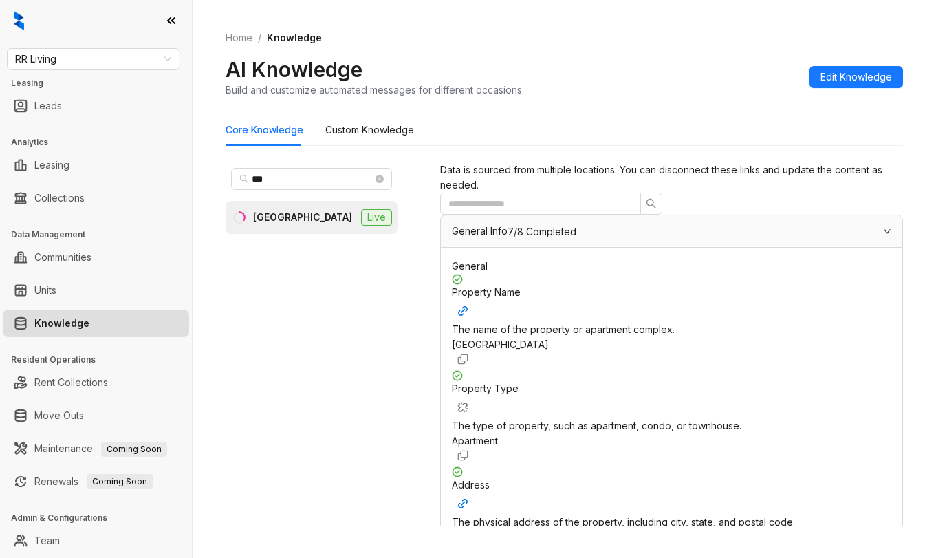
click at [712, 51] on div "Home / Knowledge AI Knowledge Build and customize automated messages for differ…" at bounding box center [565, 64] width 678 height 100
click at [592, 211] on input "text" at bounding box center [535, 203] width 173 height 15
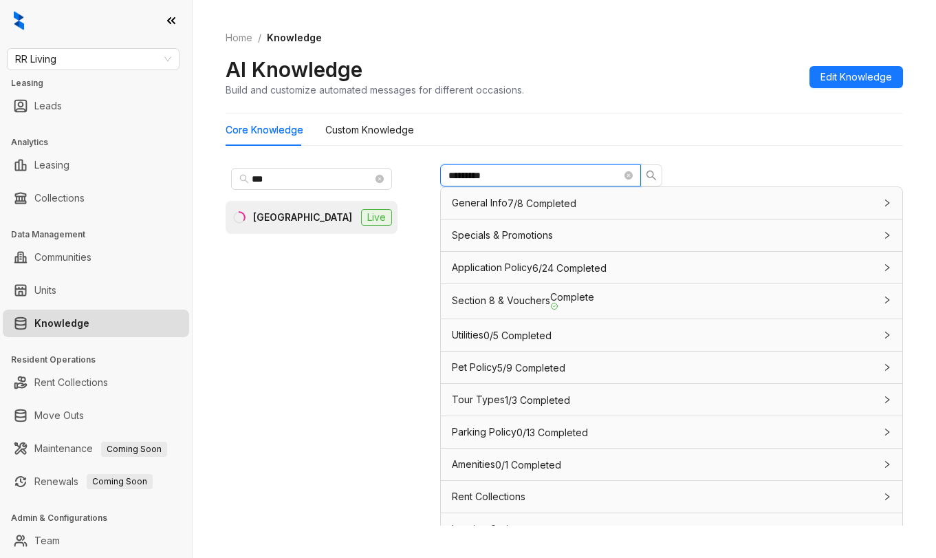
scroll to position [43, 0]
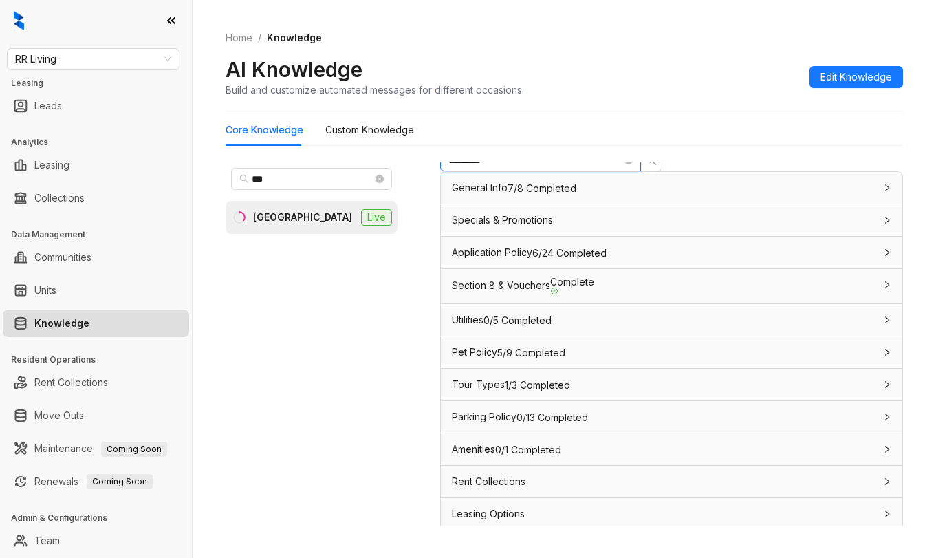
type input "*********"
click at [118, 58] on span "RR Living" at bounding box center [93, 59] width 156 height 21
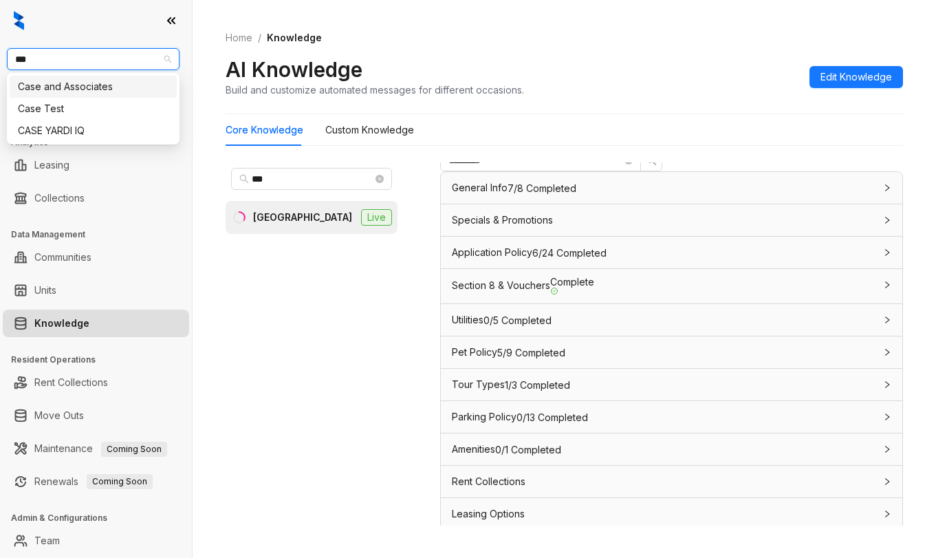
type input "****"
click at [116, 85] on div "Case and Associates" at bounding box center [93, 86] width 151 height 15
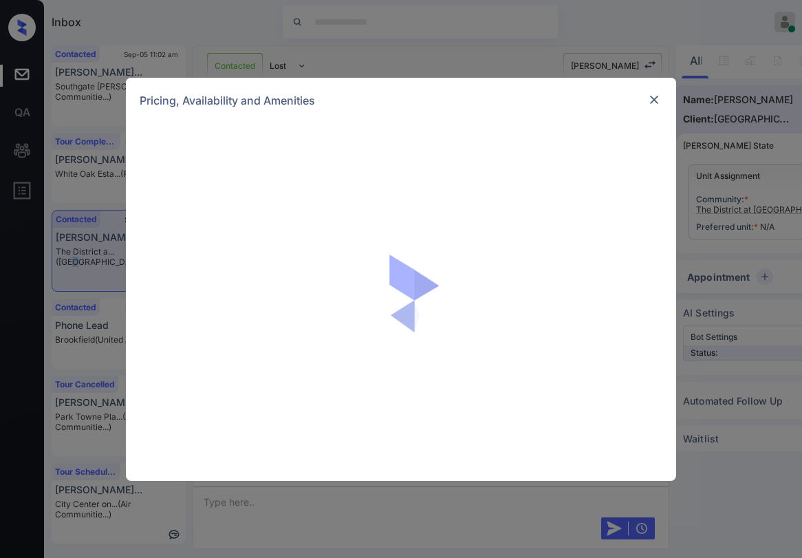
scroll to position [1265, 0]
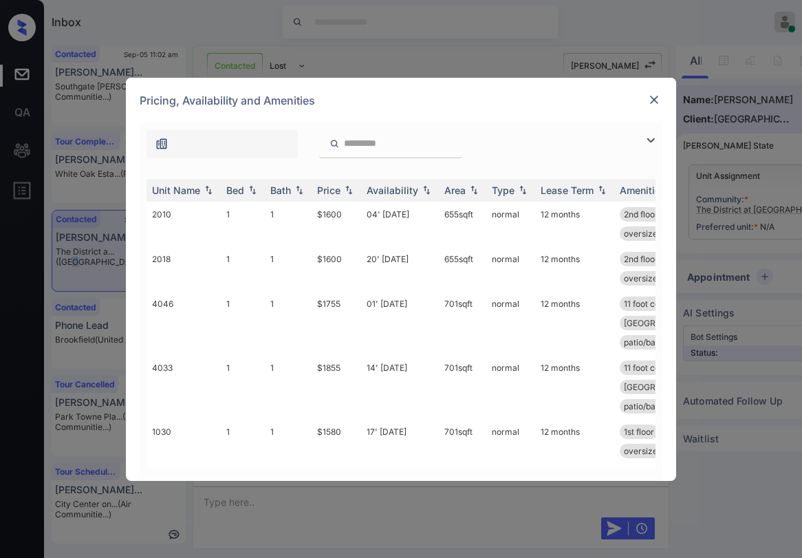
click at [652, 142] on img at bounding box center [651, 140] width 17 height 17
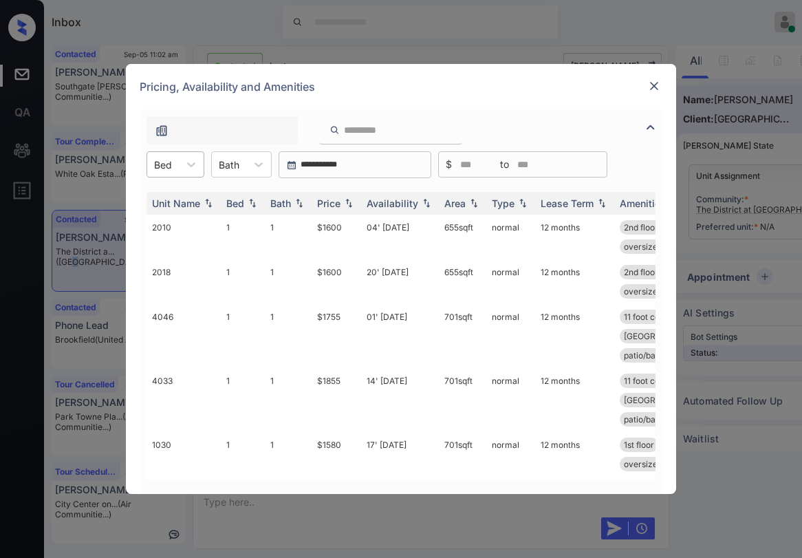
click at [174, 161] on div "Bed" at bounding box center [163, 165] width 32 height 20
click at [180, 226] on div "2" at bounding box center [176, 223] width 58 height 25
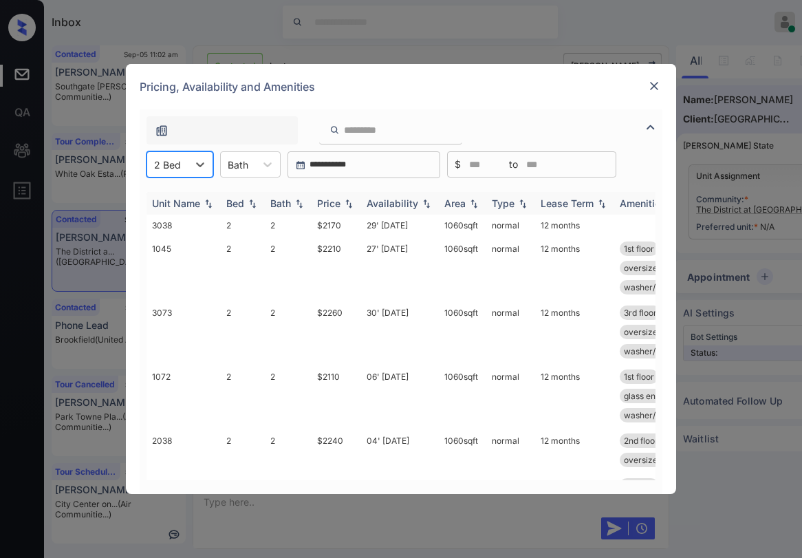
click at [329, 195] on th "Price" at bounding box center [337, 203] width 50 height 23
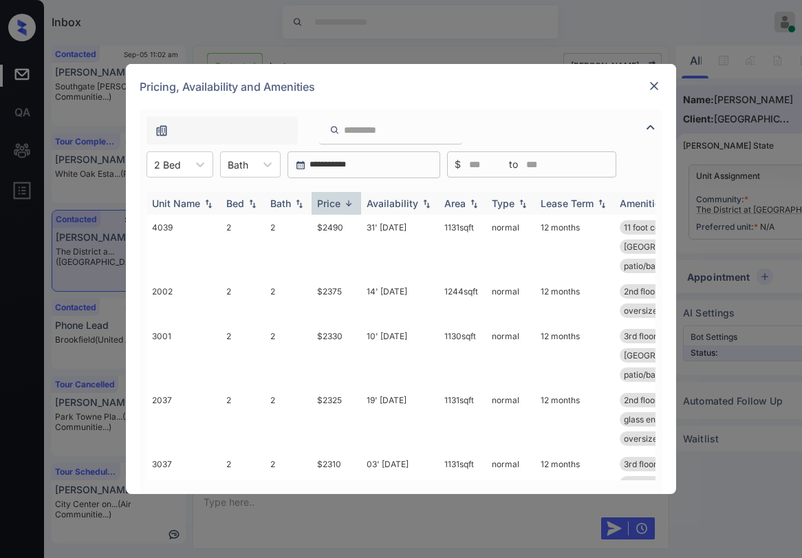
click at [333, 204] on div "Price" at bounding box center [328, 203] width 23 height 12
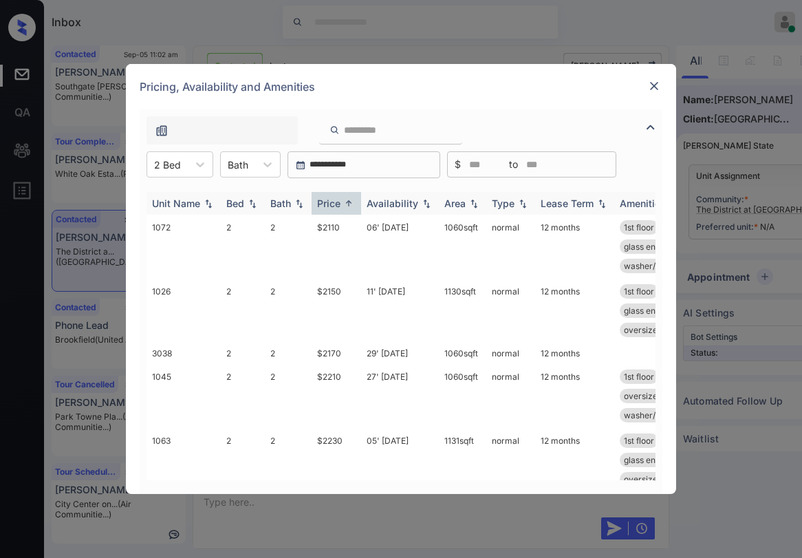
click at [334, 204] on div "Price" at bounding box center [328, 203] width 23 height 12
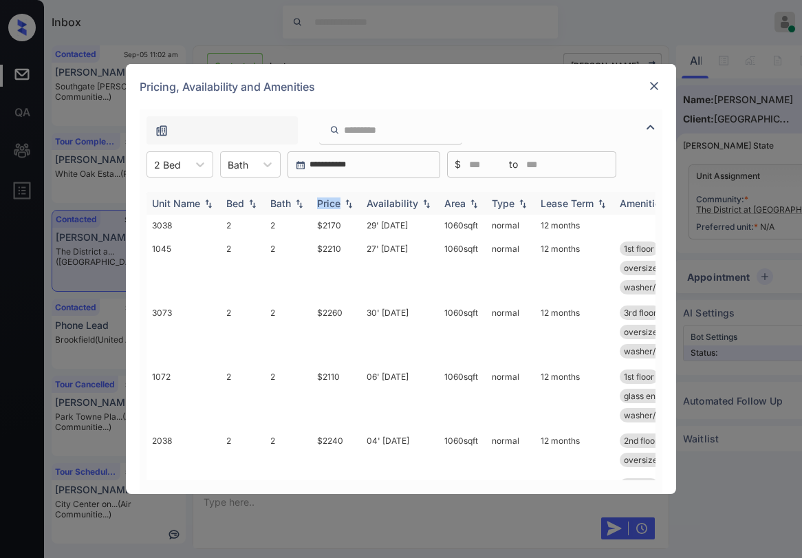
click at [334, 204] on div "Price" at bounding box center [328, 203] width 23 height 12
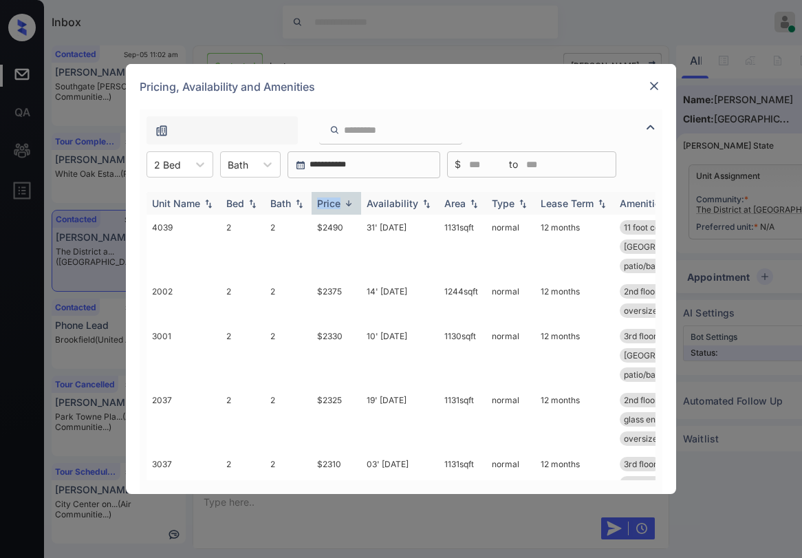
click at [334, 204] on div "Price" at bounding box center [328, 203] width 23 height 12
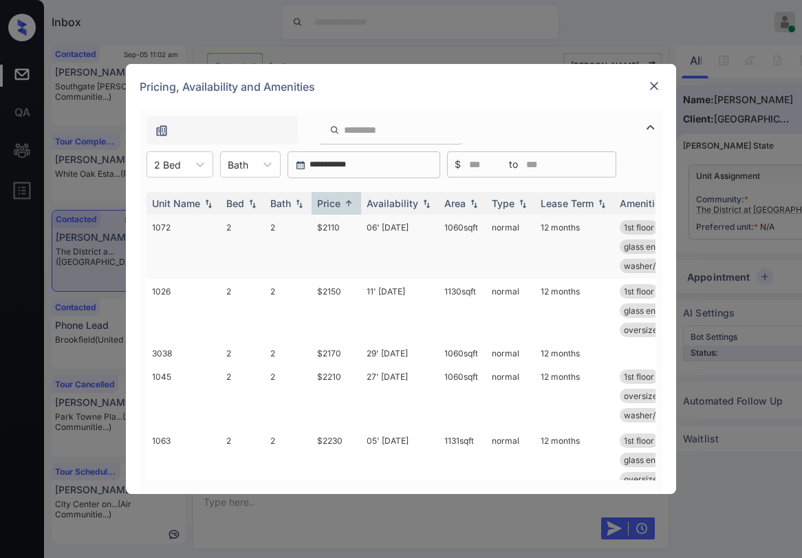
click at [334, 226] on td "$2110" at bounding box center [337, 247] width 50 height 64
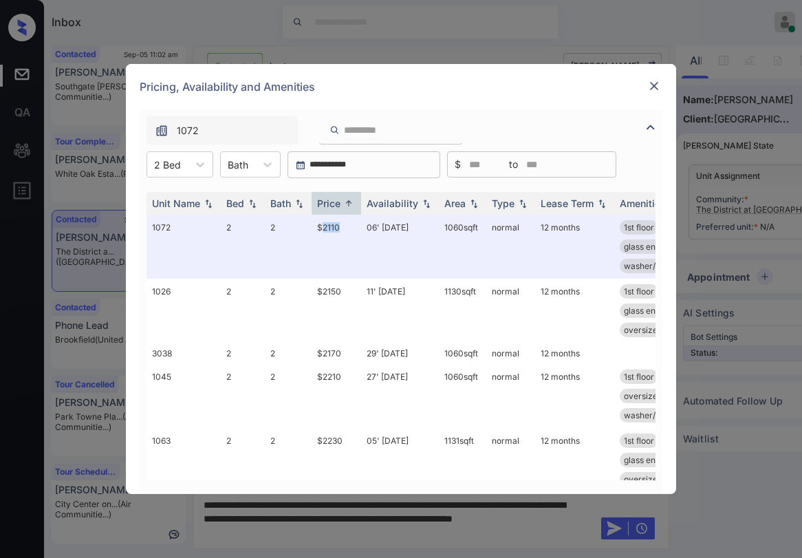
click at [656, 81] on img at bounding box center [654, 86] width 14 height 14
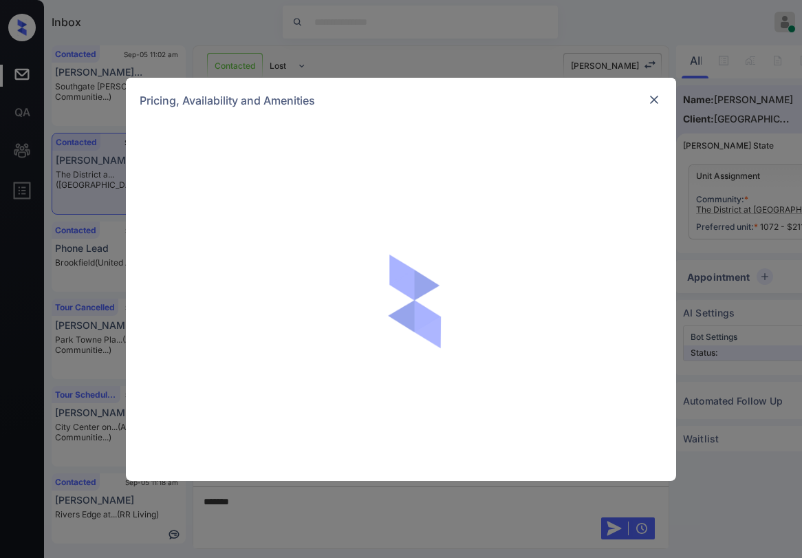
scroll to position [757, 0]
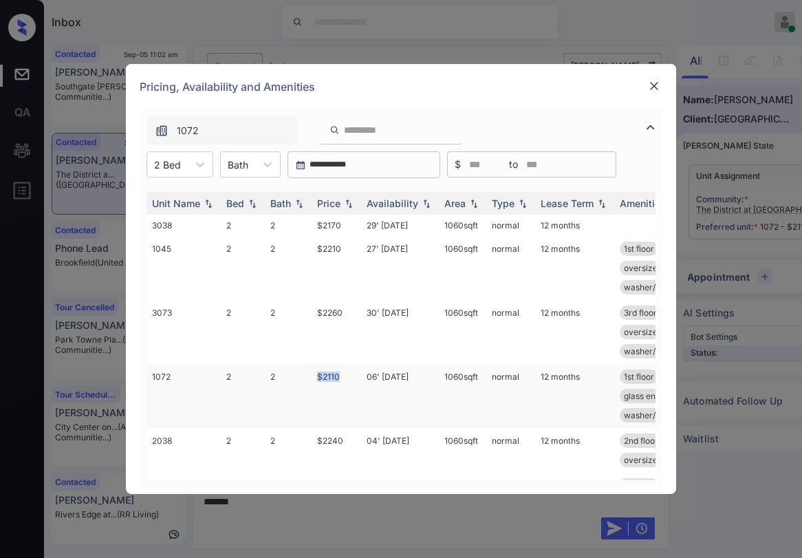
drag, startPoint x: 316, startPoint y: 373, endPoint x: 339, endPoint y: 376, distance: 23.6
click at [339, 376] on td "$2110" at bounding box center [337, 396] width 50 height 64
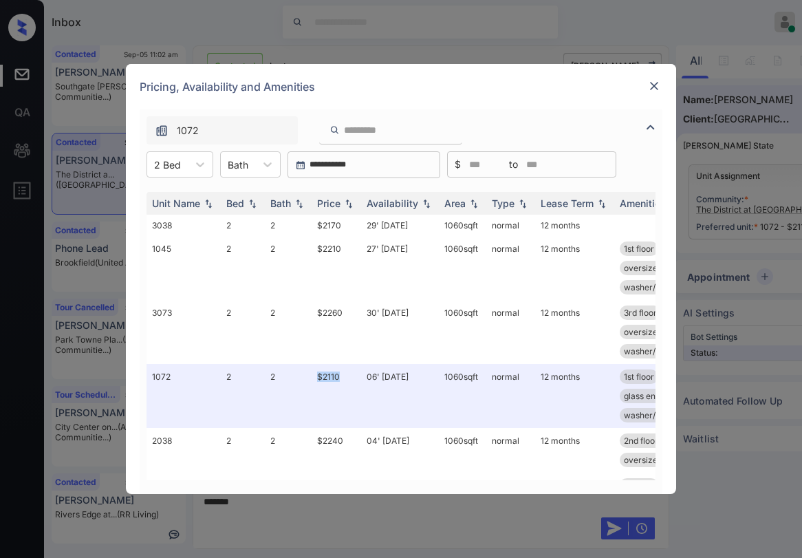
copy td "$2110"
click at [654, 84] on img at bounding box center [654, 86] width 14 height 14
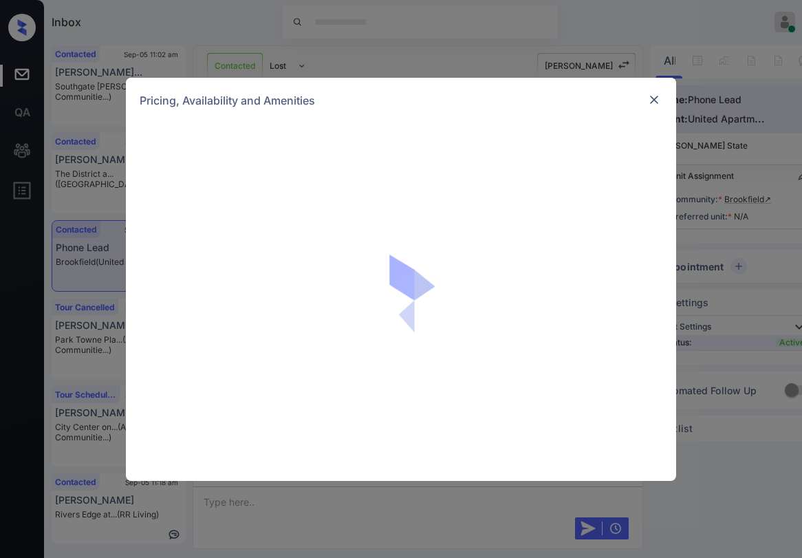
scroll to position [1439, 0]
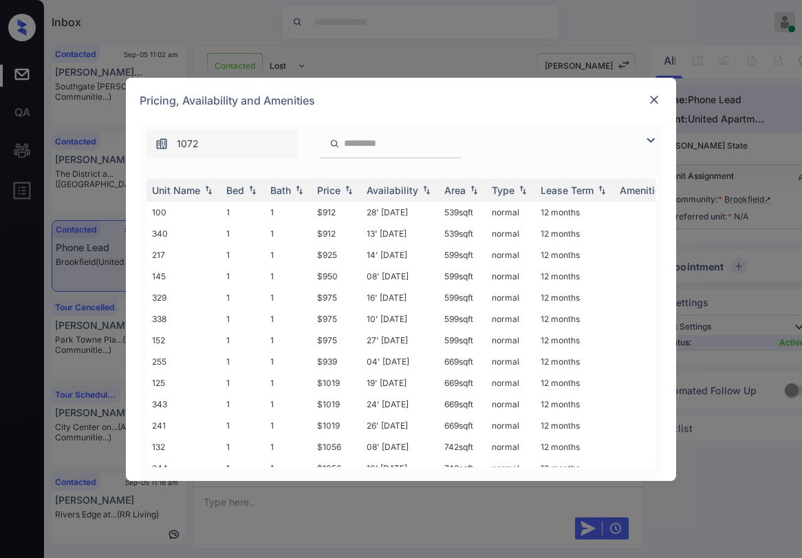
click at [652, 146] on img at bounding box center [651, 140] width 17 height 17
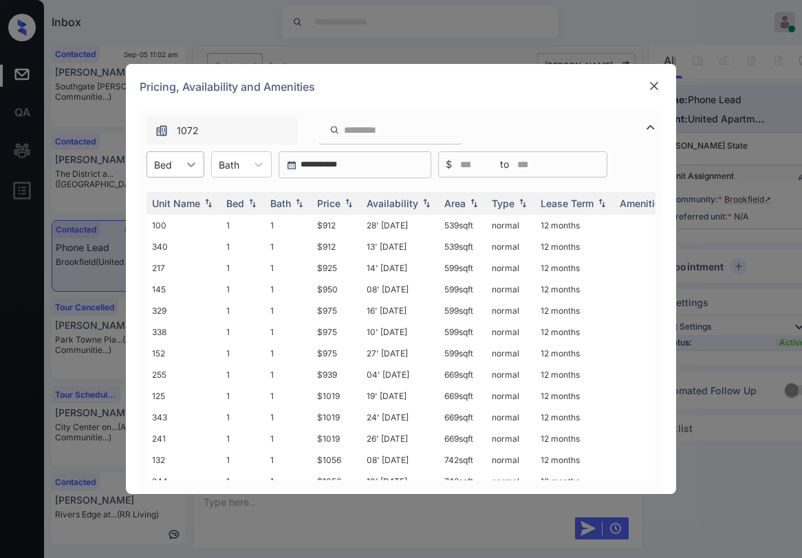
click at [190, 168] on icon at bounding box center [191, 165] width 14 height 14
click at [187, 215] on div "2" at bounding box center [176, 223] width 58 height 25
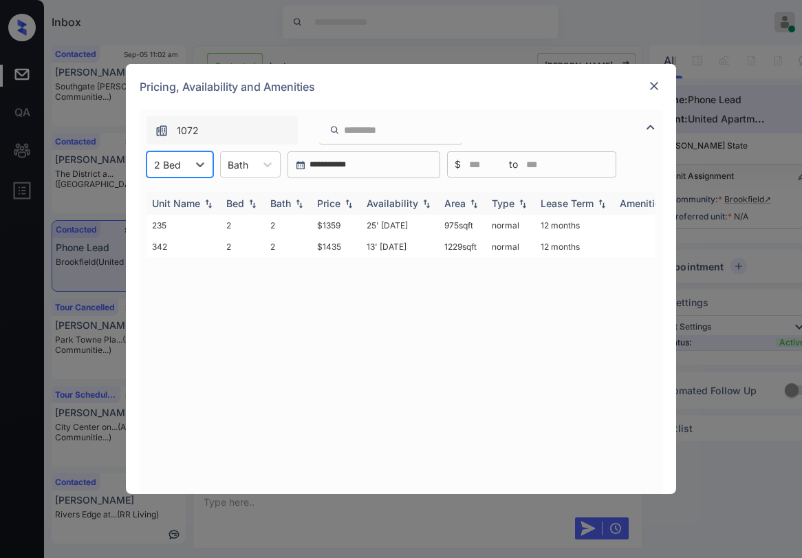
click at [343, 201] on img at bounding box center [349, 204] width 14 height 10
click at [343, 201] on img at bounding box center [349, 203] width 14 height 10
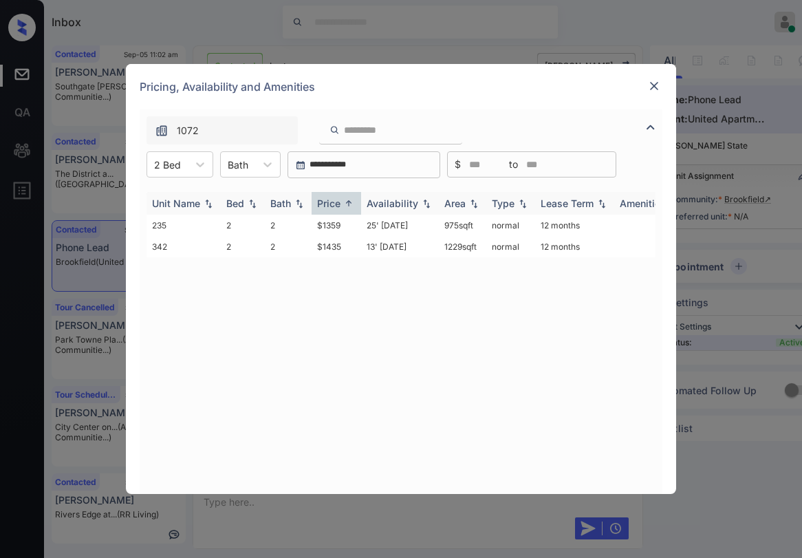
click at [343, 201] on img at bounding box center [349, 203] width 14 height 10
click at [343, 201] on img at bounding box center [349, 204] width 14 height 10
click at [333, 187] on div "Unit Name Bed Bath Price Availability Area Type Lease Term Amenities 342 2 2 $1…" at bounding box center [401, 336] width 523 height 316
click at [325, 195] on th "Price" at bounding box center [337, 203] width 50 height 23
click at [333, 224] on td "$1359" at bounding box center [337, 225] width 50 height 21
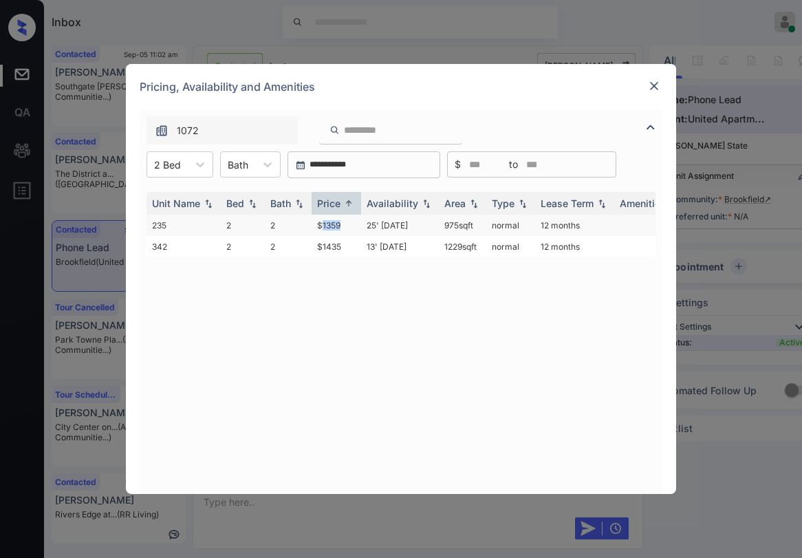
click at [333, 224] on td "$1359" at bounding box center [337, 225] width 50 height 21
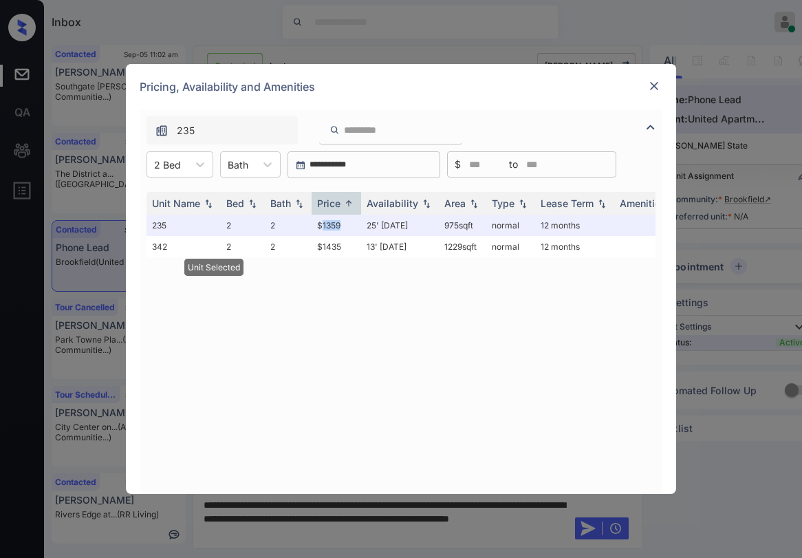
click at [659, 83] on img at bounding box center [654, 86] width 14 height 14
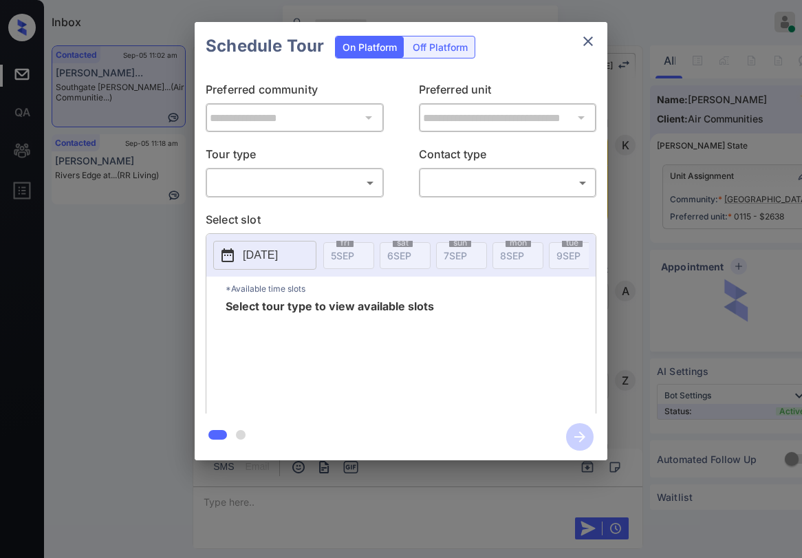
scroll to position [2960, 0]
click at [326, 183] on body "Inbox Paolo Gabriel Online Set yourself offline Set yourself on break Profile S…" at bounding box center [401, 279] width 802 height 558
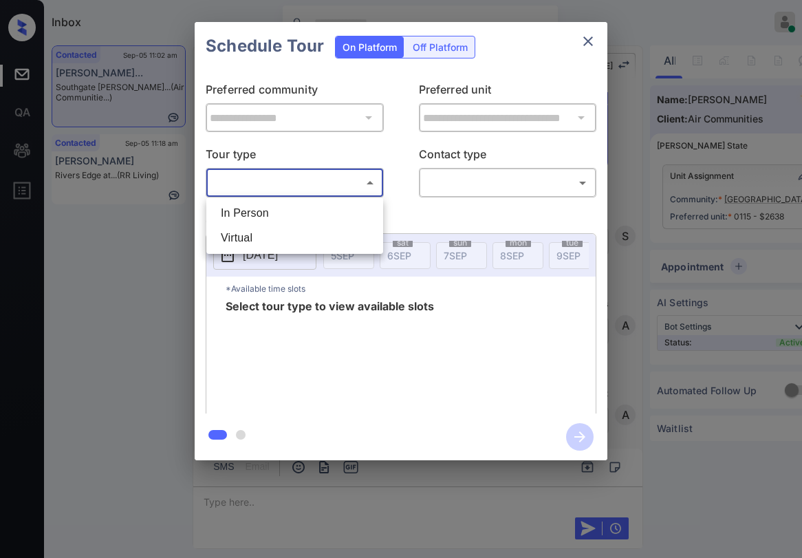
click at [281, 212] on li "In Person" at bounding box center [295, 213] width 170 height 25
type input "********"
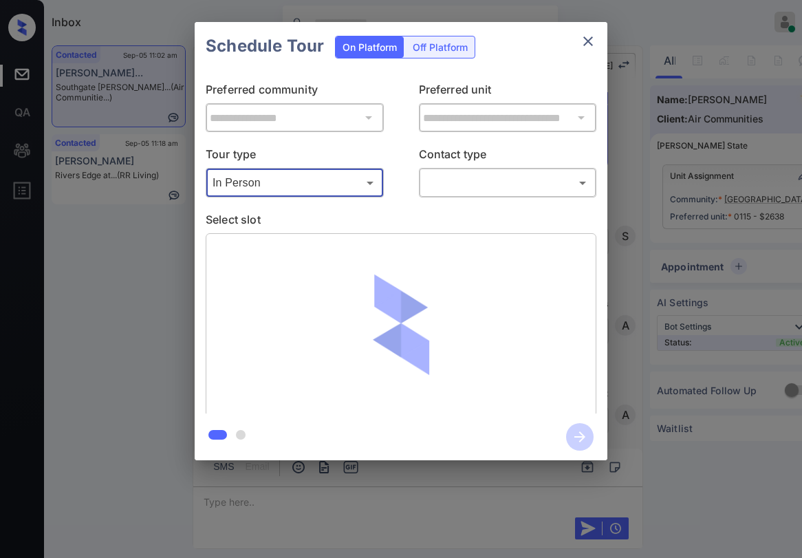
click at [487, 189] on body "Inbox Paolo Gabriel Online Set yourself offline Set yourself on break Profile S…" at bounding box center [401, 279] width 802 height 558
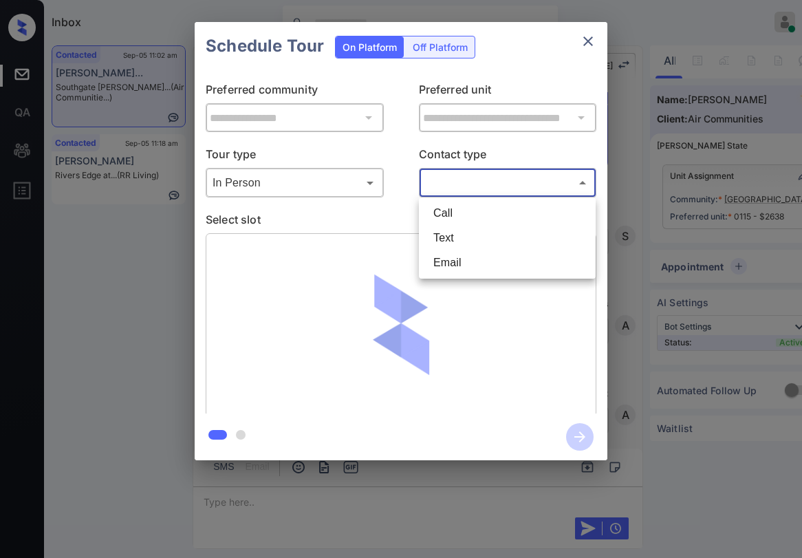
click at [473, 232] on li "Text" at bounding box center [507, 238] width 170 height 25
type input "****"
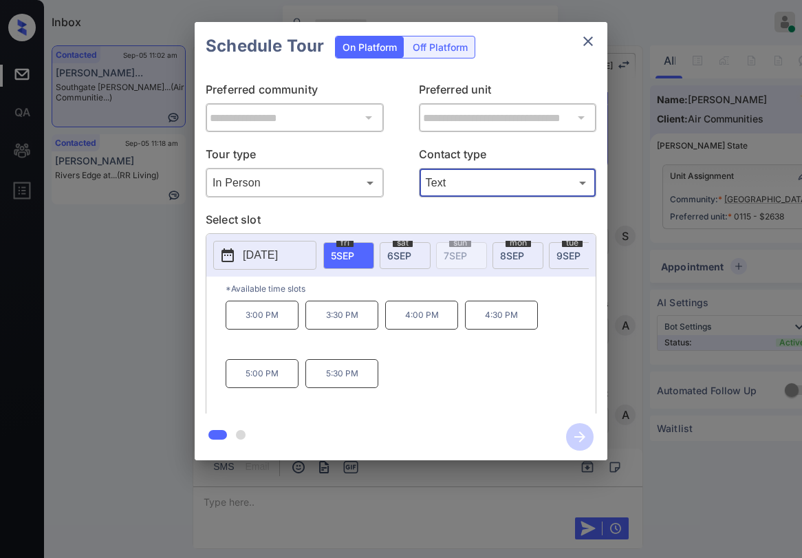
click at [548, 76] on div "**********" at bounding box center [401, 241] width 413 height 343
click at [587, 45] on icon "close" at bounding box center [588, 41] width 17 height 17
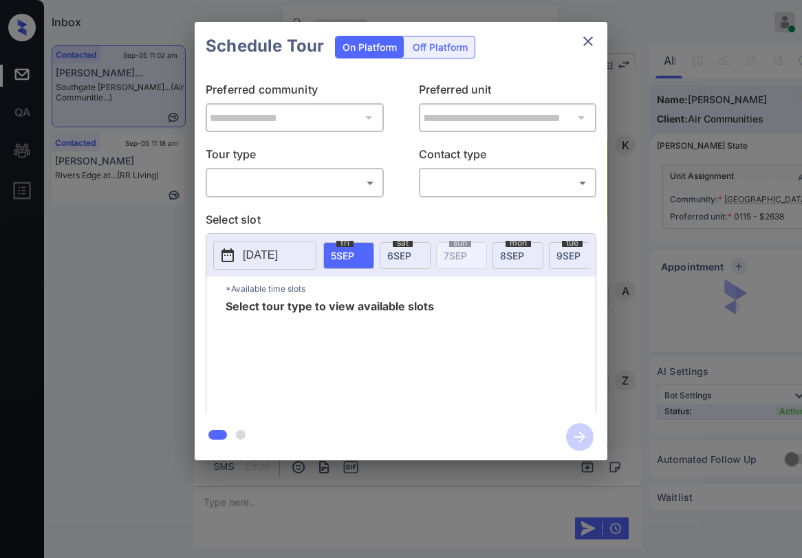
scroll to position [2960, 0]
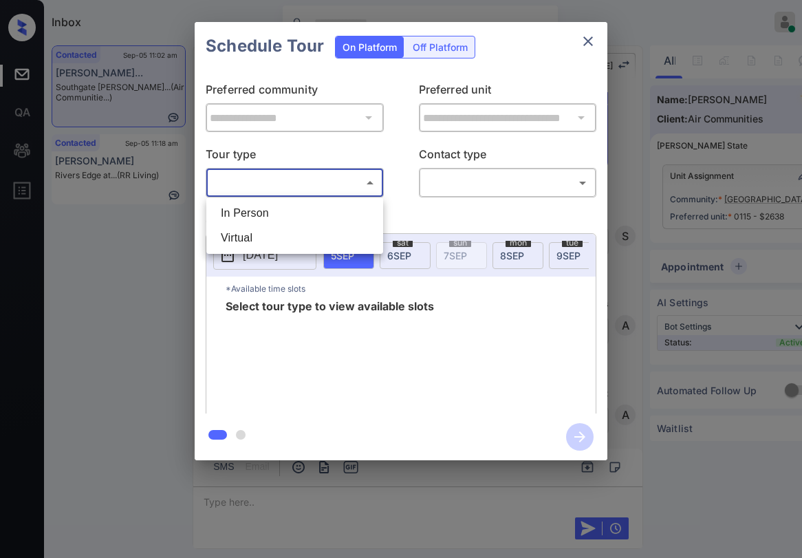
click at [279, 191] on body "Inbox [PERSON_NAME] Online Set yourself offline Set yourself on break Profile S…" at bounding box center [401, 279] width 802 height 558
click at [271, 207] on li "In Person" at bounding box center [295, 213] width 170 height 25
type input "********"
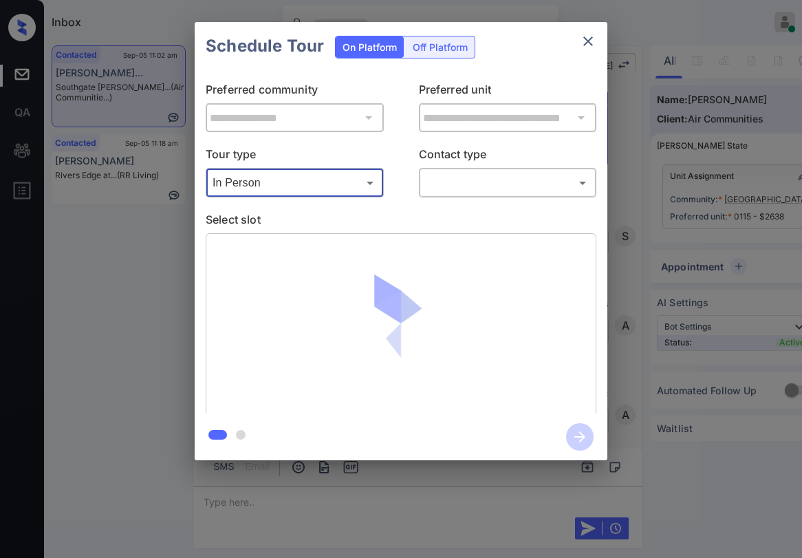
click at [438, 186] on body "Inbox [PERSON_NAME] Online Set yourself offline Set yourself on break Profile S…" at bounding box center [401, 279] width 802 height 558
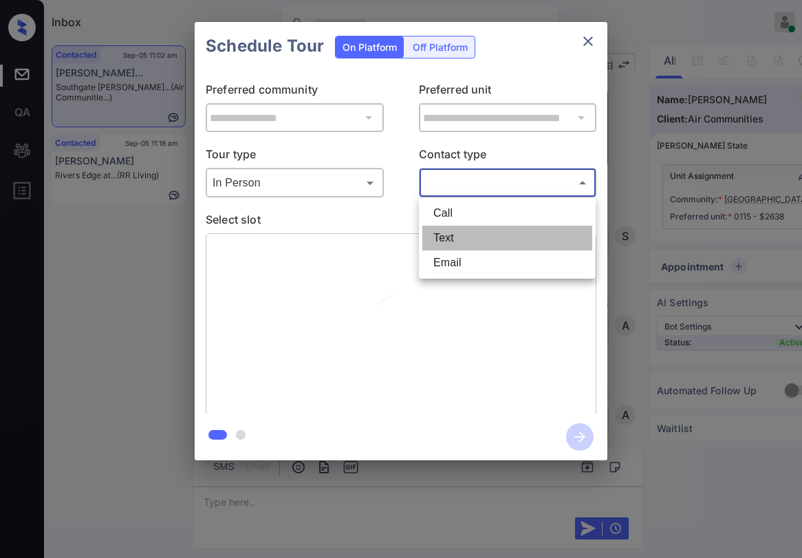
click at [453, 235] on li "Text" at bounding box center [507, 238] width 170 height 25
type input "****"
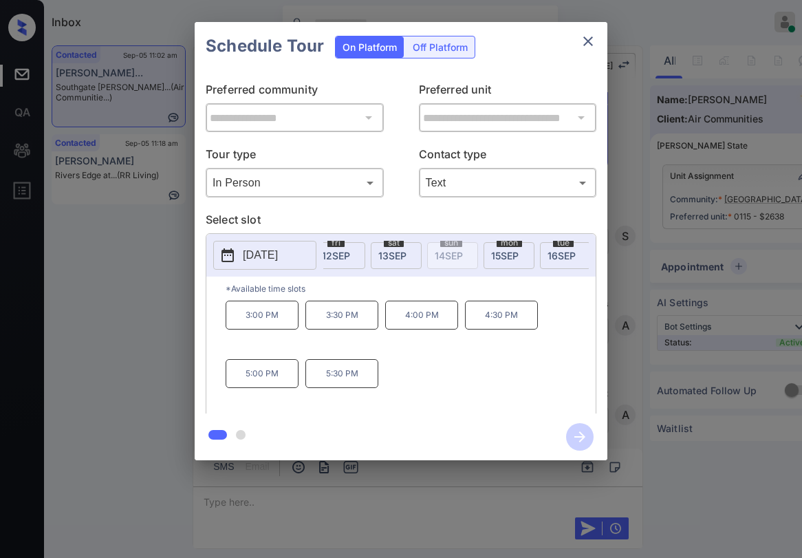
scroll to position [0, 384]
click at [407, 255] on span "[DATE]" at bounding box center [412, 256] width 28 height 12
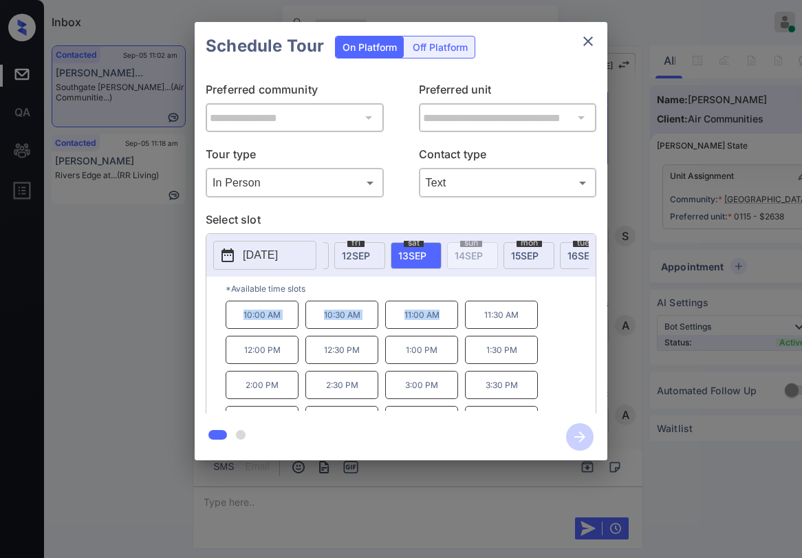
drag, startPoint x: 240, startPoint y: 320, endPoint x: 460, endPoint y: 329, distance: 219.7
click at [460, 329] on div "10:00 AM 10:30 AM 11:00 AM 11:30 AM 12:00 PM 12:30 PM 1:00 PM 1:30 PM 2:00 PM 2…" at bounding box center [411, 356] width 370 height 110
copy div "10:00 AM 10:30 AM 11:00 AM"
click at [592, 40] on icon "close" at bounding box center [588, 41] width 17 height 17
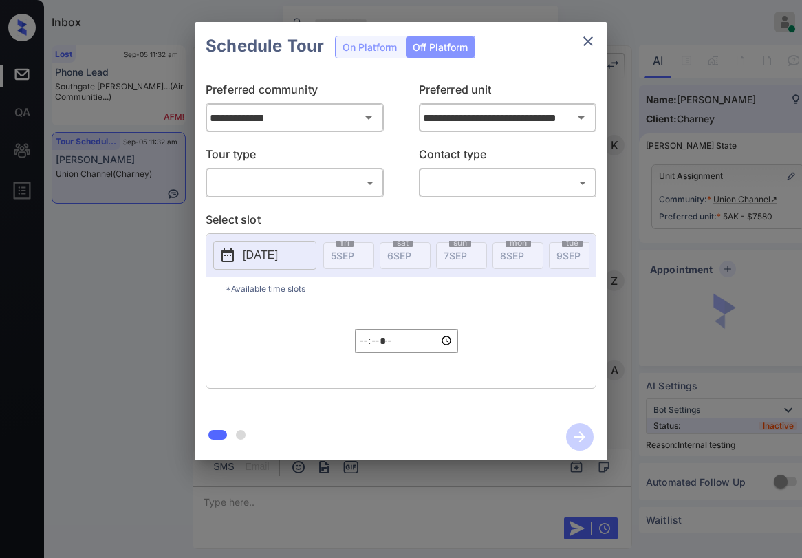
scroll to position [7285, 0]
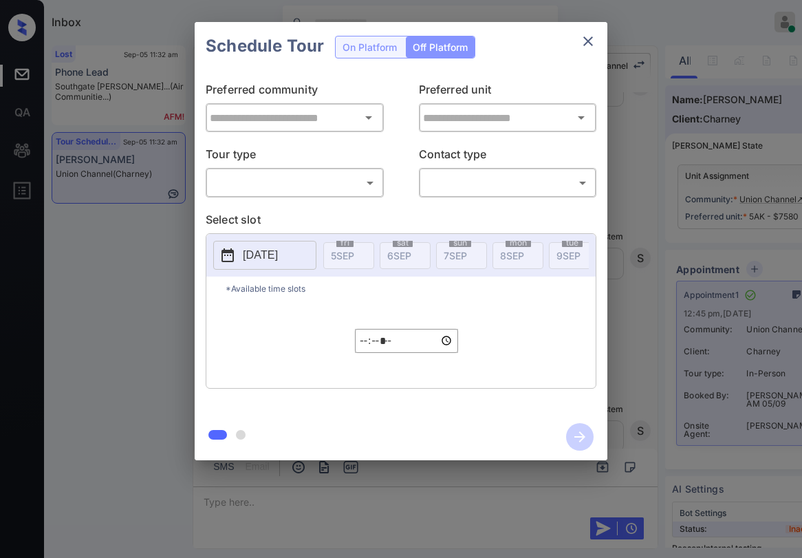
type input "**********"
click at [588, 39] on icon "close" at bounding box center [588, 41] width 17 height 17
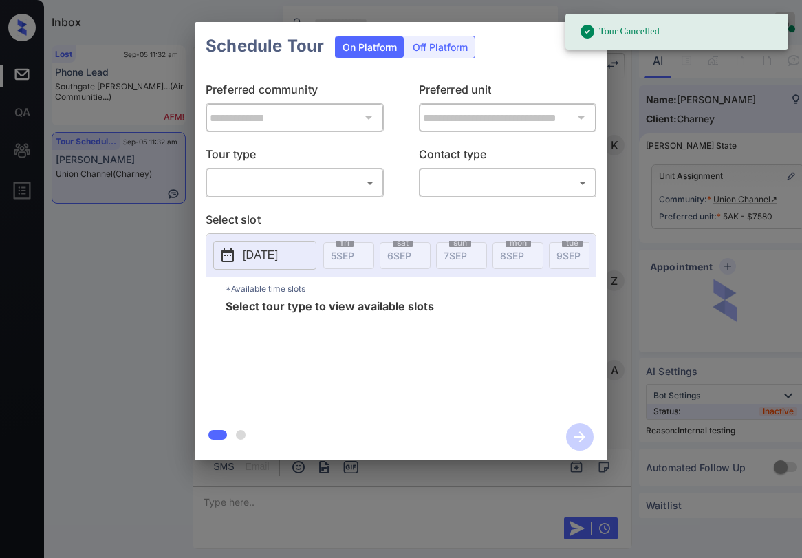
scroll to position [7698, 0]
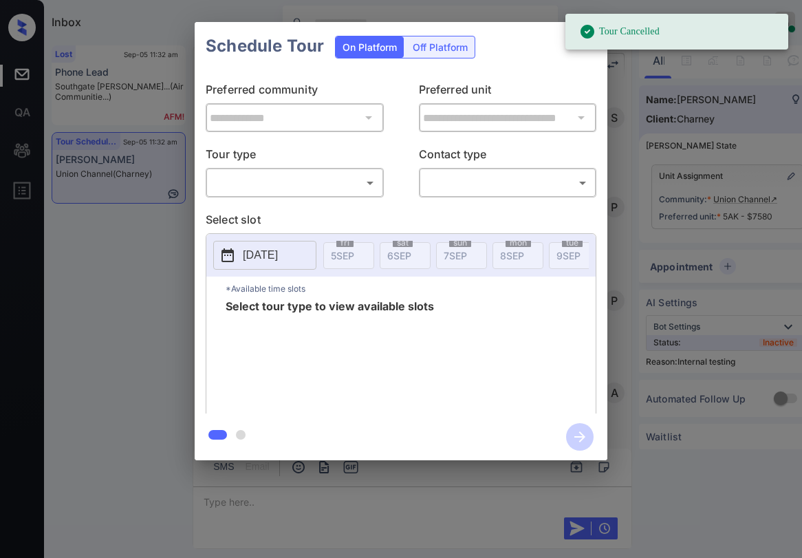
click at [322, 173] on body "Tour Cancelled Inbox [PERSON_NAME] Online Set yourself offline Set yourself on …" at bounding box center [401, 279] width 802 height 558
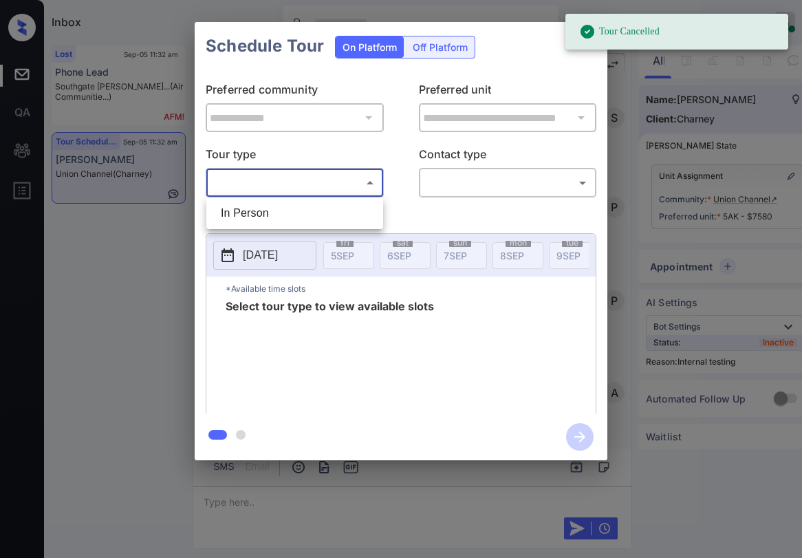
click at [288, 213] on li "In Person" at bounding box center [295, 213] width 170 height 25
type input "********"
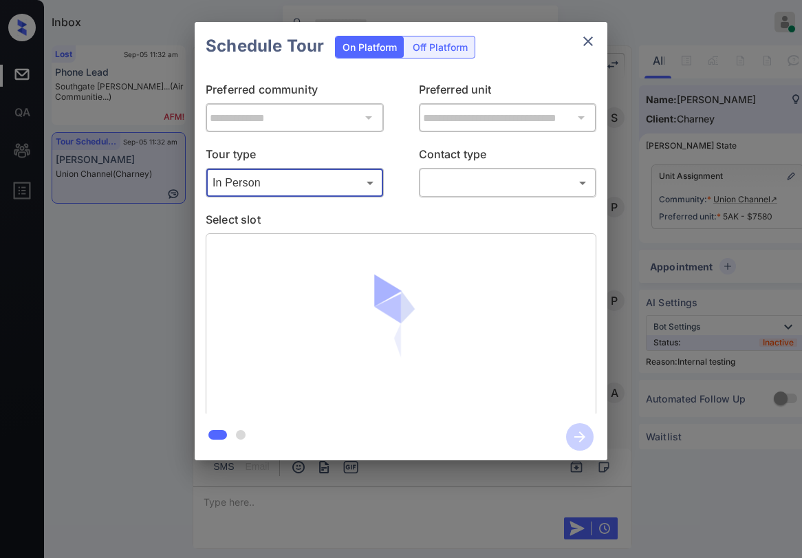
click at [581, 39] on icon "close" at bounding box center [588, 41] width 17 height 17
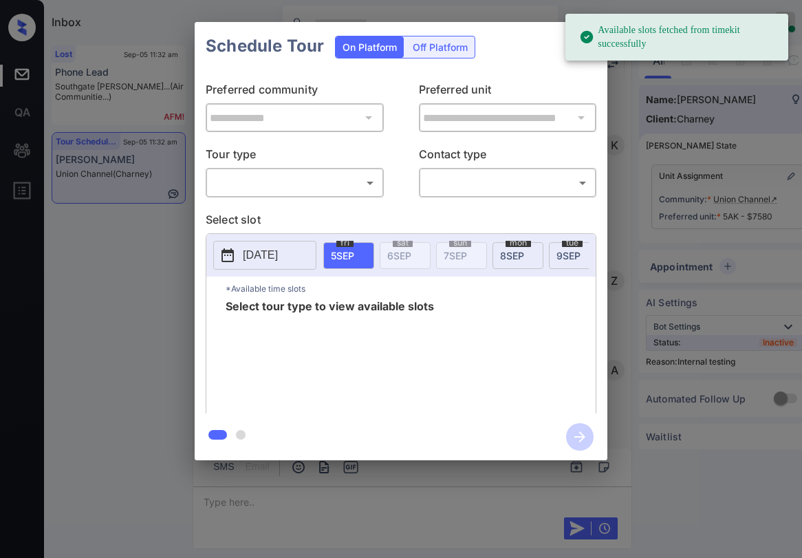
scroll to position [7698, 0]
click at [286, 182] on body "Available slots fetched from timekit successfully Inbox [PERSON_NAME] Online Se…" at bounding box center [401, 279] width 802 height 558
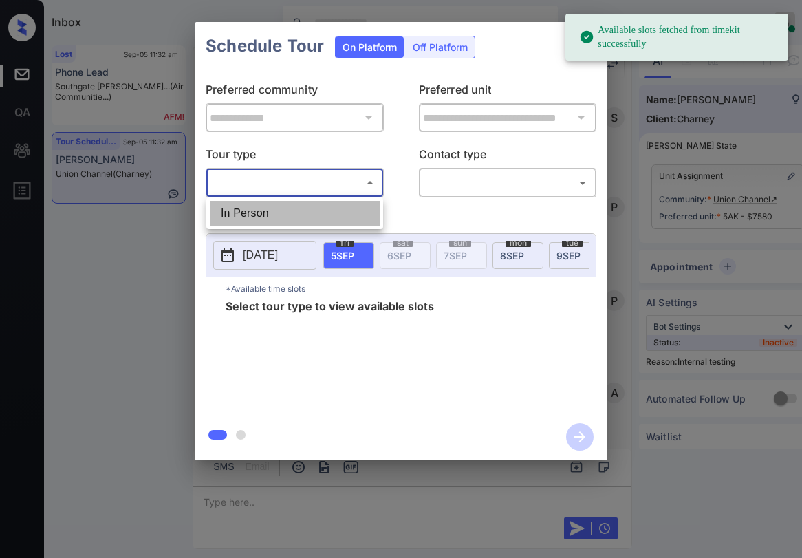
click at [272, 209] on li "In Person" at bounding box center [295, 213] width 170 height 25
type input "********"
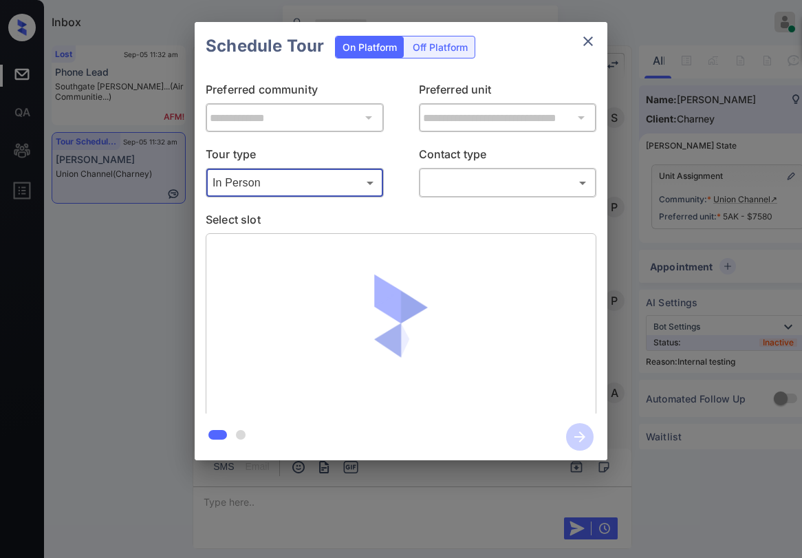
click at [447, 186] on body "Available slots fetched from timekit successfully Inbox Paolo Gabriel Online Se…" at bounding box center [401, 279] width 802 height 558
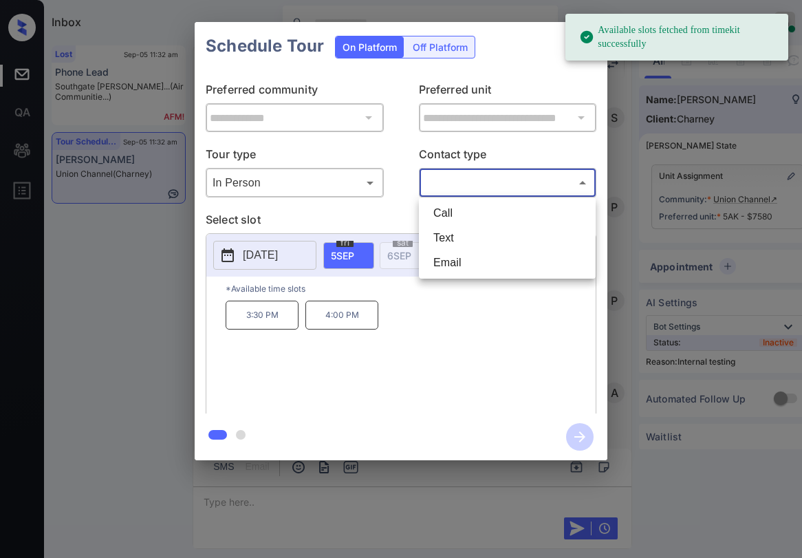
click at [452, 245] on li "Text" at bounding box center [507, 238] width 170 height 25
type input "****"
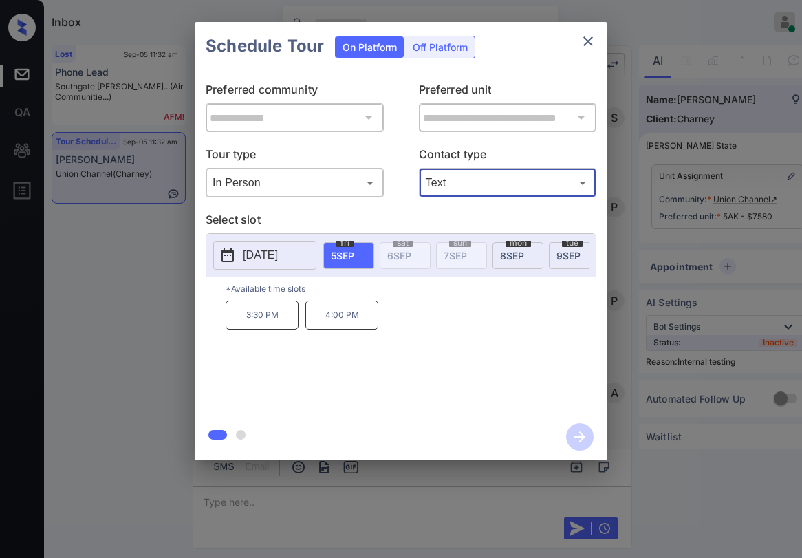
click at [586, 49] on icon "close" at bounding box center [588, 41] width 17 height 17
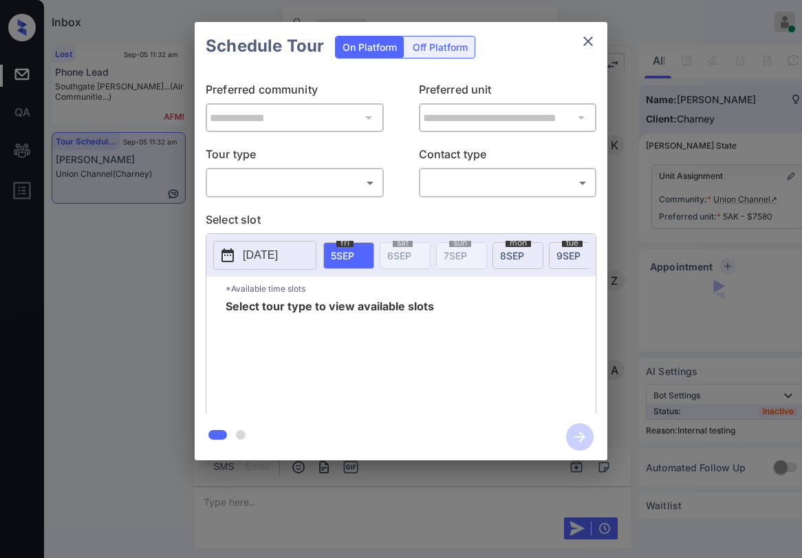
scroll to position [7698, 0]
click at [352, 167] on p "Tour type" at bounding box center [295, 157] width 178 height 22
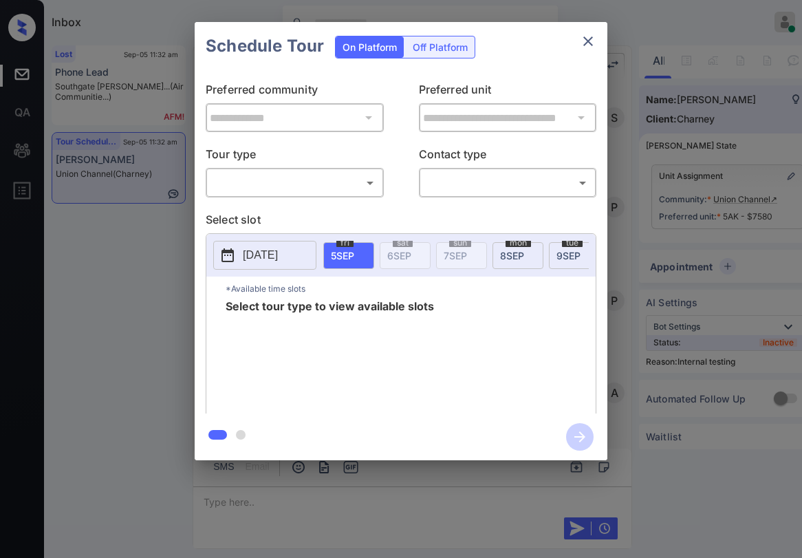
click at [312, 184] on body "Inbox Paolo Gabriel Online Set yourself offline Set yourself on break Profile S…" at bounding box center [401, 279] width 802 height 558
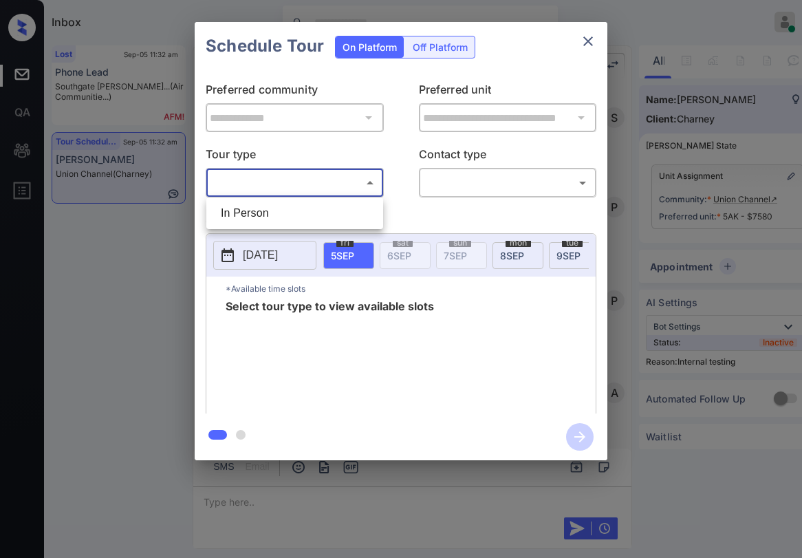
click at [291, 211] on li "In Person" at bounding box center [295, 213] width 170 height 25
type input "********"
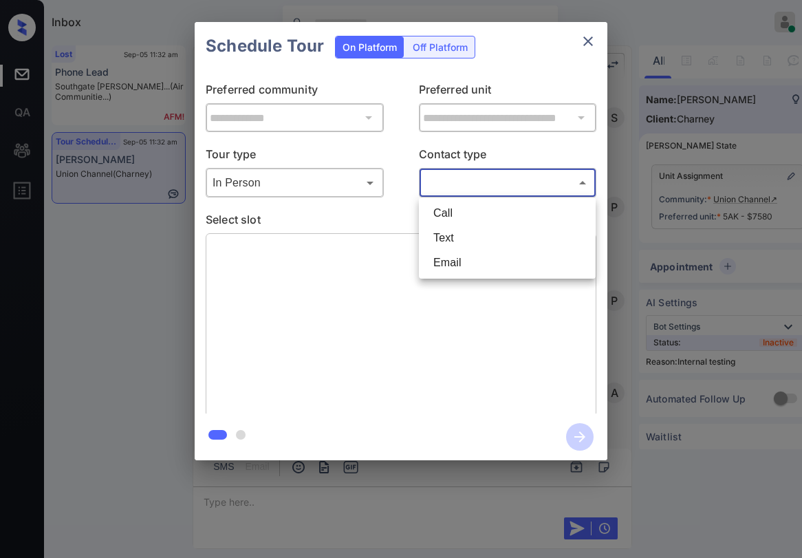
click at [464, 178] on body "Inbox Paolo Gabriel Online Set yourself offline Set yourself on break Profile S…" at bounding box center [401, 279] width 802 height 558
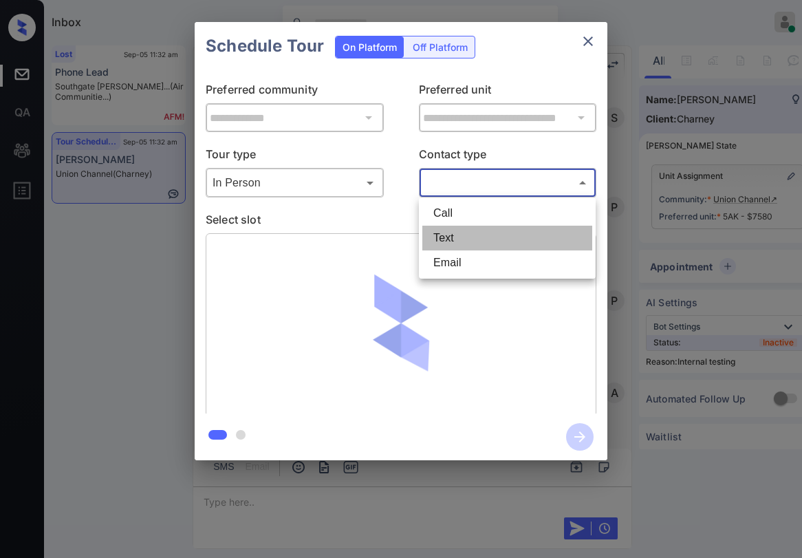
click at [449, 238] on li "Text" at bounding box center [507, 238] width 170 height 25
type input "****"
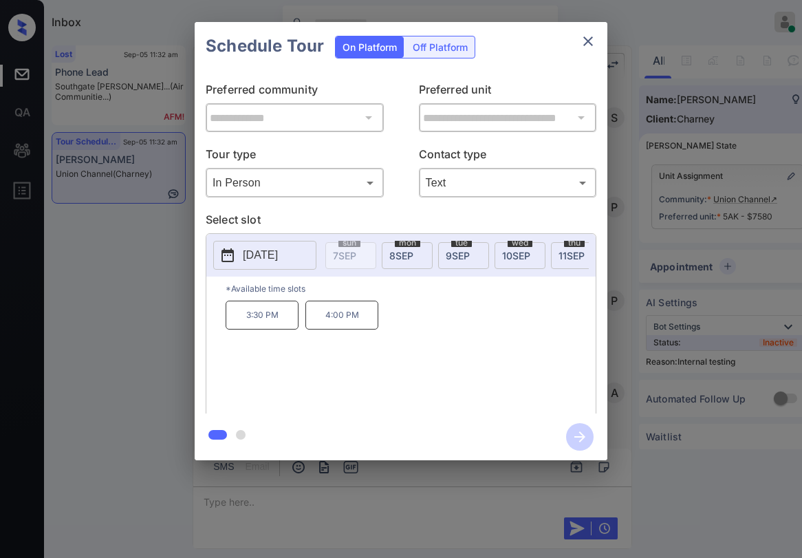
scroll to position [0, 212]
click at [522, 257] on span "12 SEP" at bounding box center [528, 256] width 28 height 12
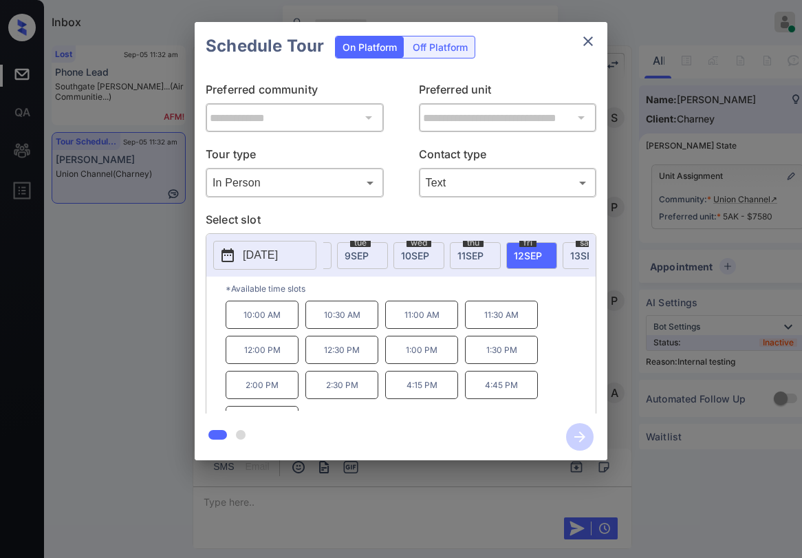
click at [566, 247] on div "sat 13 SEP" at bounding box center [588, 255] width 51 height 27
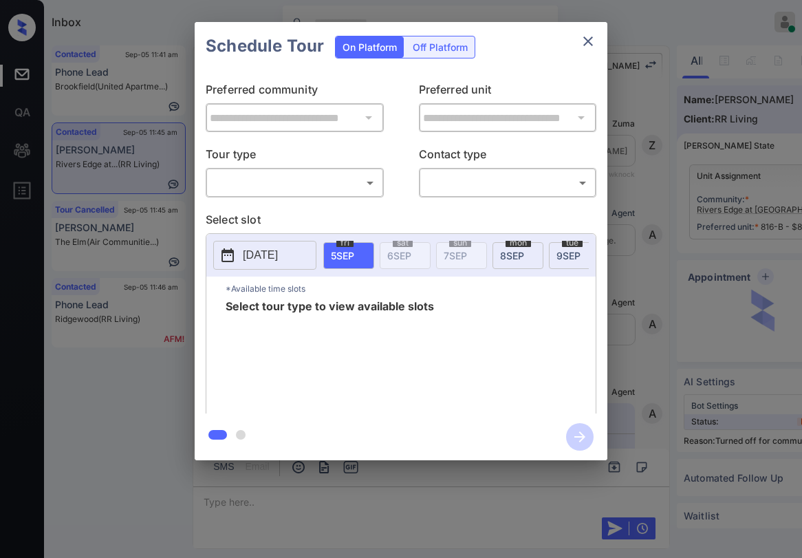
scroll to position [2813, 0]
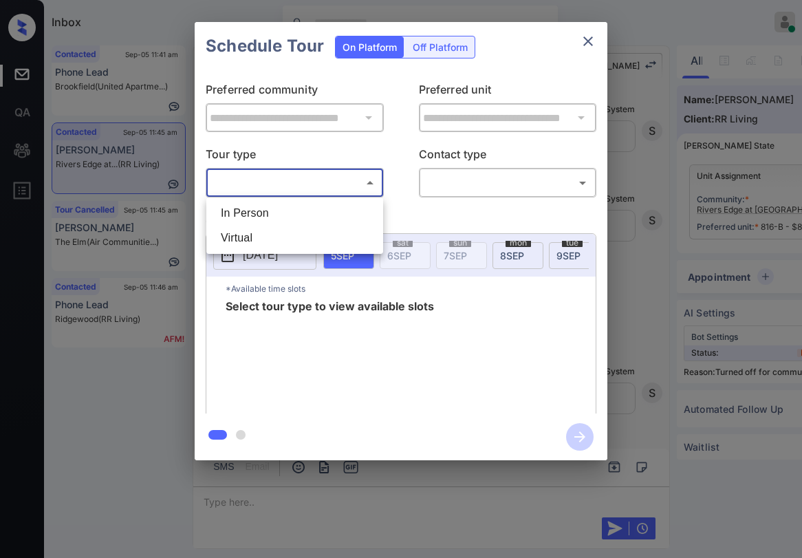
click at [320, 186] on body "Inbox [PERSON_NAME] Online Set yourself offline Set yourself on break Profile S…" at bounding box center [401, 279] width 802 height 558
click at [325, 218] on li "In Person" at bounding box center [295, 213] width 170 height 25
type input "********"
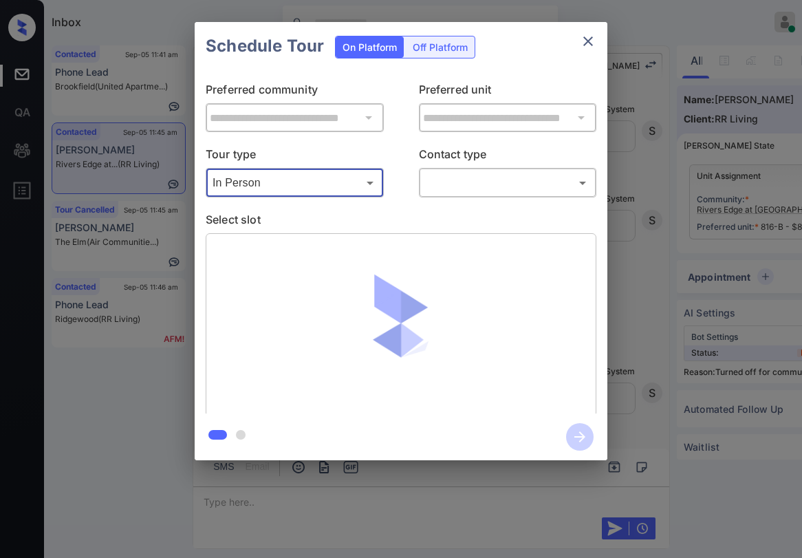
click at [480, 184] on body "Inbox [PERSON_NAME] Online Set yourself offline Set yourself on break Profile S…" at bounding box center [401, 279] width 802 height 558
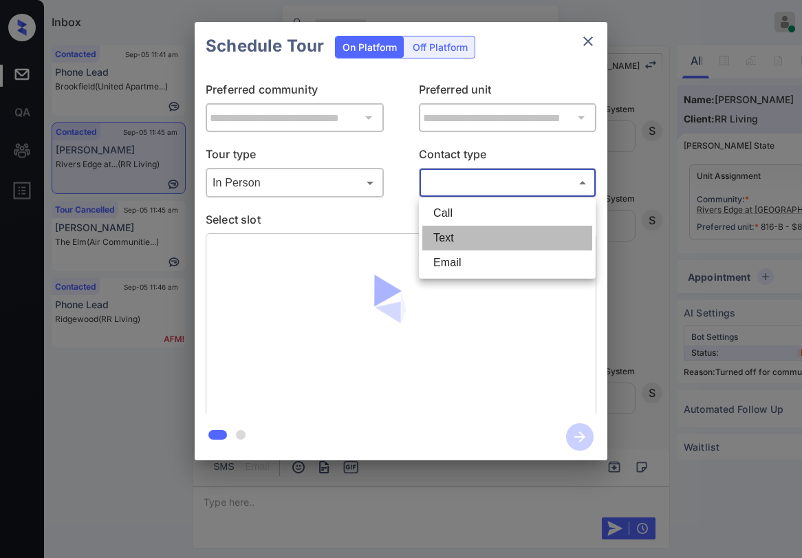
click at [498, 248] on li "Text" at bounding box center [507, 238] width 170 height 25
type input "****"
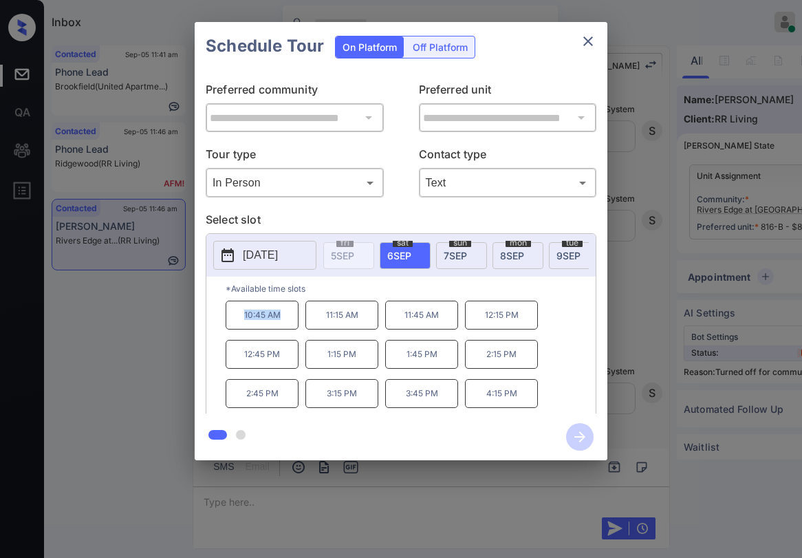
drag, startPoint x: 242, startPoint y: 323, endPoint x: 286, endPoint y: 327, distance: 44.2
click at [286, 327] on p "10:45 AM" at bounding box center [262, 315] width 73 height 29
copy p "10:45 AM"
click at [595, 41] on icon "close" at bounding box center [588, 41] width 17 height 17
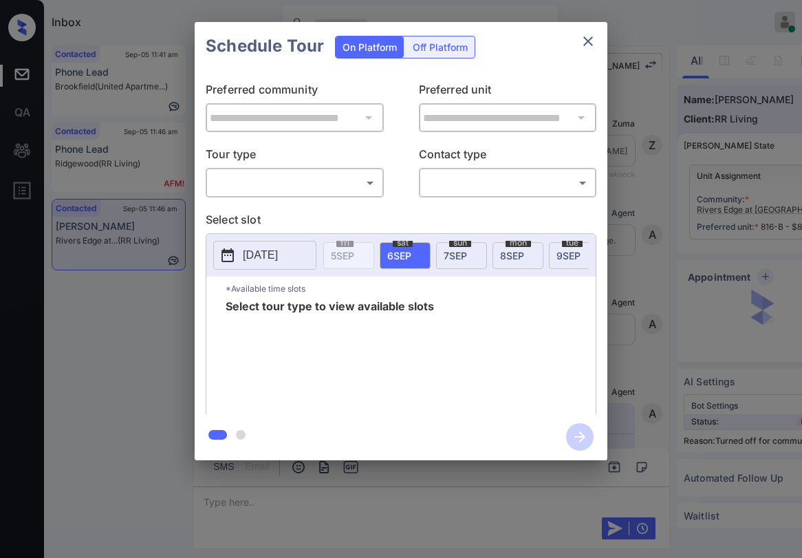
scroll to position [2813, 0]
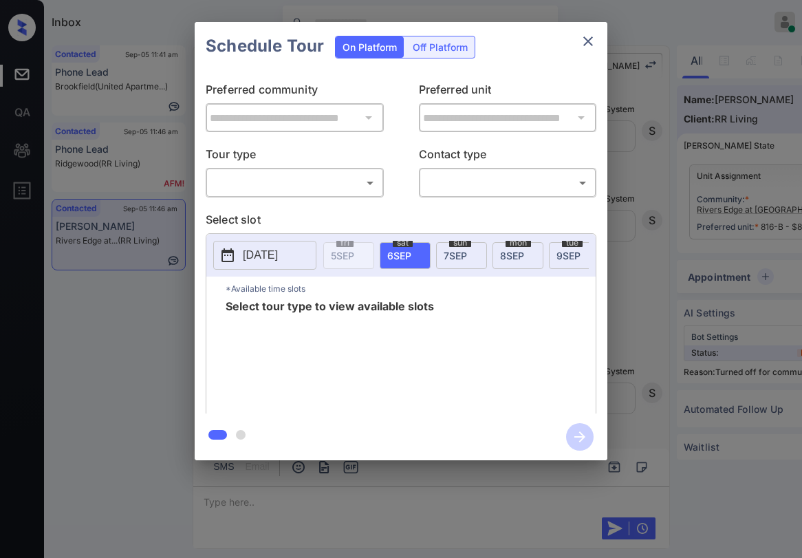
click at [330, 195] on div "​ ​" at bounding box center [295, 183] width 178 height 30
click at [330, 184] on body "Inbox Paolo Gabriel Online Set yourself offline Set yourself on break Profile S…" at bounding box center [401, 279] width 802 height 558
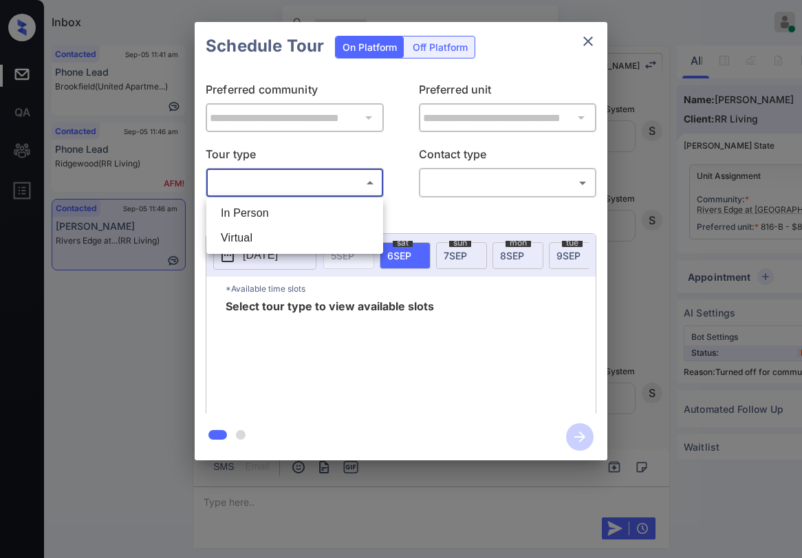
click at [318, 217] on li "In Person" at bounding box center [295, 213] width 170 height 25
type input "********"
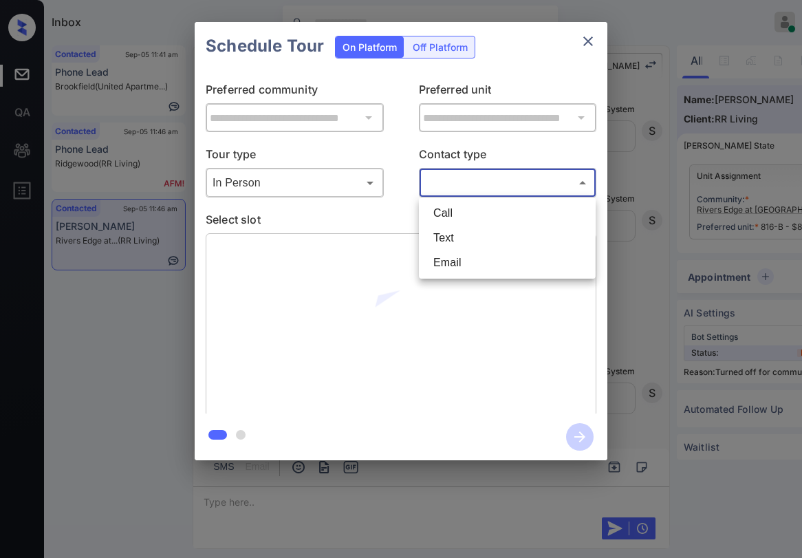
click at [490, 193] on body "Inbox Paolo Gabriel Online Set yourself offline Set yourself on break Profile S…" at bounding box center [401, 279] width 802 height 558
click at [487, 233] on li "Text" at bounding box center [507, 238] width 170 height 25
type input "****"
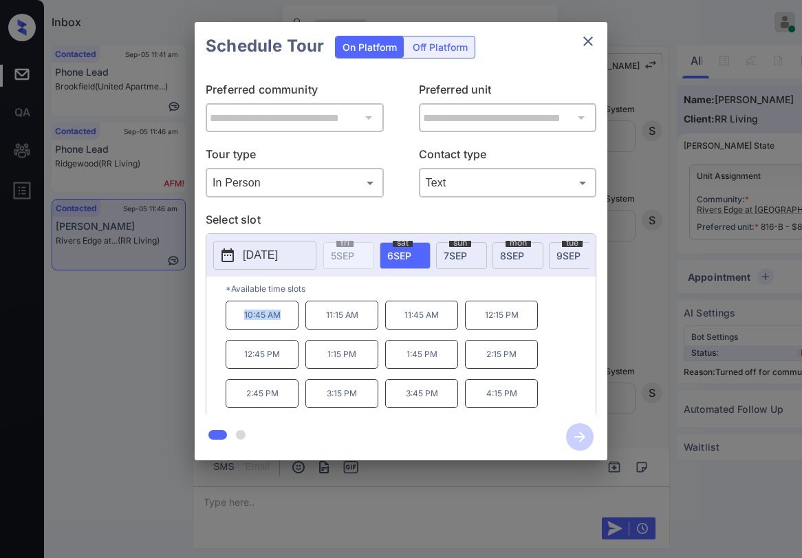
drag, startPoint x: 241, startPoint y: 322, endPoint x: 283, endPoint y: 328, distance: 43.0
click at [283, 328] on p "10:45 AM" at bounding box center [262, 315] width 73 height 29
copy p "10:45 AM"
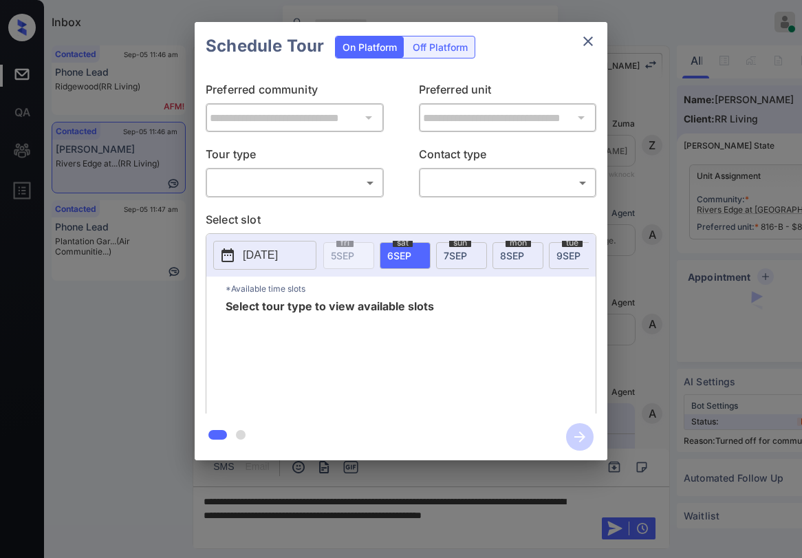
scroll to position [2813, 0]
click at [343, 182] on body "Inbox [PERSON_NAME] Online Set yourself offline Set yourself on break Profile S…" at bounding box center [401, 279] width 802 height 558
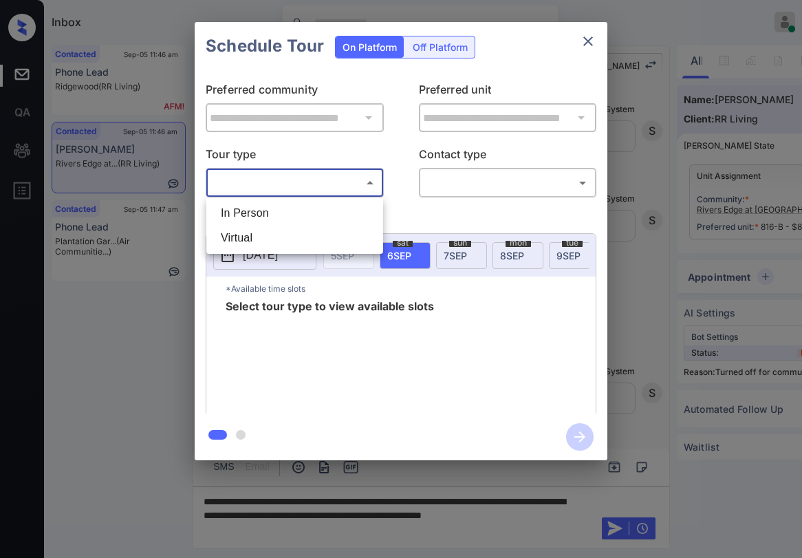
click at [327, 215] on li "In Person" at bounding box center [295, 213] width 170 height 25
type input "********"
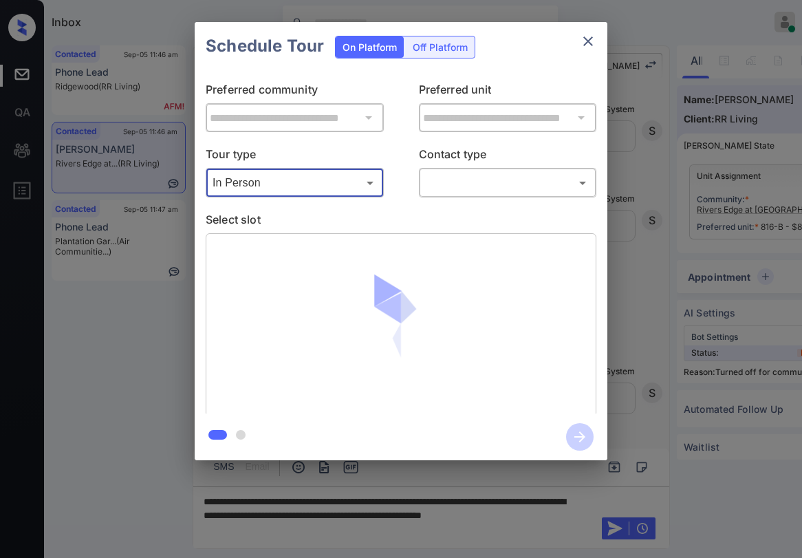
click at [462, 187] on body "Inbox [PERSON_NAME] Online Set yourself offline Set yourself on break Profile S…" at bounding box center [401, 279] width 802 height 558
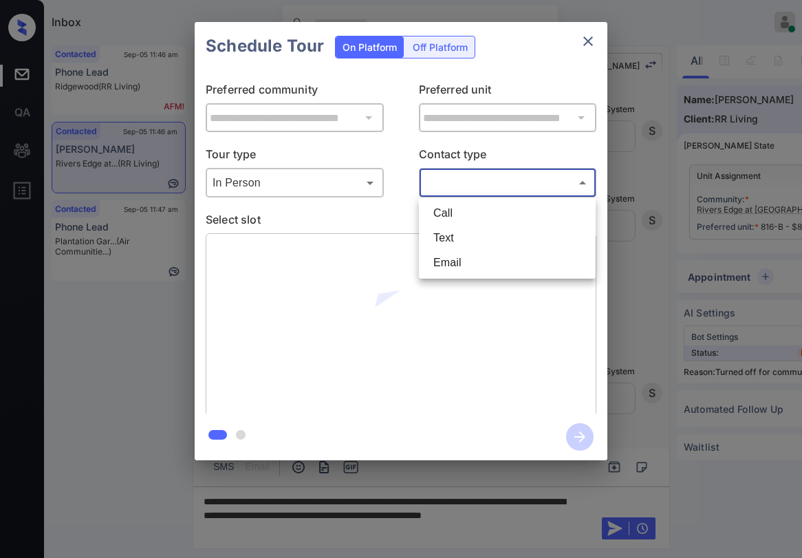
click at [448, 235] on li "Text" at bounding box center [507, 238] width 170 height 25
type input "****"
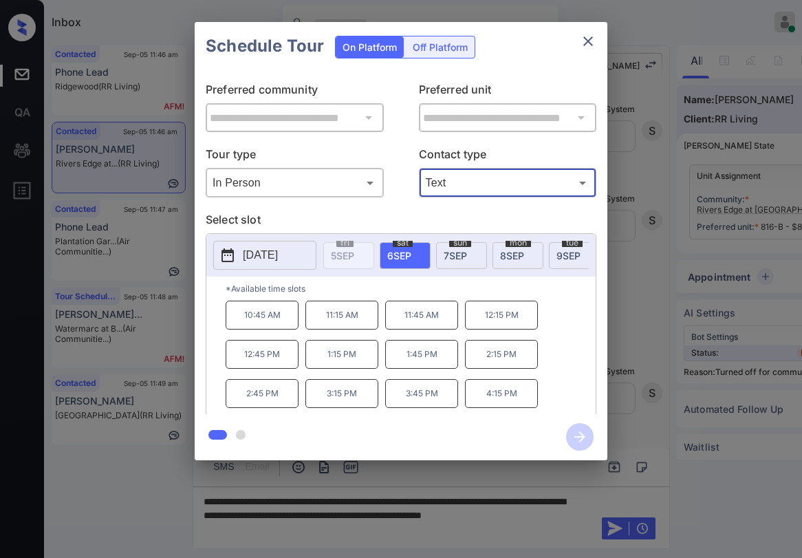
click at [486, 473] on div "**********" at bounding box center [401, 241] width 802 height 482
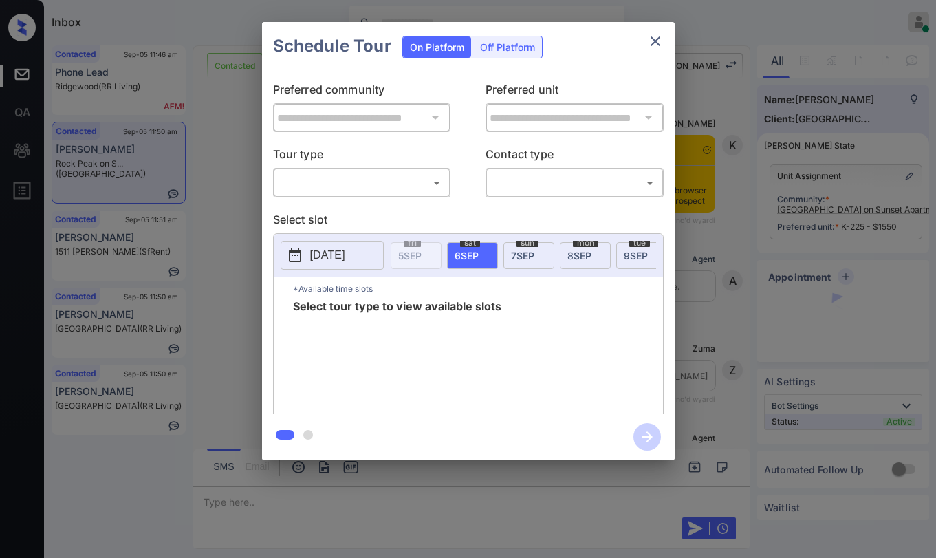
scroll to position [1507, 0]
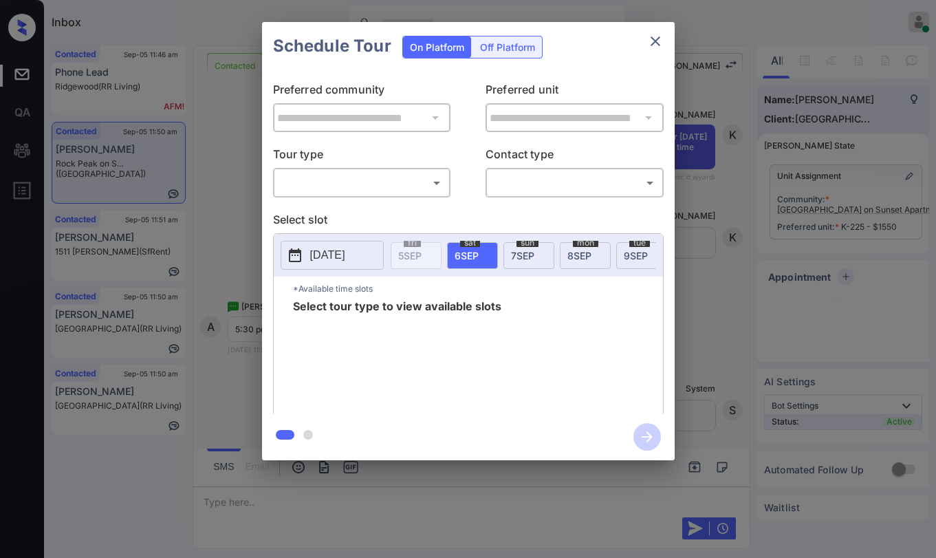
click at [371, 164] on p "Tour type" at bounding box center [362, 157] width 178 height 22
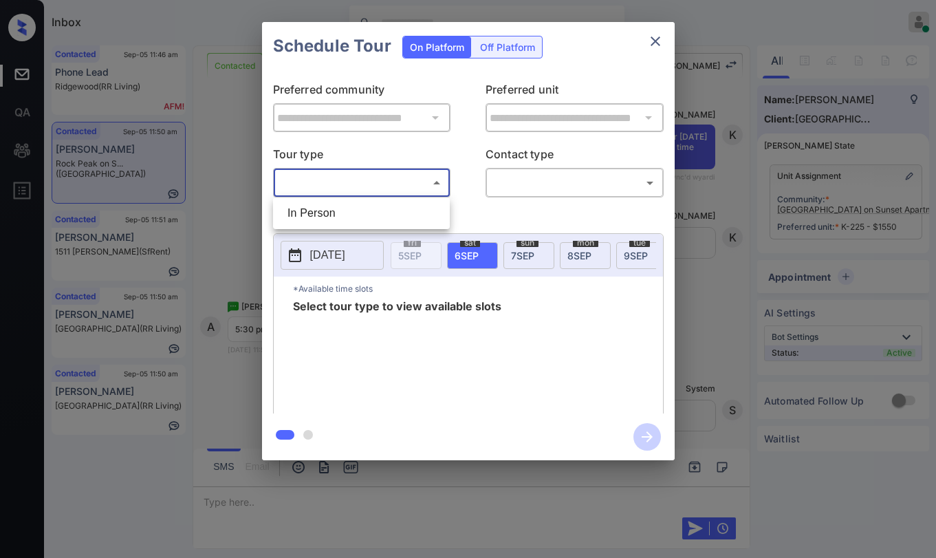
click at [365, 177] on body "Inbox Paolo Gabriel Online Set yourself offline Set yourself on break Profile S…" at bounding box center [468, 279] width 936 height 558
click at [356, 204] on li "In Person" at bounding box center [362, 213] width 170 height 25
type input "********"
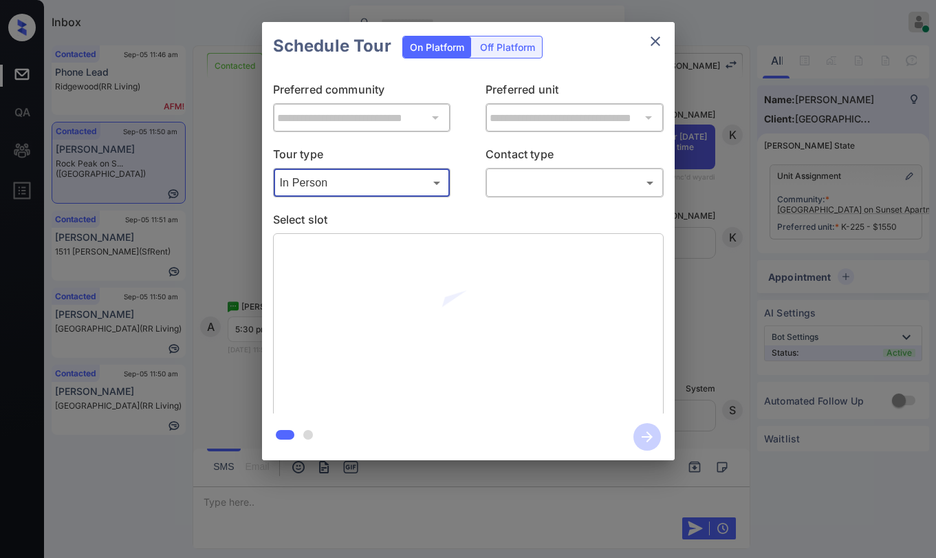
click at [503, 167] on p "Contact type" at bounding box center [575, 157] width 178 height 22
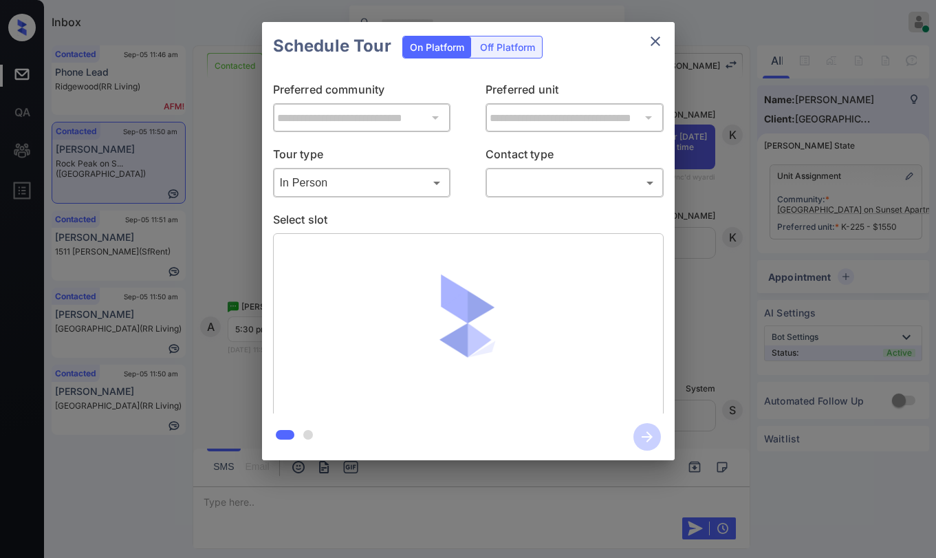
click at [516, 180] on body "Inbox Paolo Gabriel Online Set yourself offline Set yourself on break Profile S…" at bounding box center [468, 279] width 936 height 558
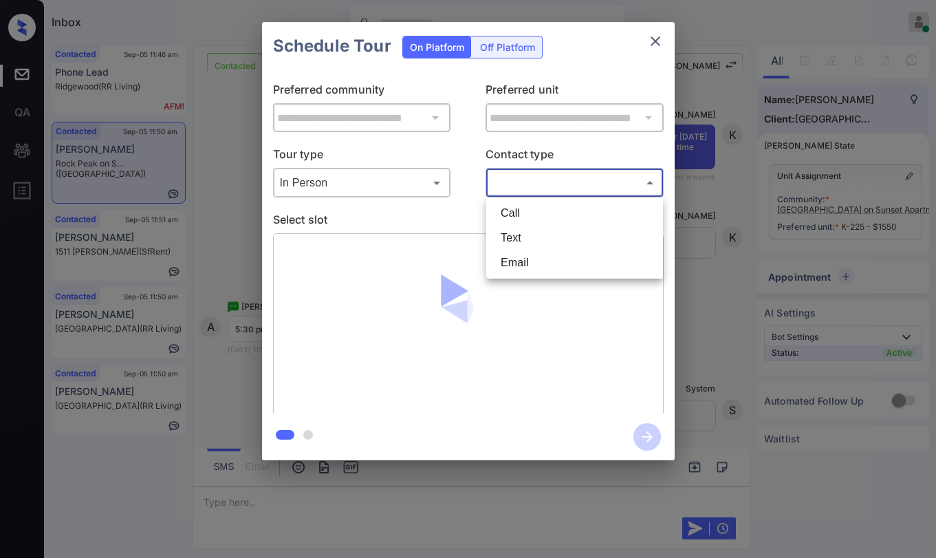
click at [539, 241] on li "Text" at bounding box center [575, 238] width 170 height 25
type input "****"
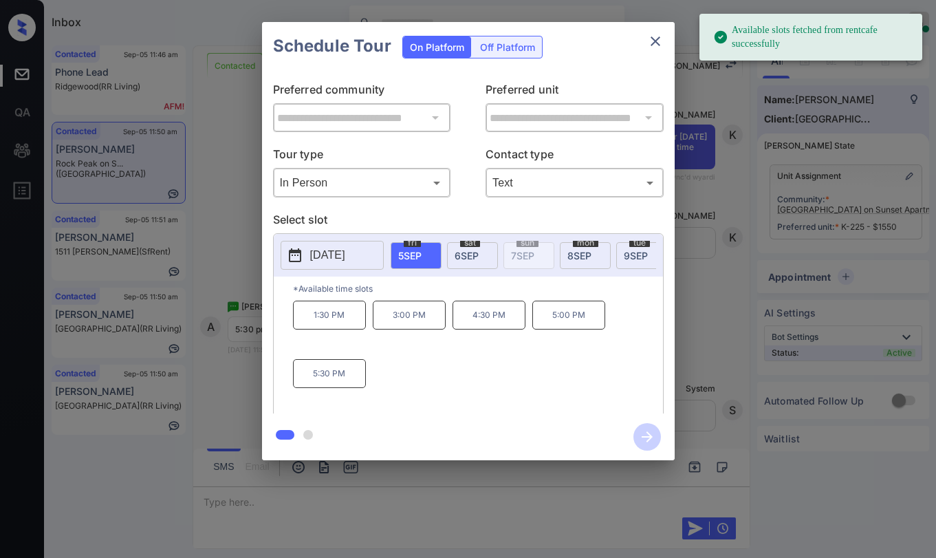
click at [568, 254] on span "8 SEP" at bounding box center [580, 256] width 24 height 12
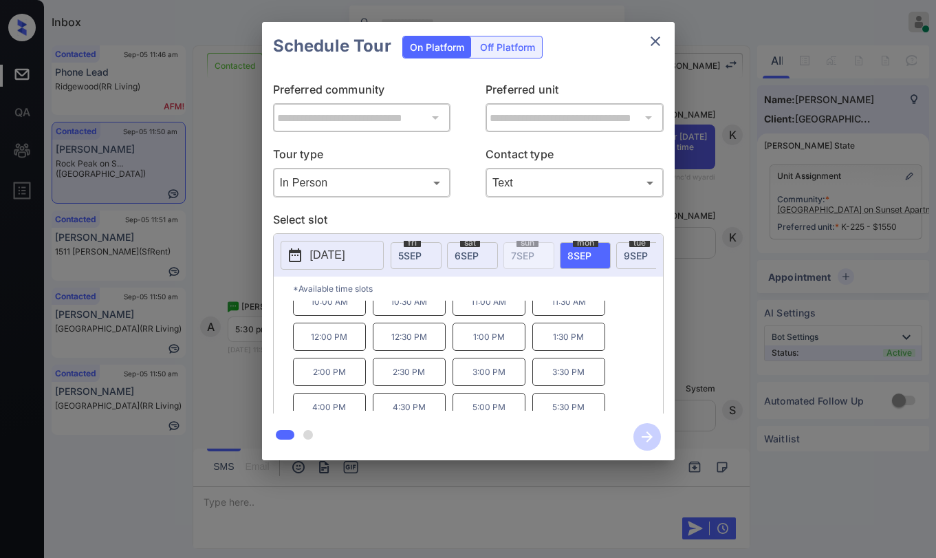
scroll to position [23, 0]
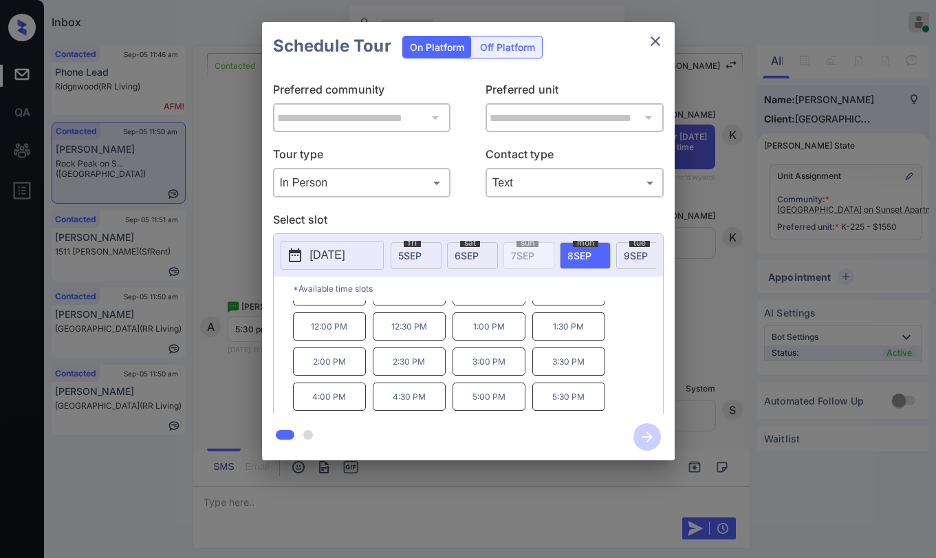
click at [559, 400] on p "5:30 PM" at bounding box center [569, 397] width 73 height 28
click at [643, 429] on icon "button" at bounding box center [648, 437] width 28 height 28
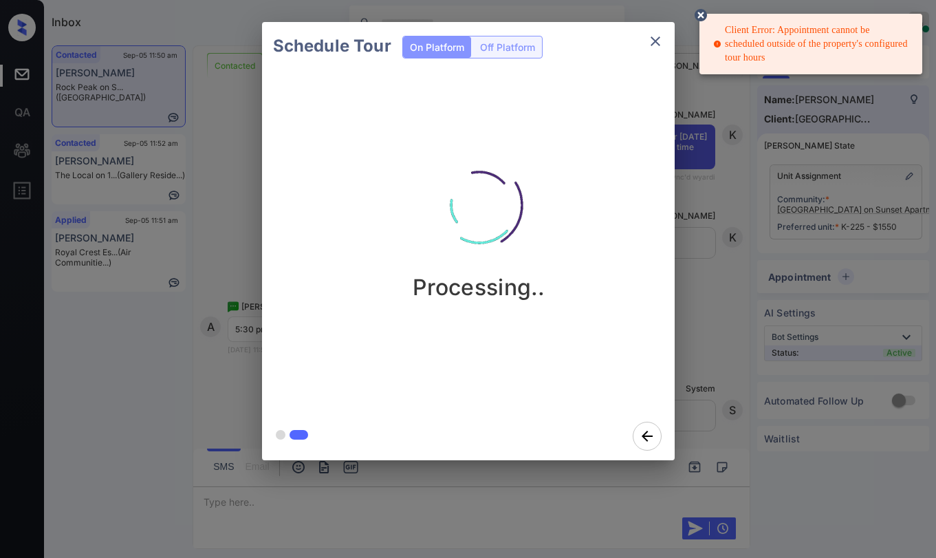
drag, startPoint x: 780, startPoint y: 29, endPoint x: 786, endPoint y: 54, distance: 25.7
click at [786, 54] on div "Client Error: Appointment cannot be scheduled outside of the property's configu…" at bounding box center [813, 44] width 198 height 52
drag, startPoint x: 778, startPoint y: 28, endPoint x: 786, endPoint y: 42, distance: 16.6
click at [786, 42] on div "Client Error: Appointment cannot be scheduled outside of the property's configu…" at bounding box center [813, 44] width 198 height 52
click at [496, 286] on p "Processing.." at bounding box center [479, 287] width 133 height 27
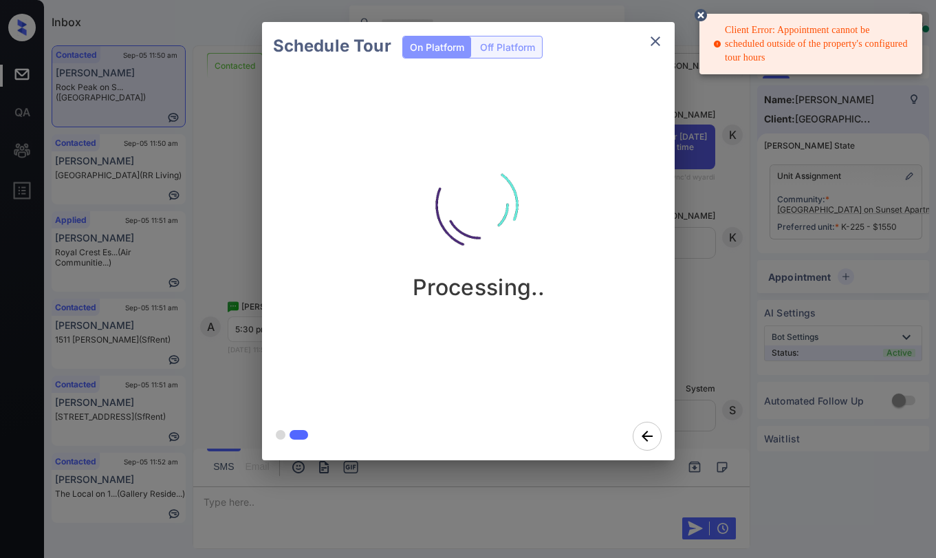
click at [661, 39] on icon "close" at bounding box center [655, 41] width 17 height 17
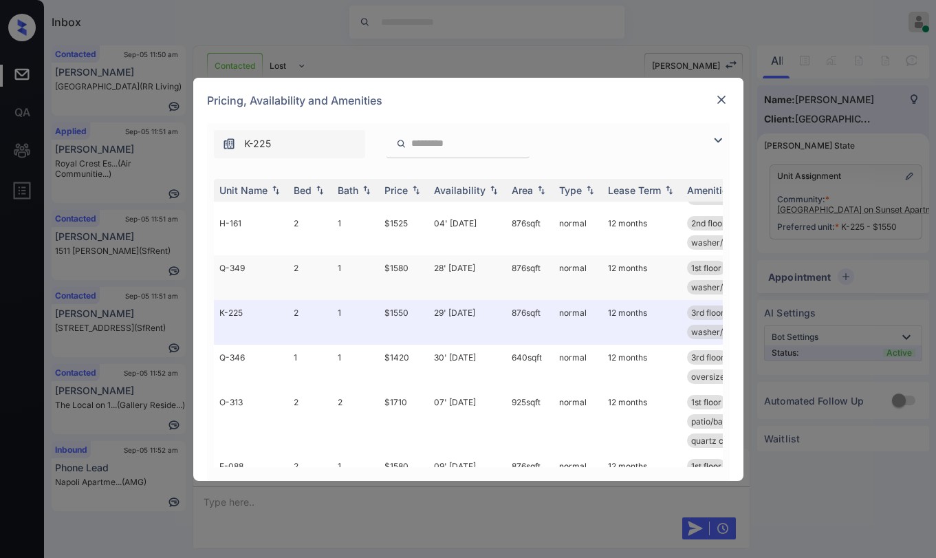
scroll to position [757, 0]
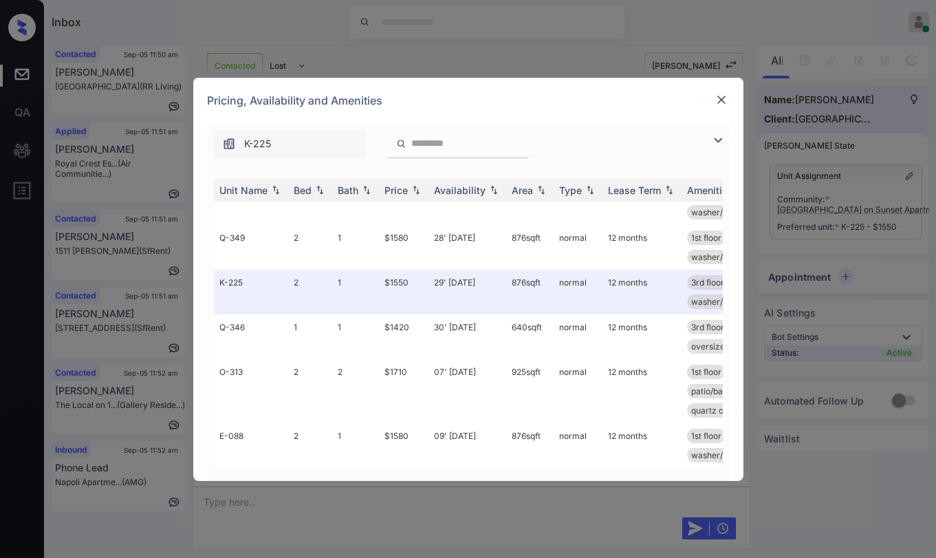
click at [611, 498] on div "**********" at bounding box center [468, 279] width 936 height 558
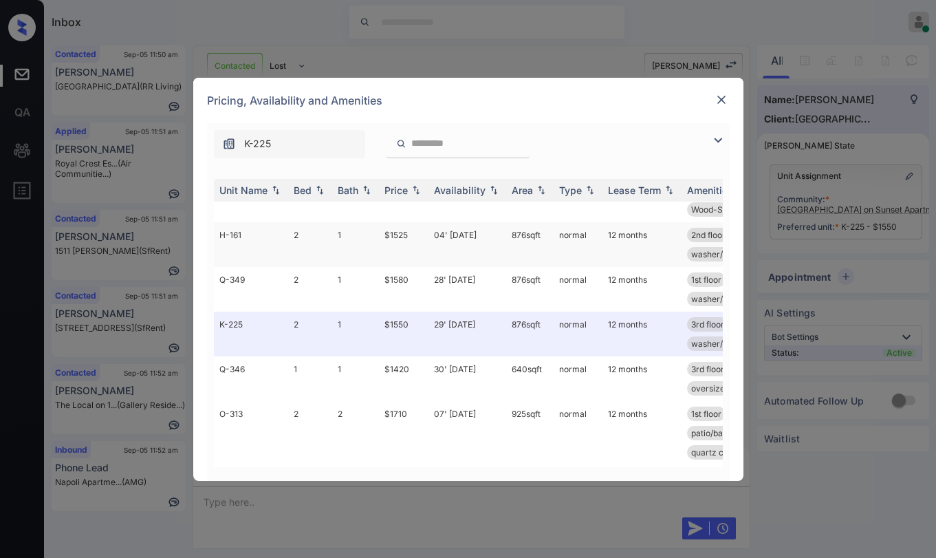
scroll to position [619, 0]
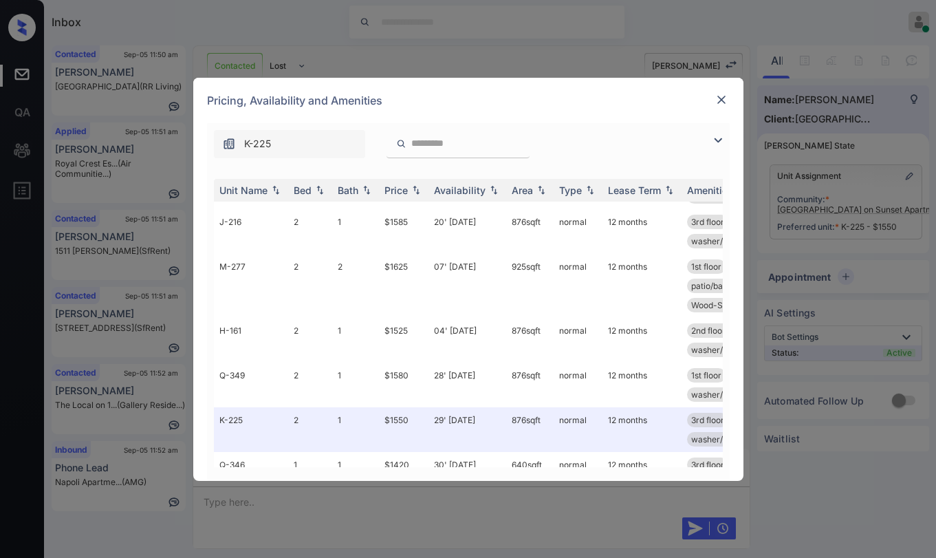
click at [720, 100] on img at bounding box center [722, 100] width 14 height 14
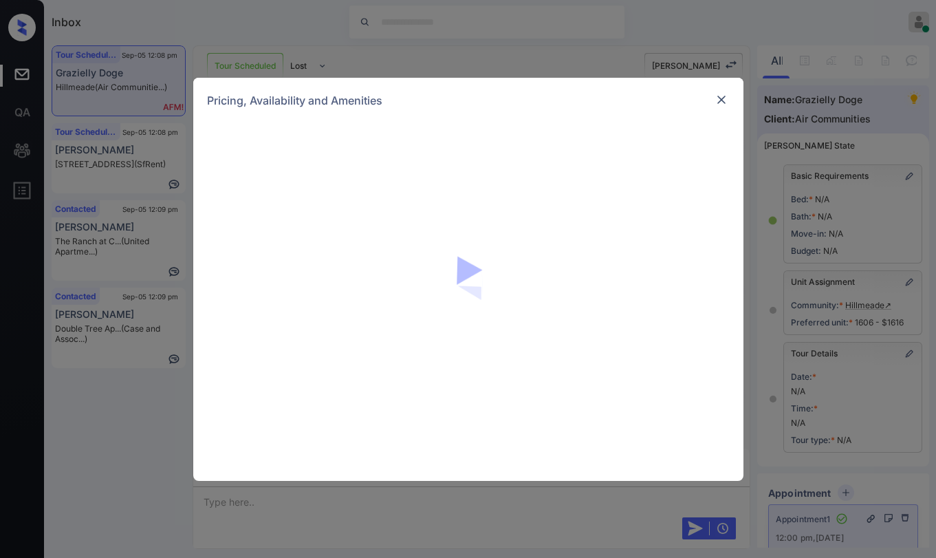
scroll to position [7738, 0]
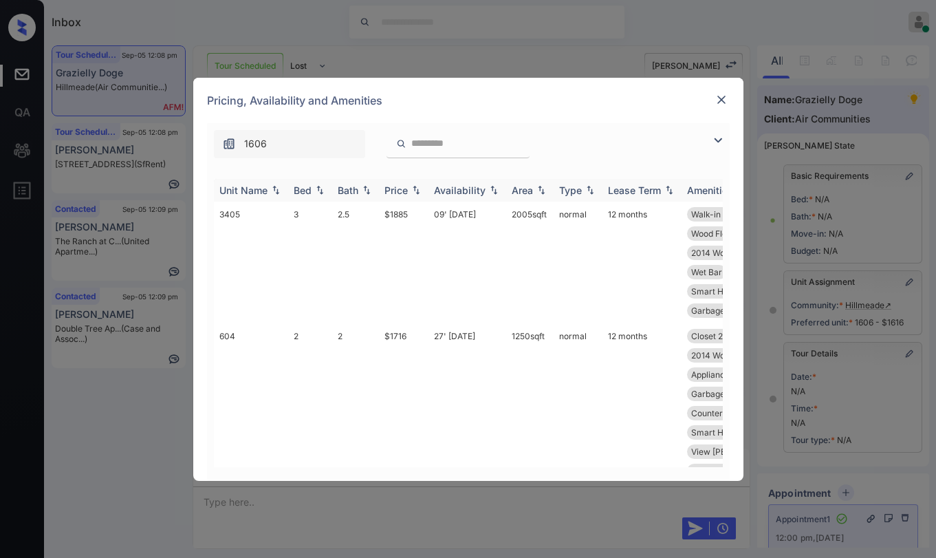
click at [414, 192] on img at bounding box center [416, 190] width 14 height 10
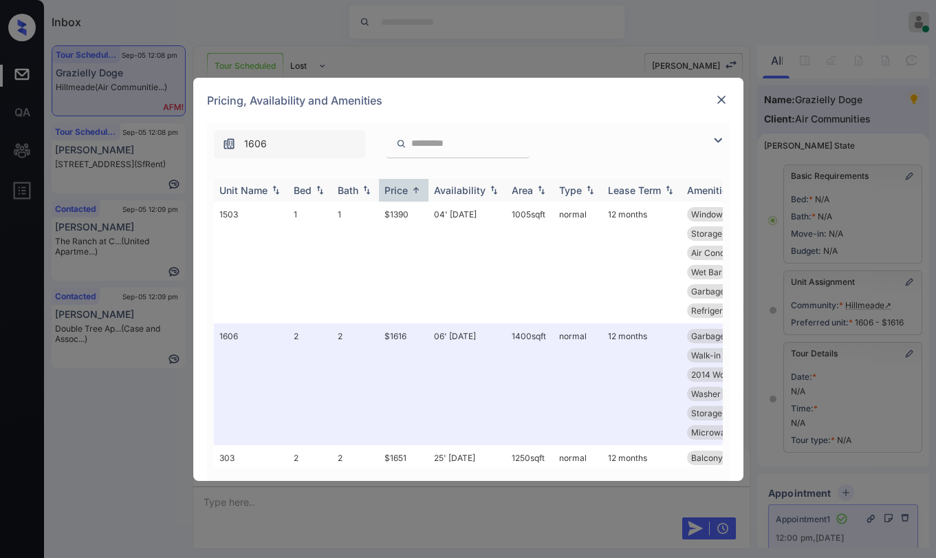
click at [393, 190] on div "Price" at bounding box center [396, 190] width 23 height 12
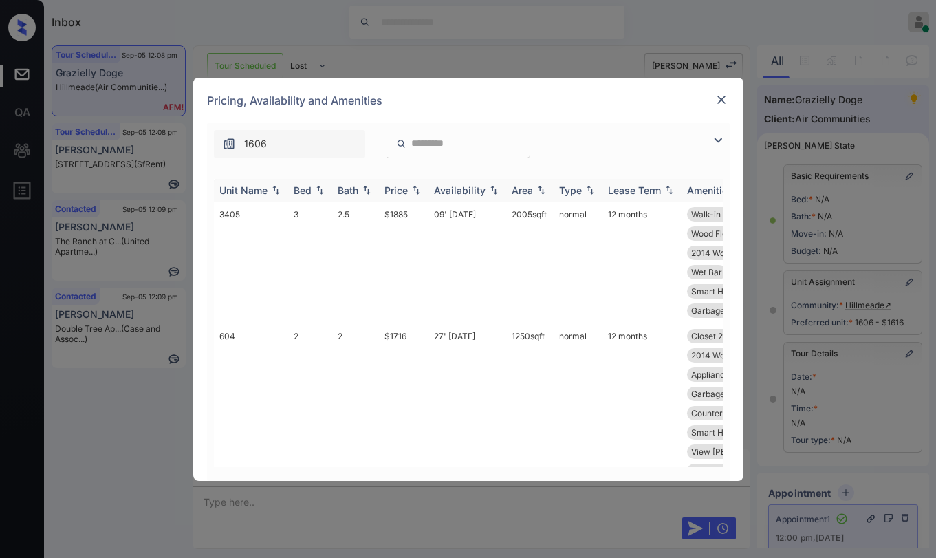
click at [393, 190] on div "Price" at bounding box center [396, 190] width 23 height 12
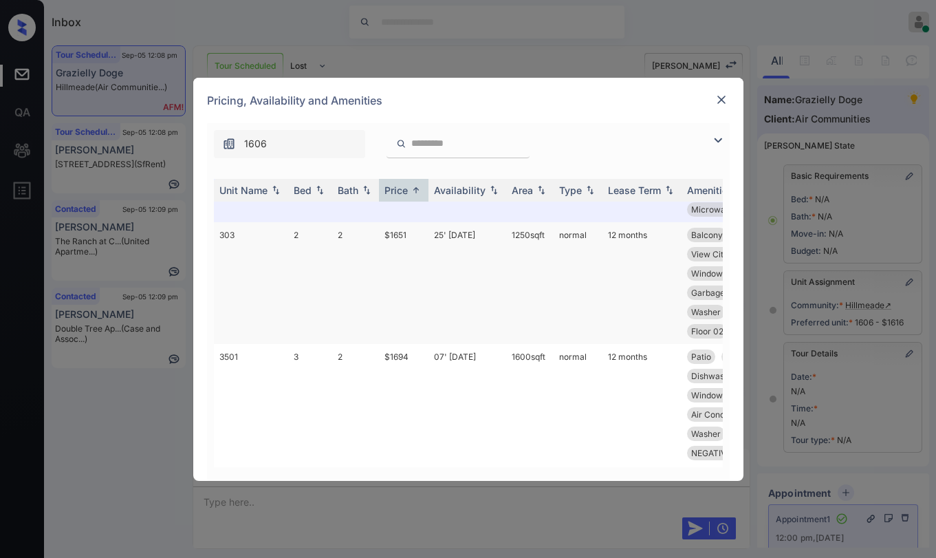
scroll to position [275, 0]
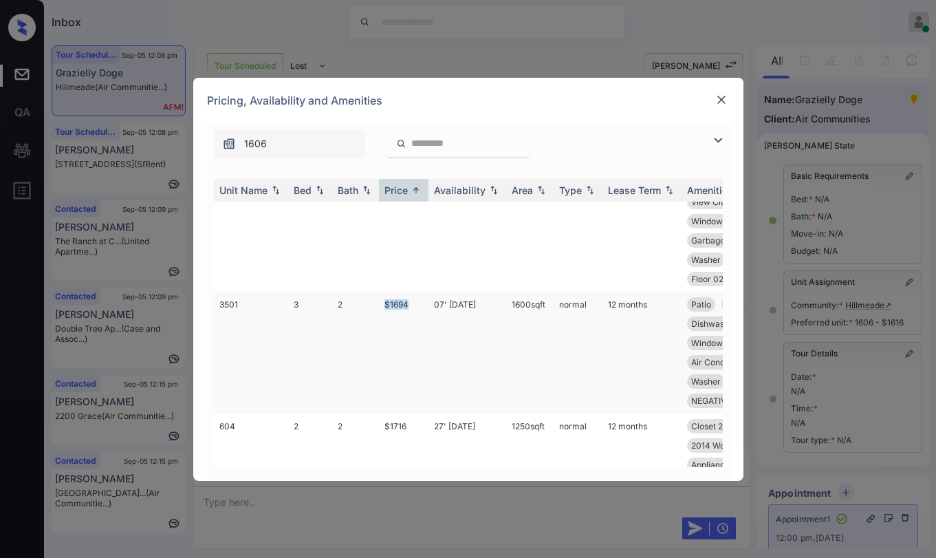
drag, startPoint x: 381, startPoint y: 301, endPoint x: 414, endPoint y: 298, distance: 33.1
click at [414, 298] on td "$1694" at bounding box center [404, 353] width 50 height 122
copy td "$1694"
click at [407, 308] on td "$1694" at bounding box center [404, 353] width 50 height 122
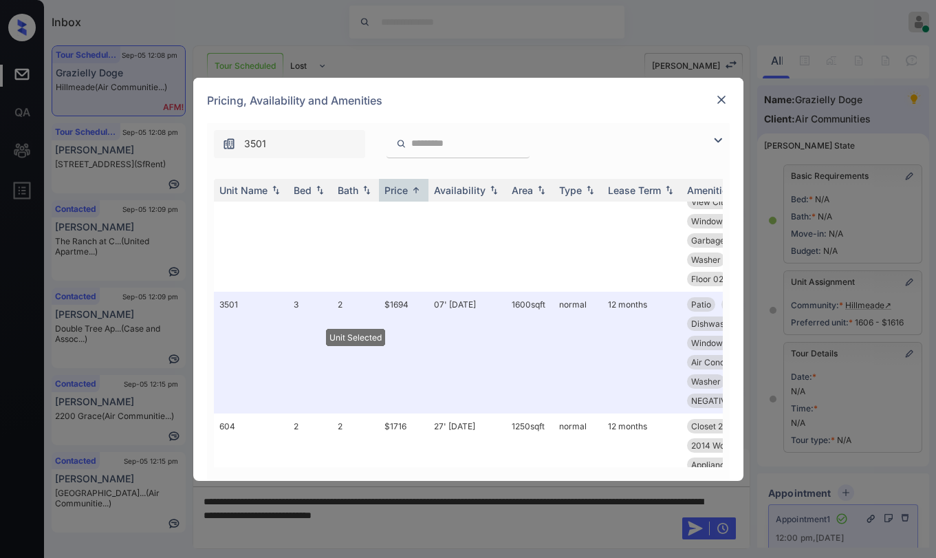
click at [722, 96] on img at bounding box center [722, 100] width 14 height 14
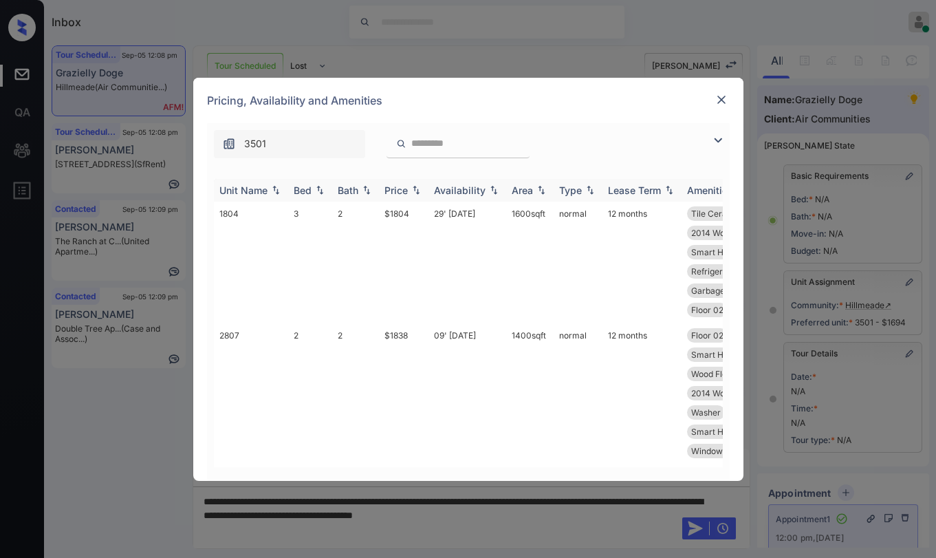
scroll to position [688, 0]
click at [720, 140] on img at bounding box center [718, 140] width 17 height 17
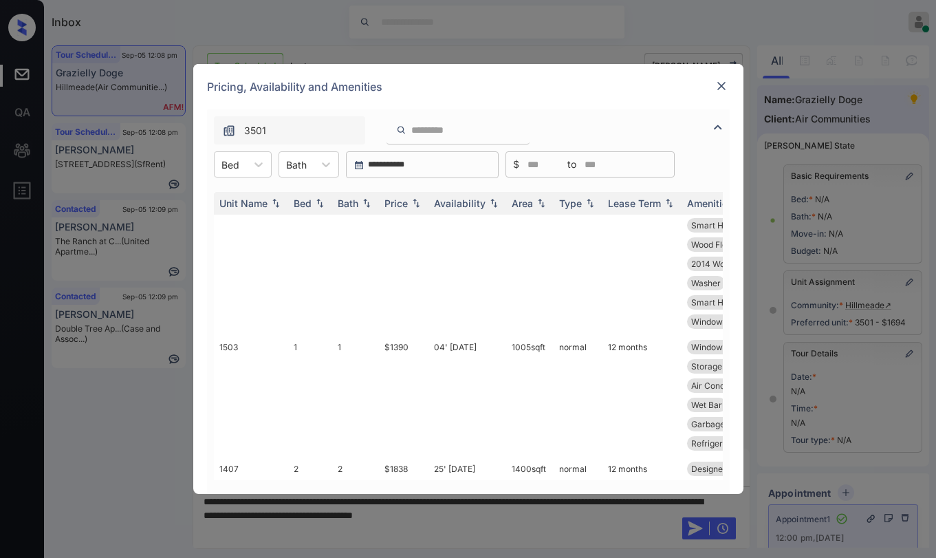
click at [272, 174] on div "**********" at bounding box center [468, 164] width 523 height 27
click at [268, 168] on div at bounding box center [258, 164] width 25 height 25
click at [242, 217] on div "2" at bounding box center [243, 223] width 58 height 25
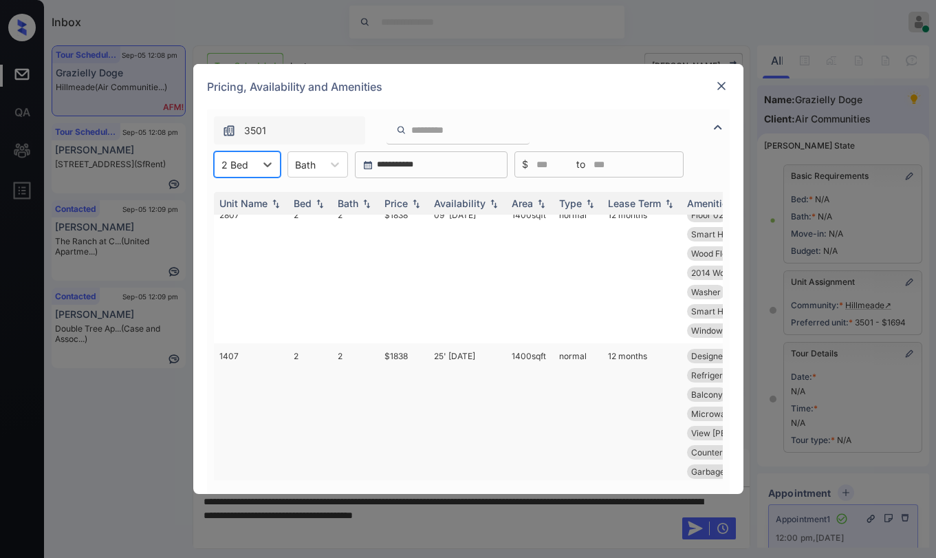
scroll to position [293, 0]
click at [406, 206] on div "Price" at bounding box center [396, 203] width 23 height 12
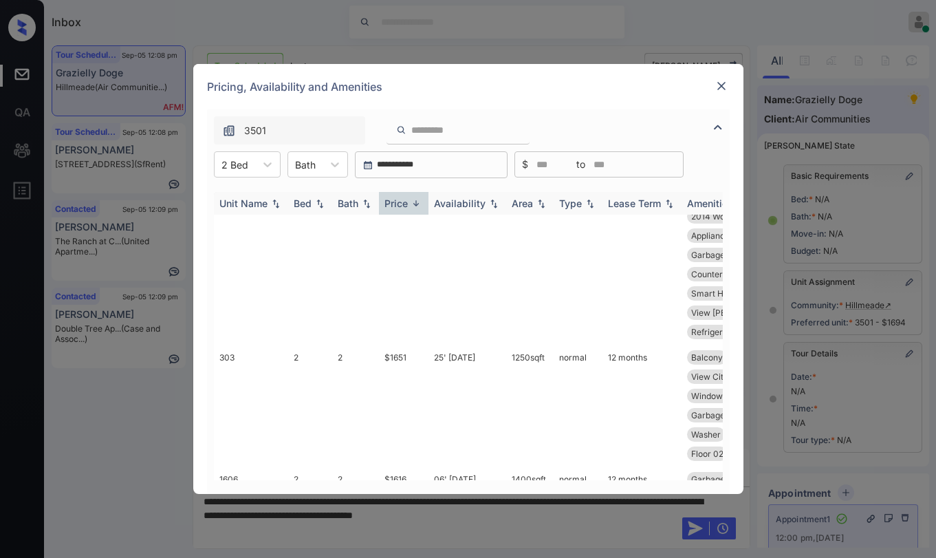
click at [411, 204] on img at bounding box center [416, 203] width 14 height 10
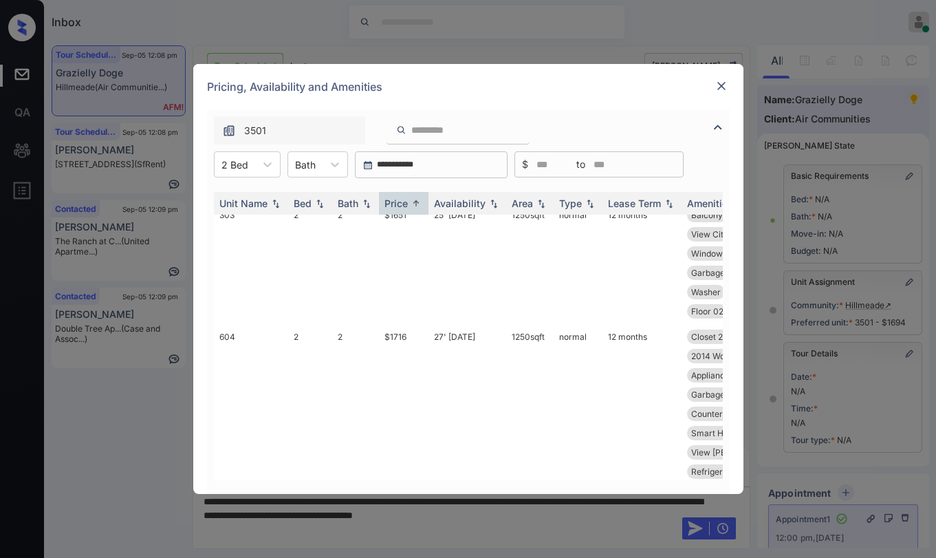
scroll to position [0, 0]
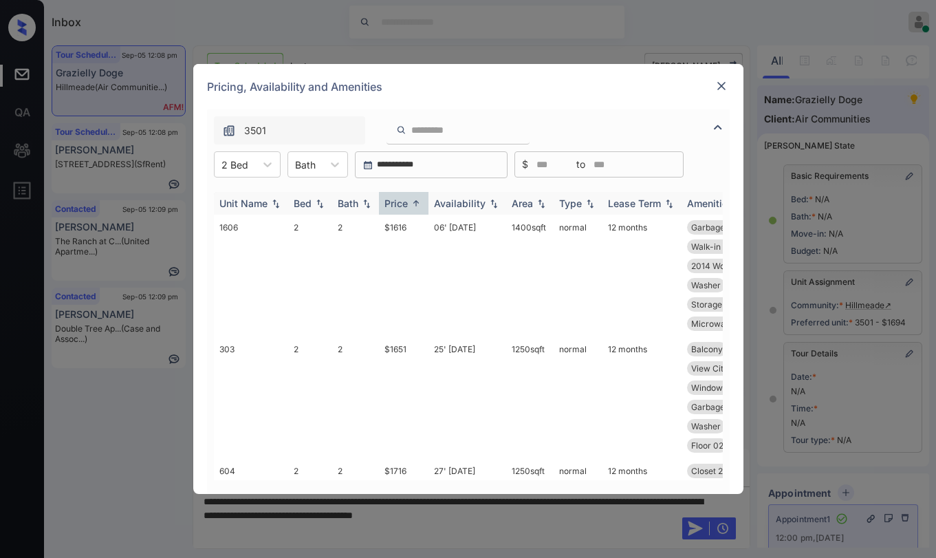
click at [409, 203] on div "Price" at bounding box center [404, 203] width 39 height 12
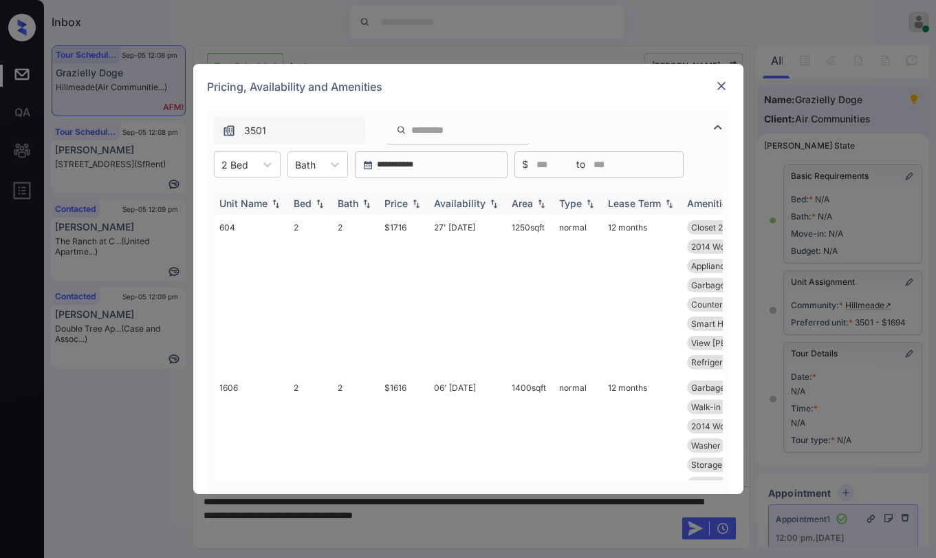
click at [409, 203] on div "Price" at bounding box center [404, 203] width 39 height 12
click at [414, 200] on img at bounding box center [416, 203] width 14 height 10
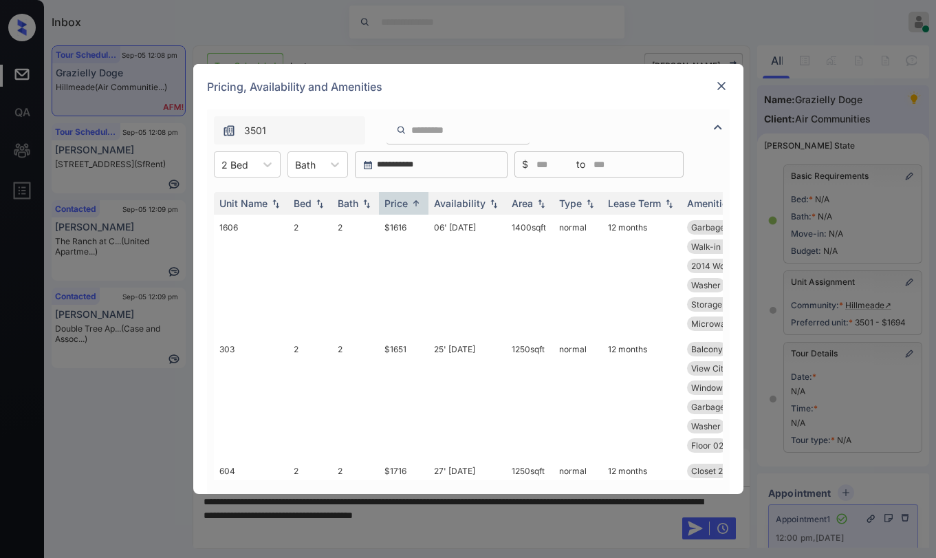
click at [720, 89] on img at bounding box center [722, 86] width 14 height 14
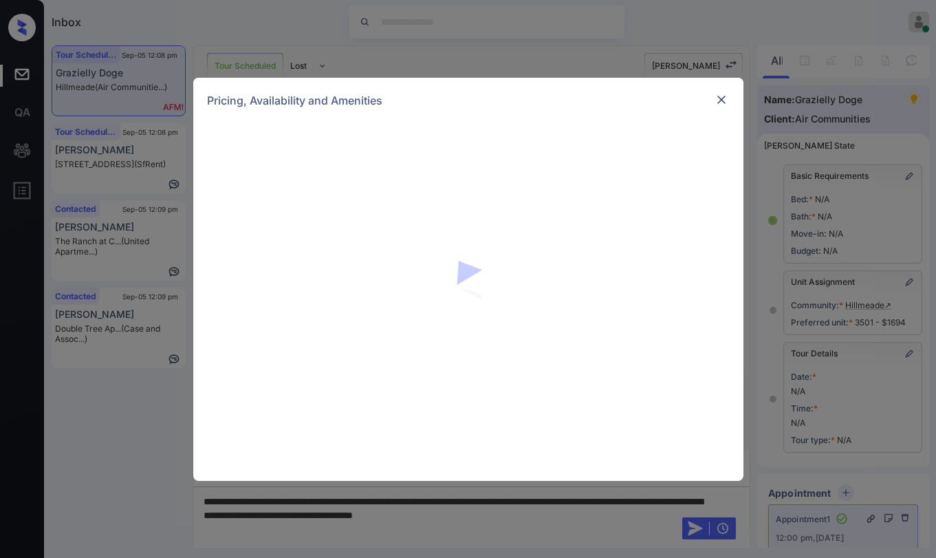
scroll to position [7002, 0]
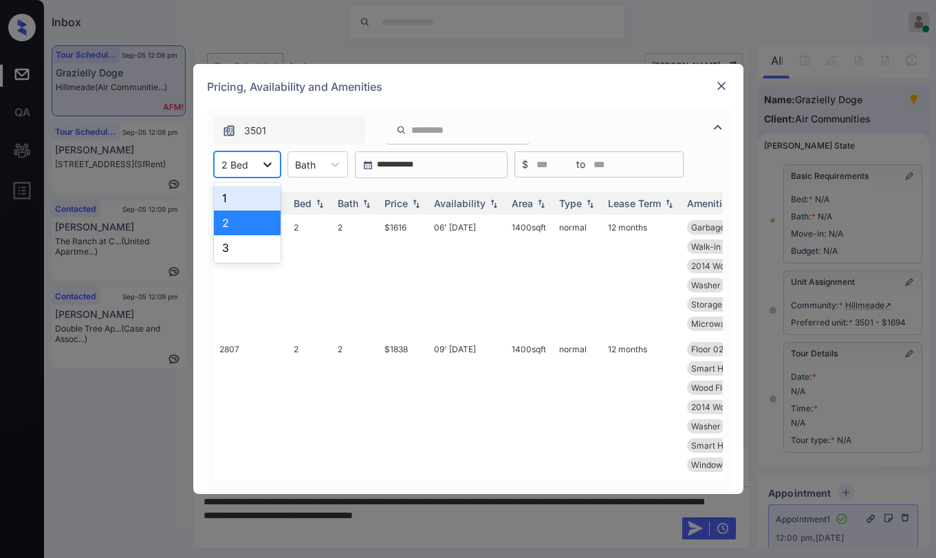
click at [270, 169] on icon at bounding box center [268, 165] width 14 height 14
click at [246, 244] on div "3" at bounding box center [247, 247] width 67 height 25
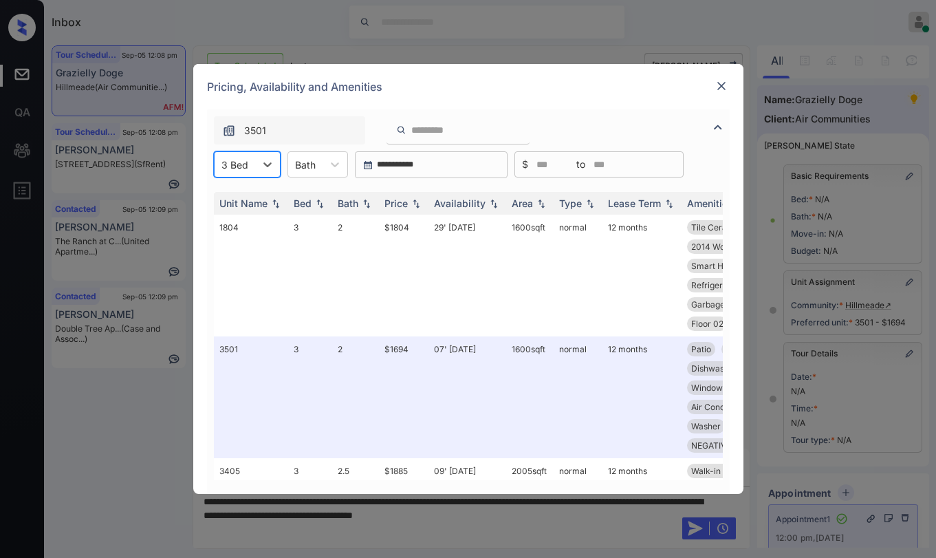
click at [724, 89] on img at bounding box center [722, 86] width 14 height 14
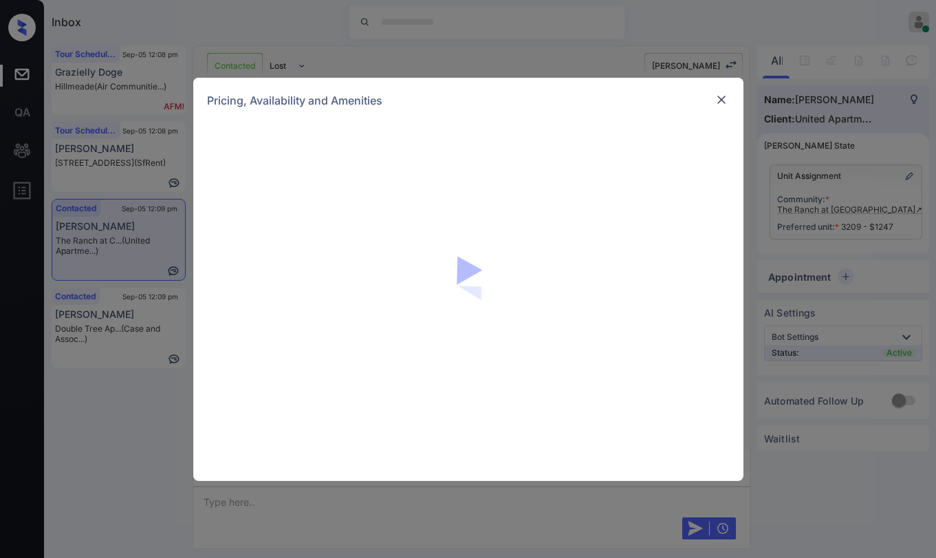
scroll to position [999, 0]
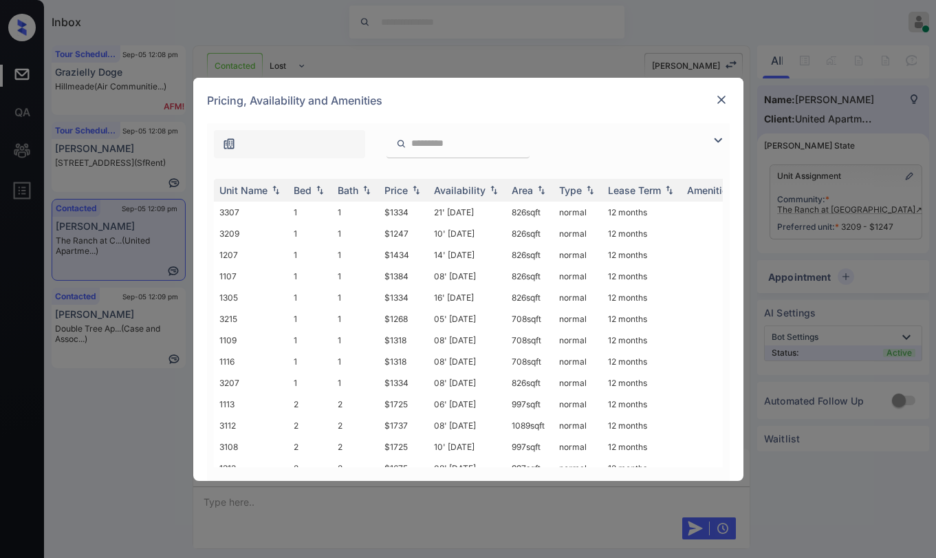
click at [720, 143] on img at bounding box center [718, 140] width 17 height 17
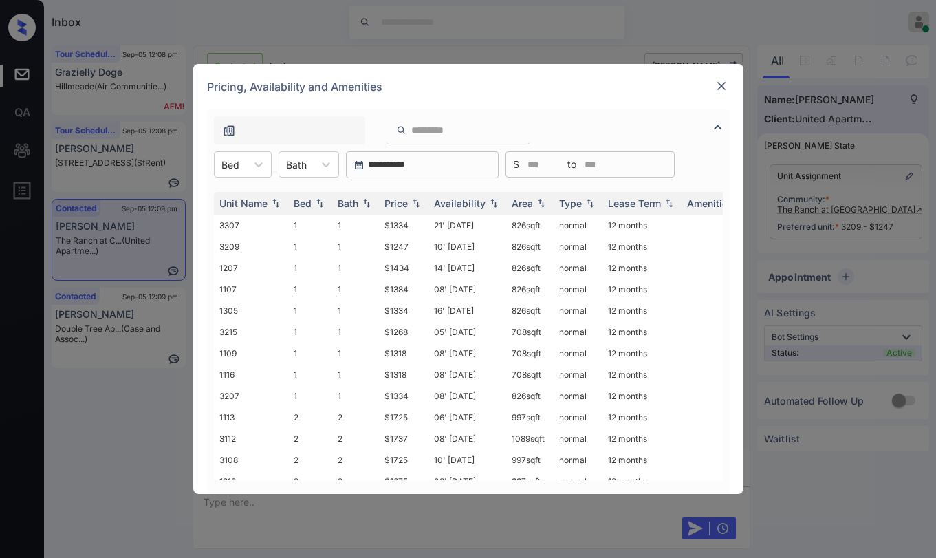
click at [274, 169] on div "**********" at bounding box center [468, 164] width 523 height 27
click at [264, 171] on div at bounding box center [258, 164] width 25 height 25
click at [241, 209] on div "1" at bounding box center [243, 198] width 58 height 25
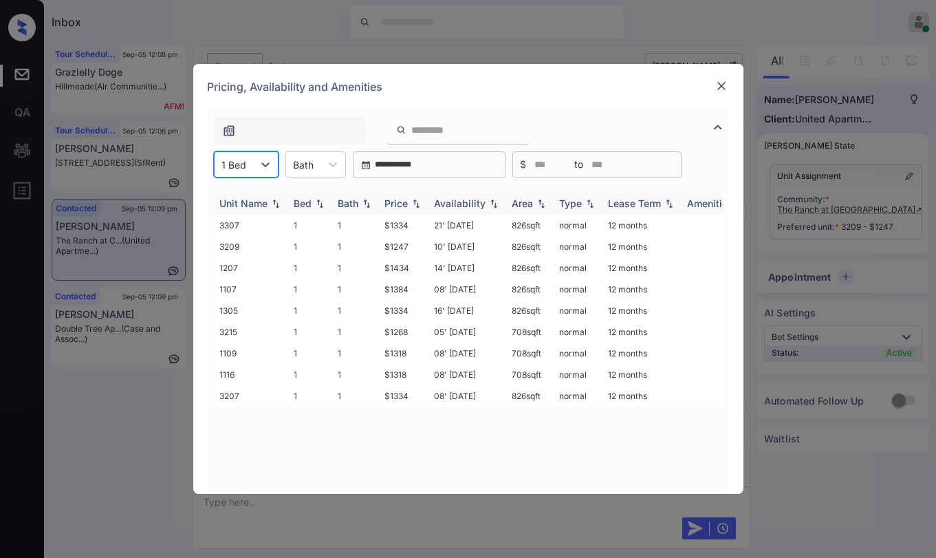
click at [478, 206] on div "Availability" at bounding box center [460, 203] width 52 height 12
click at [396, 199] on div "Price" at bounding box center [396, 203] width 23 height 12
click at [401, 200] on div "Price" at bounding box center [396, 203] width 23 height 12
click at [720, 85] on img at bounding box center [722, 86] width 14 height 14
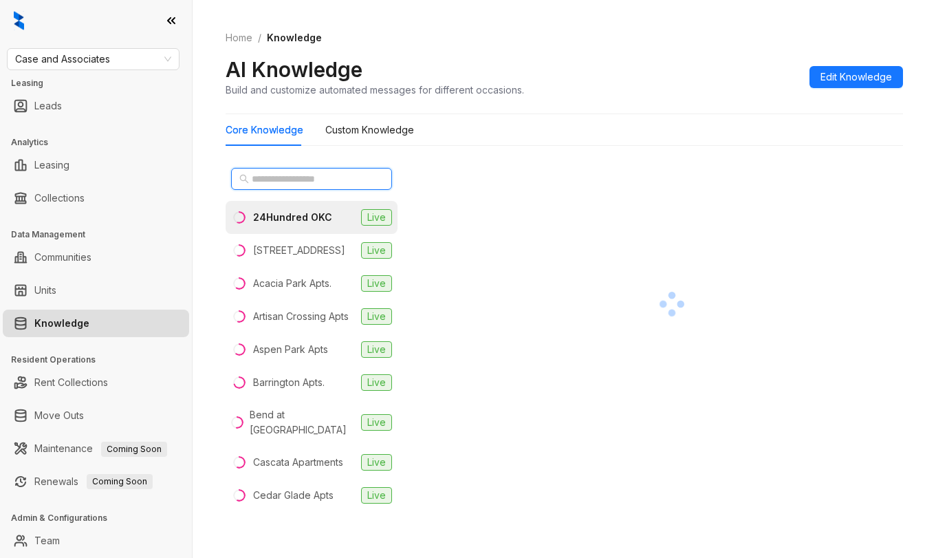
click at [298, 182] on input "text" at bounding box center [312, 178] width 121 height 15
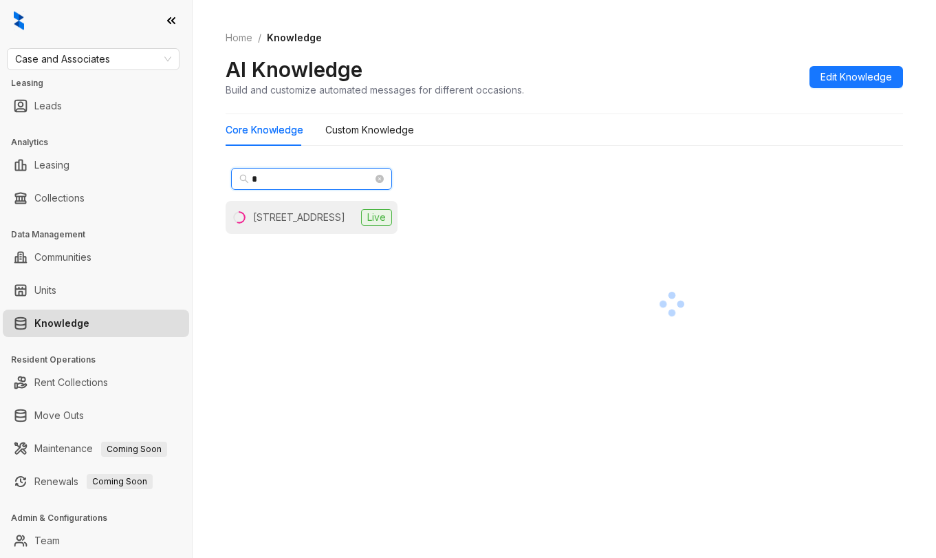
type input "*"
click at [287, 213] on div "[STREET_ADDRESS]" at bounding box center [299, 217] width 92 height 15
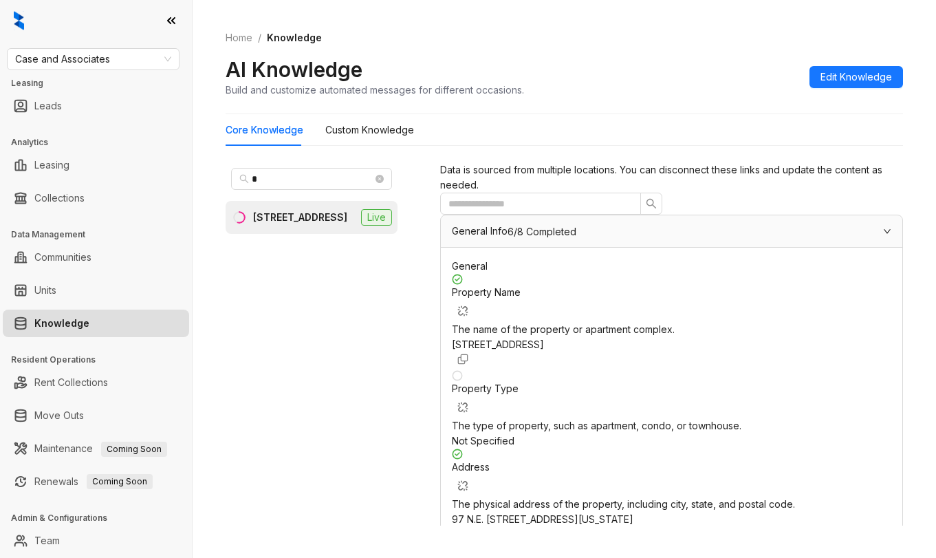
scroll to position [206, 0]
drag, startPoint x: 650, startPoint y: 313, endPoint x: 720, endPoint y: 311, distance: 70.2
drag, startPoint x: 645, startPoint y: 311, endPoint x: 728, endPoint y: 311, distance: 83.3
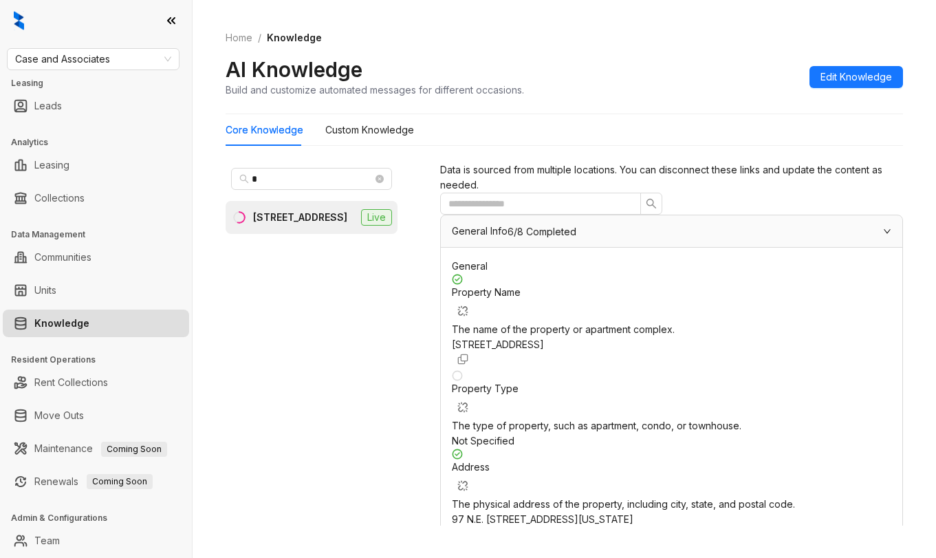
copy span "[PHONE_NUMBER]"
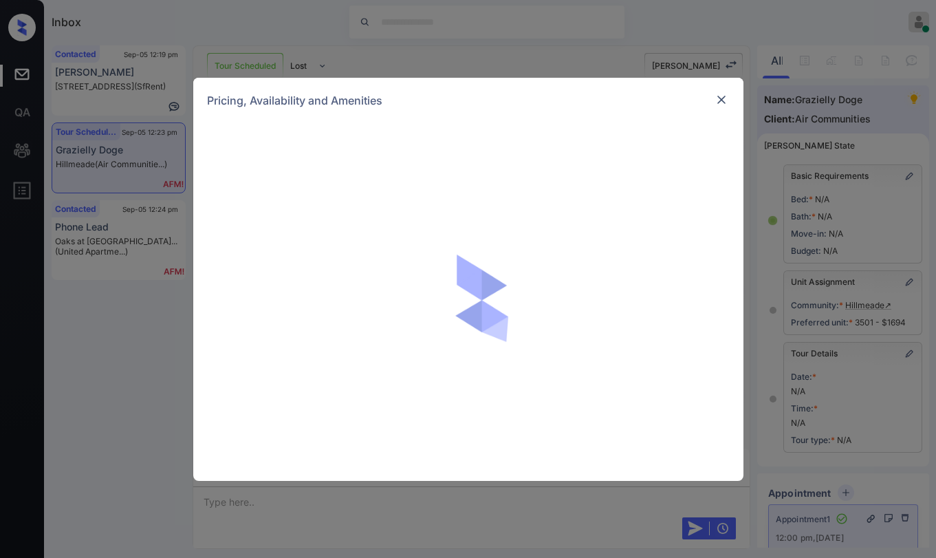
scroll to position [8812, 0]
click at [716, 89] on div "Pricing, Availability and Amenities" at bounding box center [468, 100] width 550 height 45
click at [719, 95] on img at bounding box center [722, 100] width 14 height 14
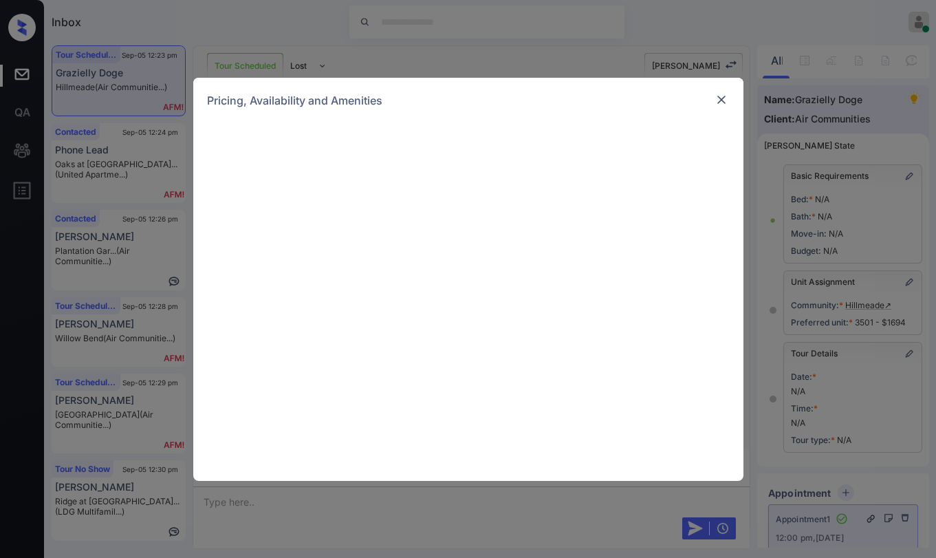
scroll to position [69, 0]
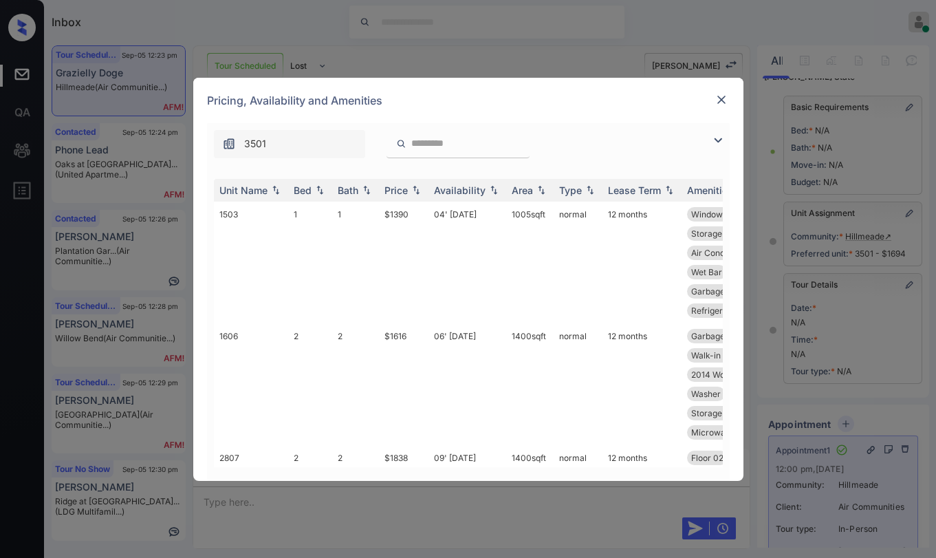
click at [716, 138] on img at bounding box center [718, 140] width 17 height 17
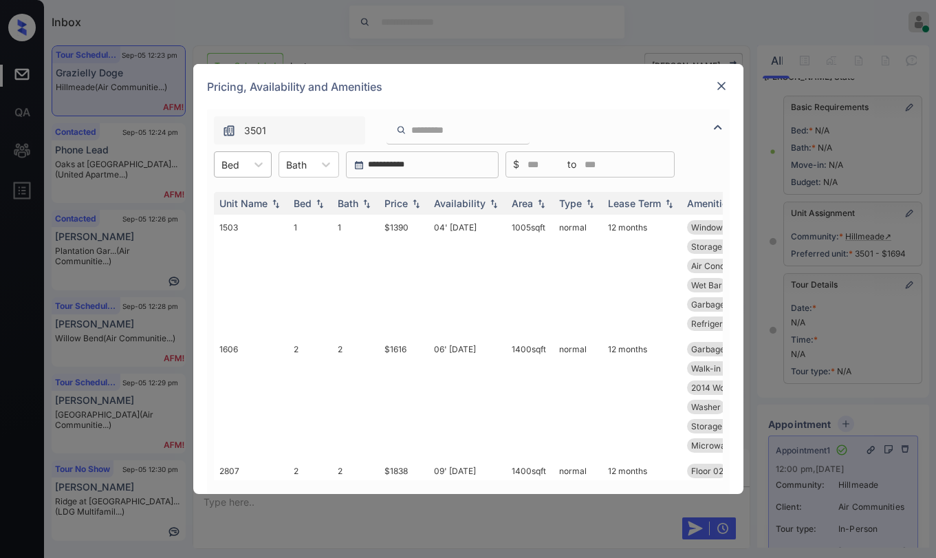
click at [239, 161] on div at bounding box center [231, 165] width 18 height 14
click at [232, 241] on div "3" at bounding box center [243, 247] width 58 height 25
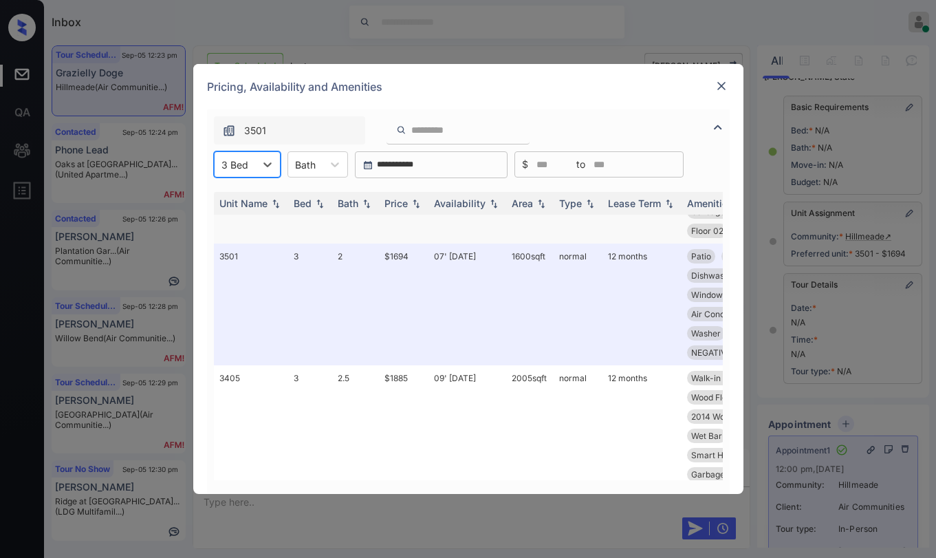
scroll to position [58, 0]
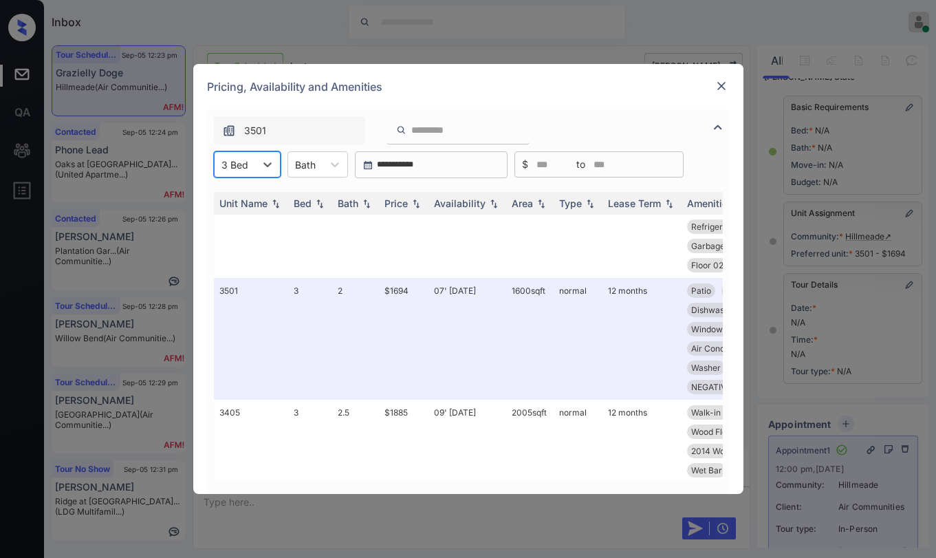
click at [720, 86] on img at bounding box center [722, 86] width 14 height 14
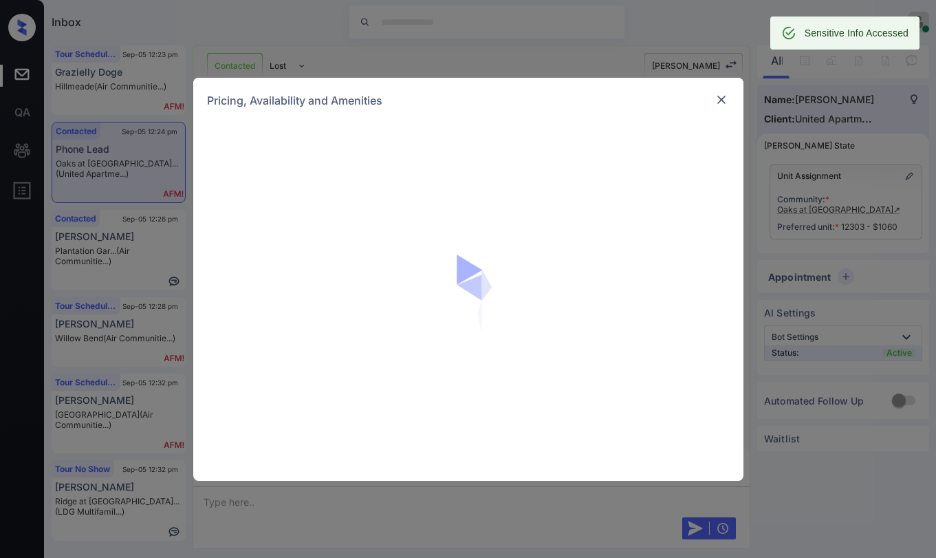
scroll to position [1030, 0]
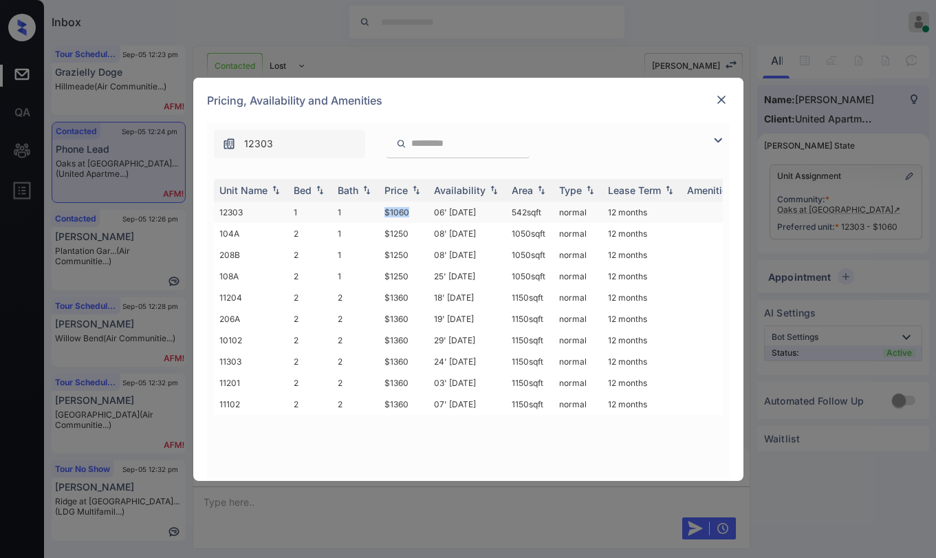
drag, startPoint x: 387, startPoint y: 212, endPoint x: 414, endPoint y: 216, distance: 27.8
click at [414, 216] on td "$1060" at bounding box center [404, 212] width 50 height 21
copy td "$1060"
click at [715, 104] on img at bounding box center [722, 100] width 14 height 14
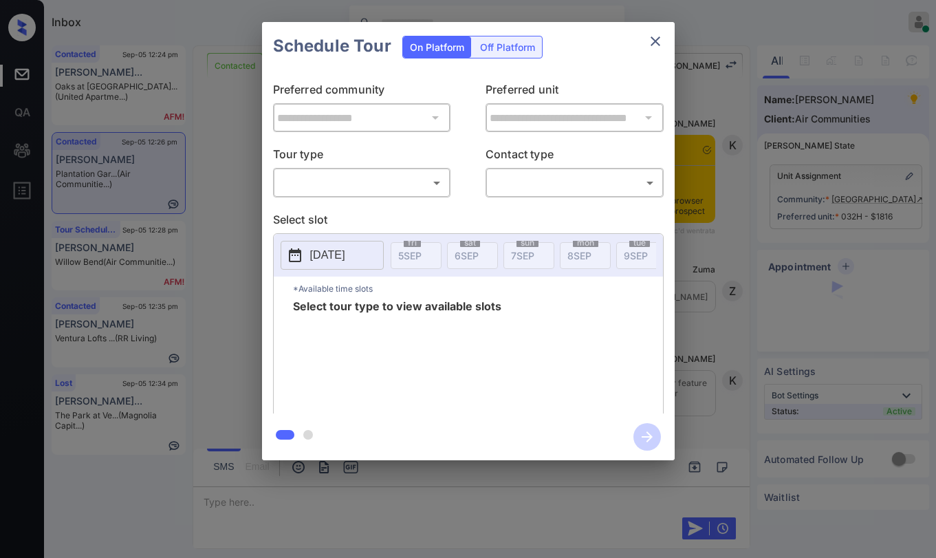
scroll to position [798, 0]
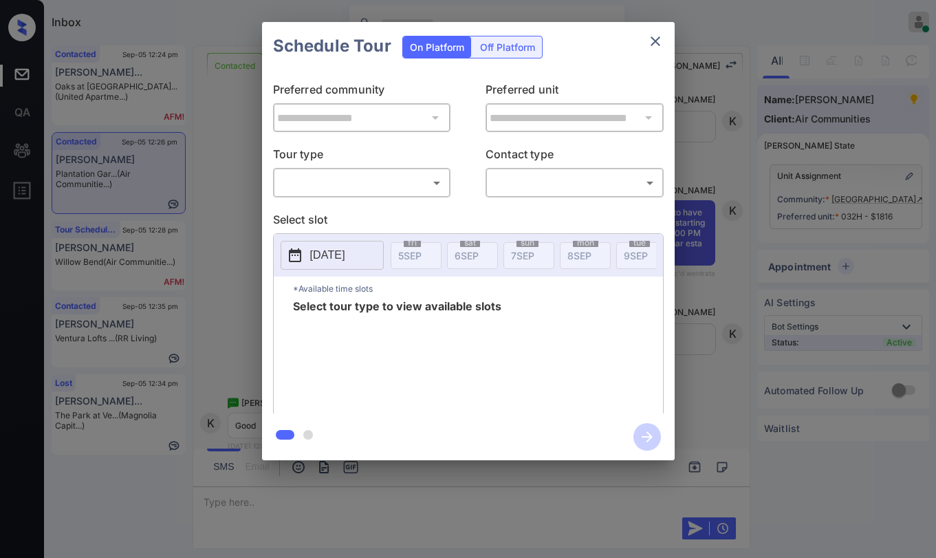
click at [656, 39] on icon "close" at bounding box center [655, 41] width 17 height 17
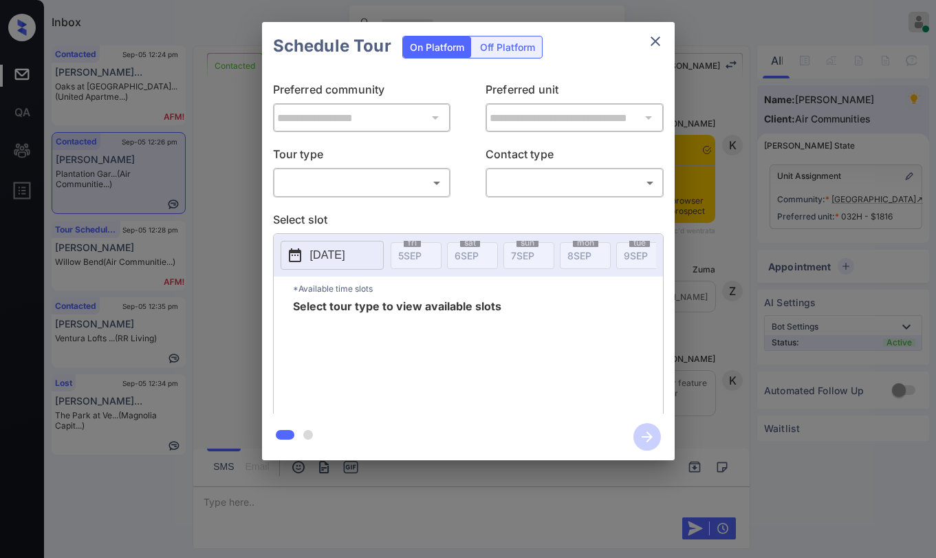
scroll to position [798, 0]
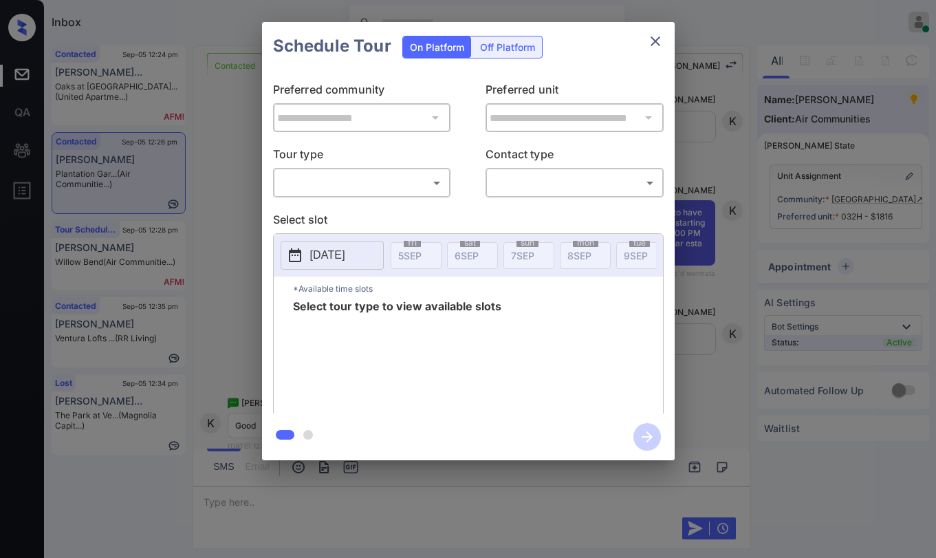
click at [416, 179] on body "Inbox [PERSON_NAME] Online Set yourself offline Set yourself on break Profile S…" at bounding box center [468, 279] width 936 height 558
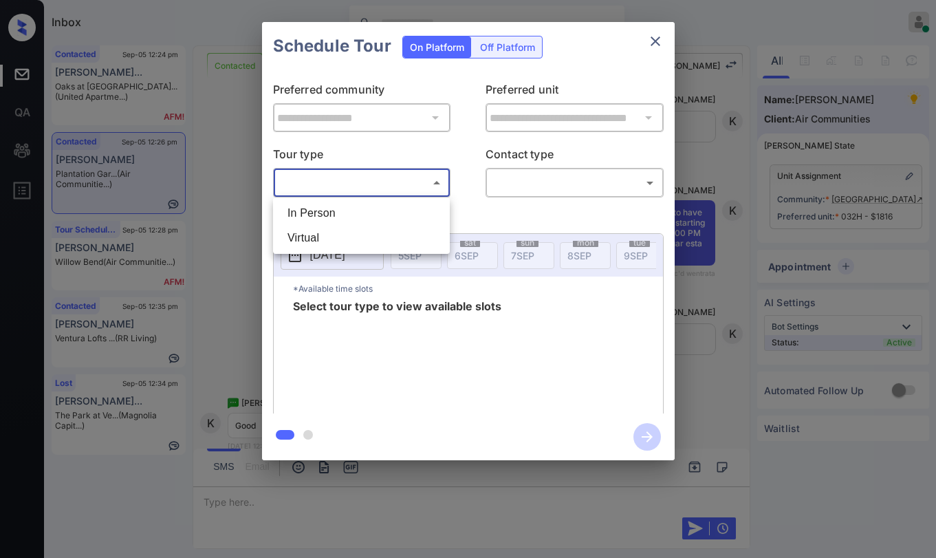
click at [359, 218] on li "In Person" at bounding box center [362, 213] width 170 height 25
type input "********"
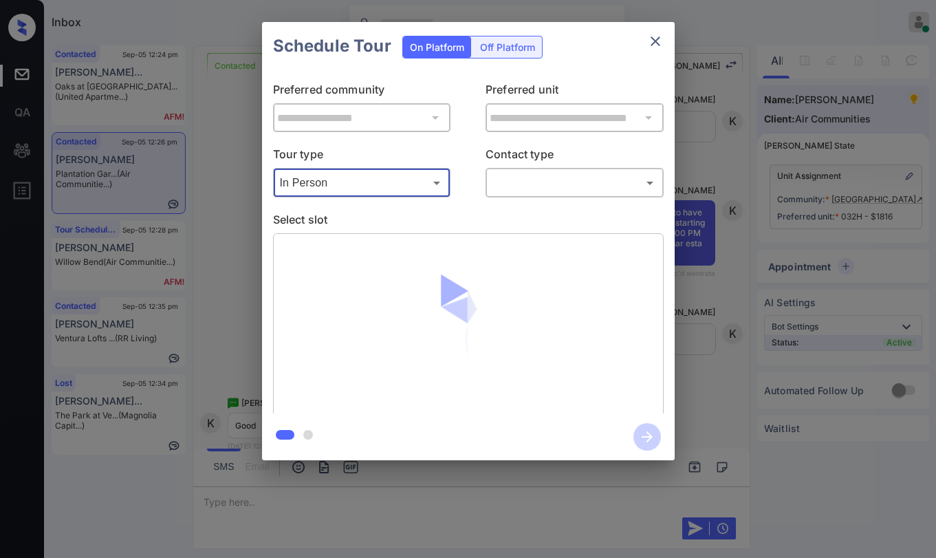
click at [524, 180] on body "Inbox [PERSON_NAME] Online Set yourself offline Set yourself on break Profile S…" at bounding box center [468, 279] width 936 height 558
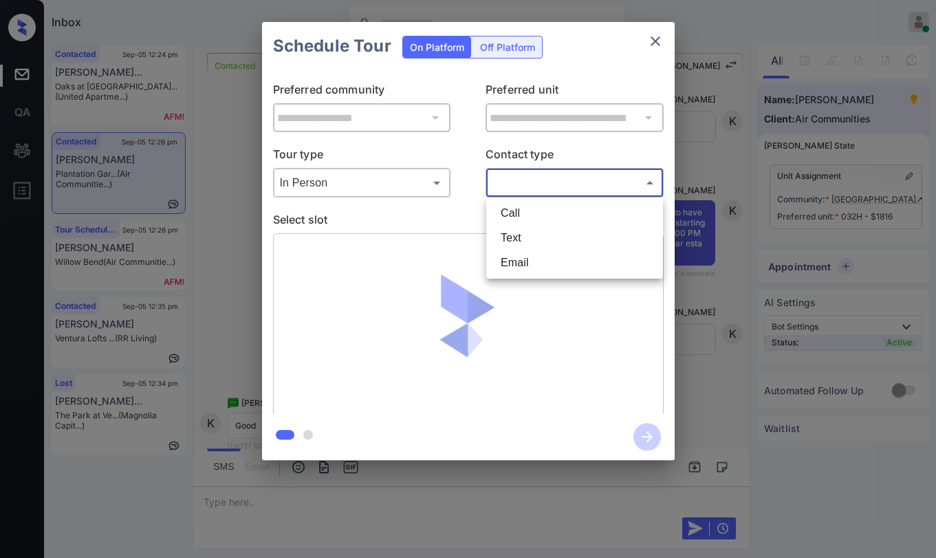
click at [512, 237] on li "Text" at bounding box center [575, 238] width 170 height 25
type input "****"
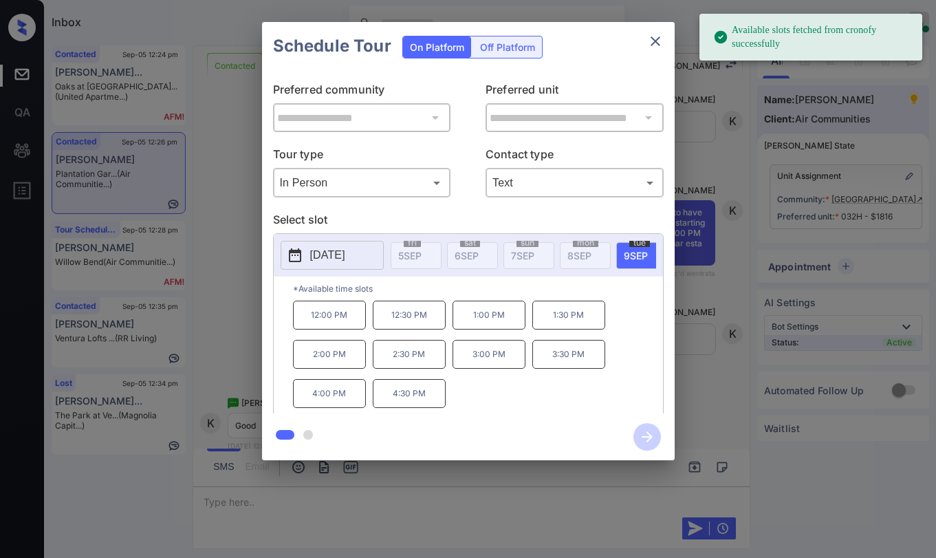
click at [345, 323] on p "12:00 PM" at bounding box center [329, 315] width 73 height 29
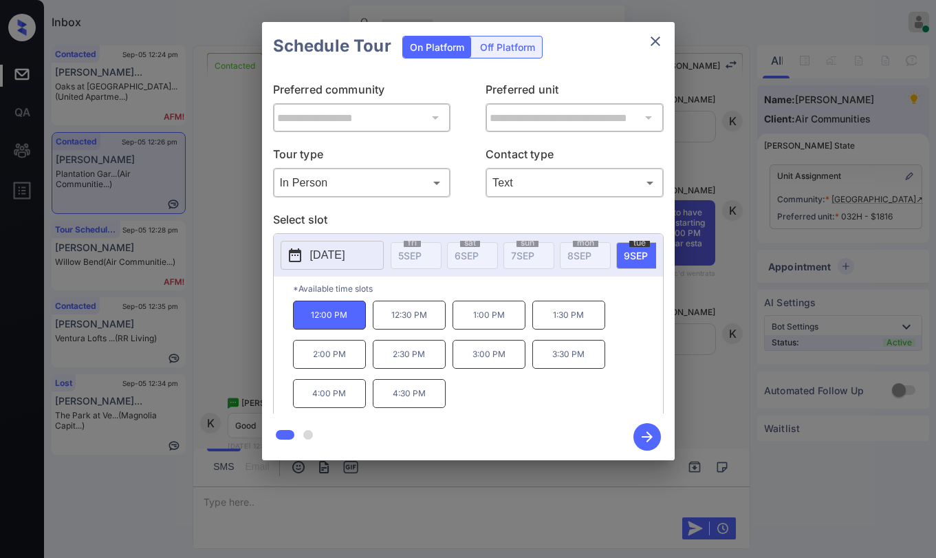
click at [653, 429] on icon "button" at bounding box center [648, 437] width 28 height 28
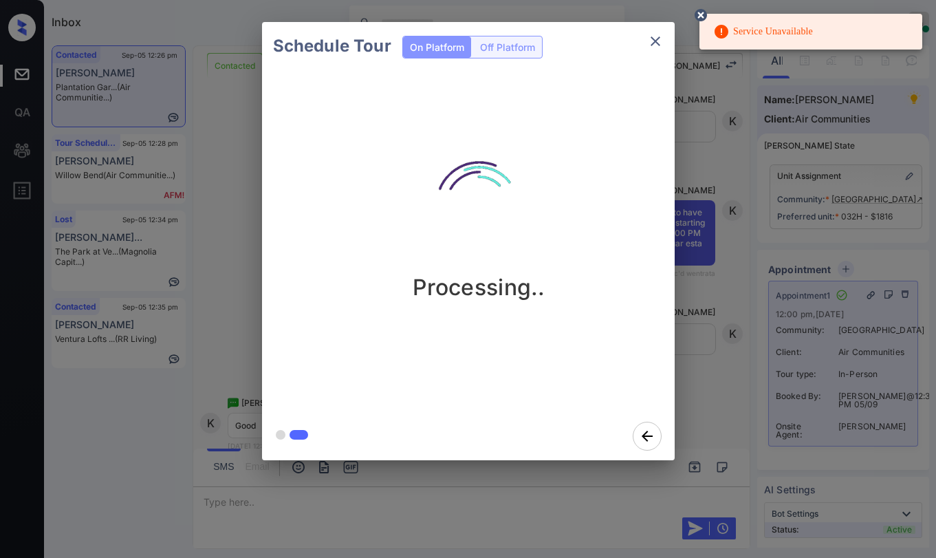
click at [663, 39] on icon "close" at bounding box center [655, 41] width 17 height 17
